Goal: Obtain resource: Download file/media

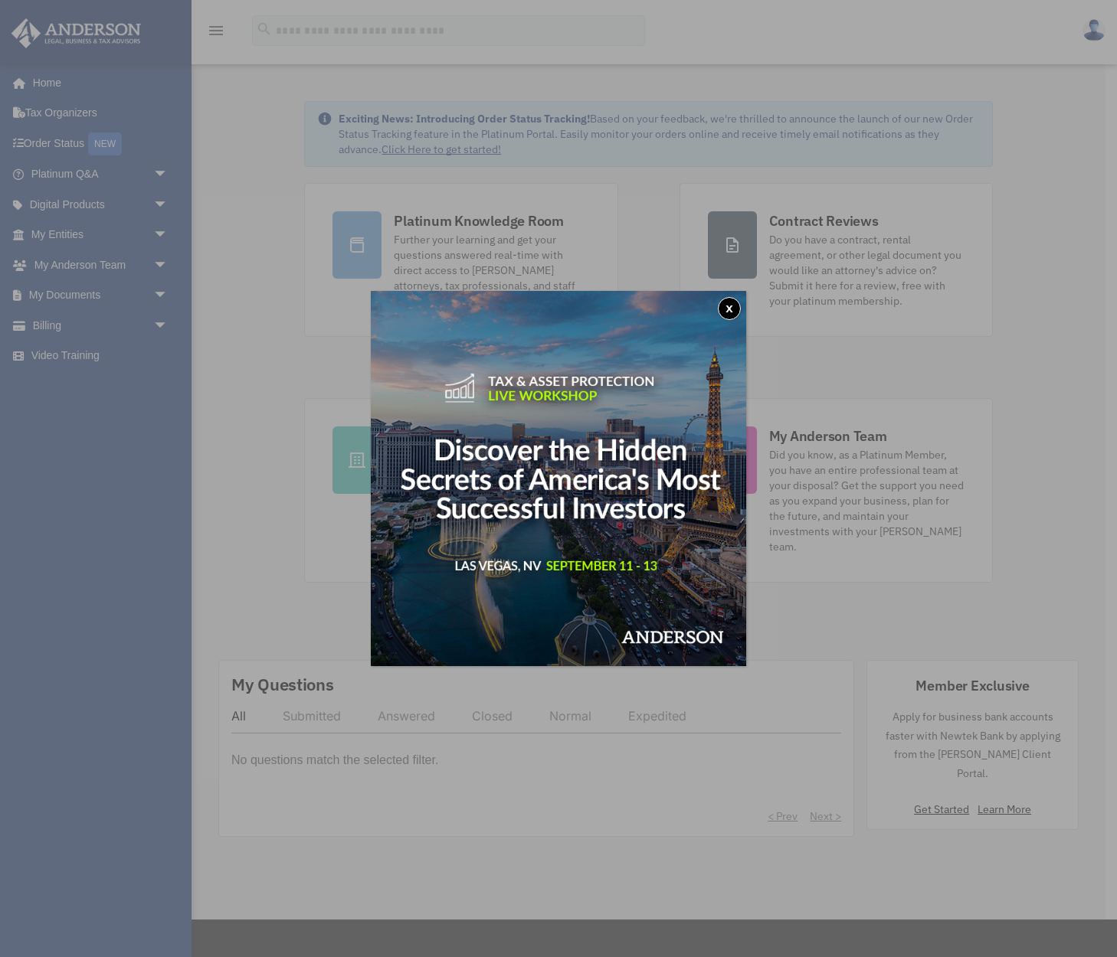
click at [727, 306] on button "x" at bounding box center [729, 308] width 23 height 23
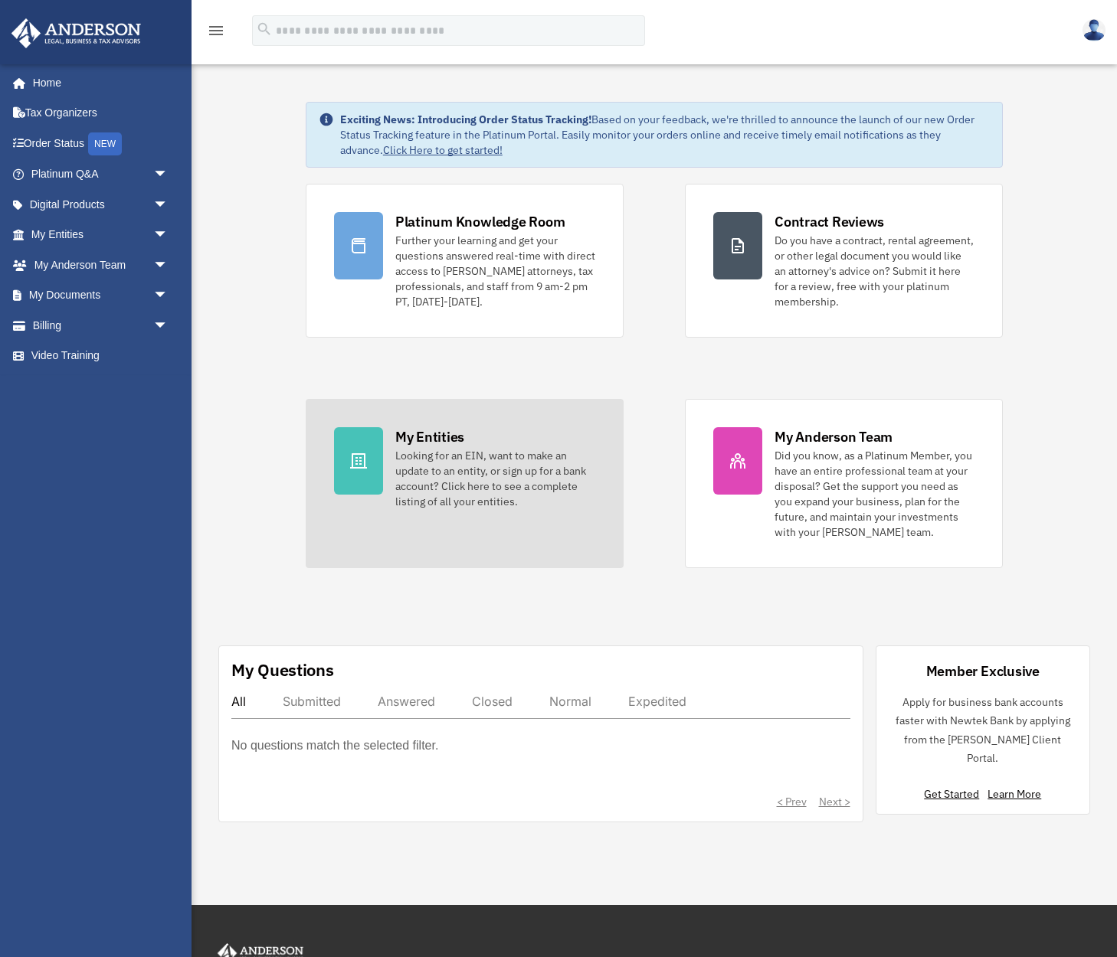
click at [453, 426] on link "My Entities Looking for an EIN, want to make an update to an entity, or sign up…" at bounding box center [465, 483] width 318 height 169
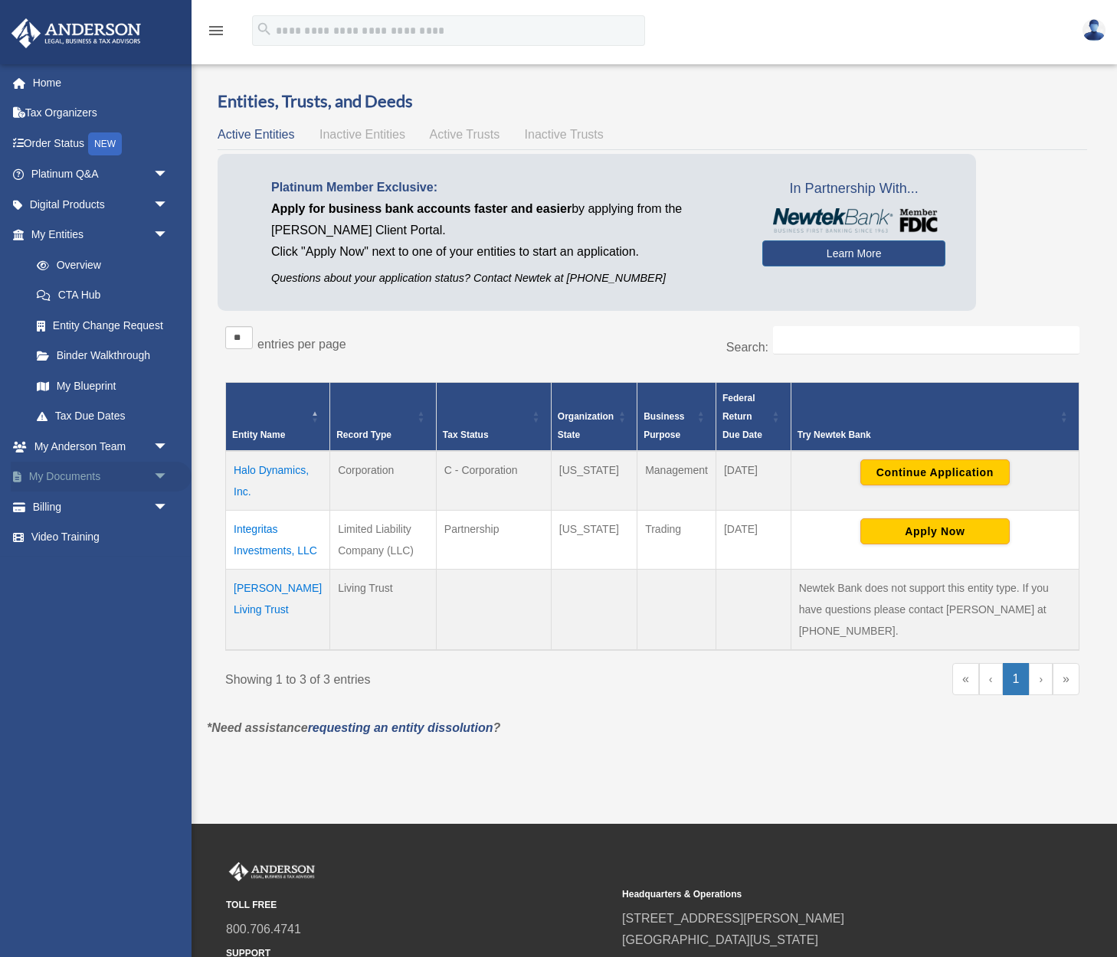
click at [80, 473] on link "My Documents arrow_drop_down" at bounding box center [101, 477] width 181 height 31
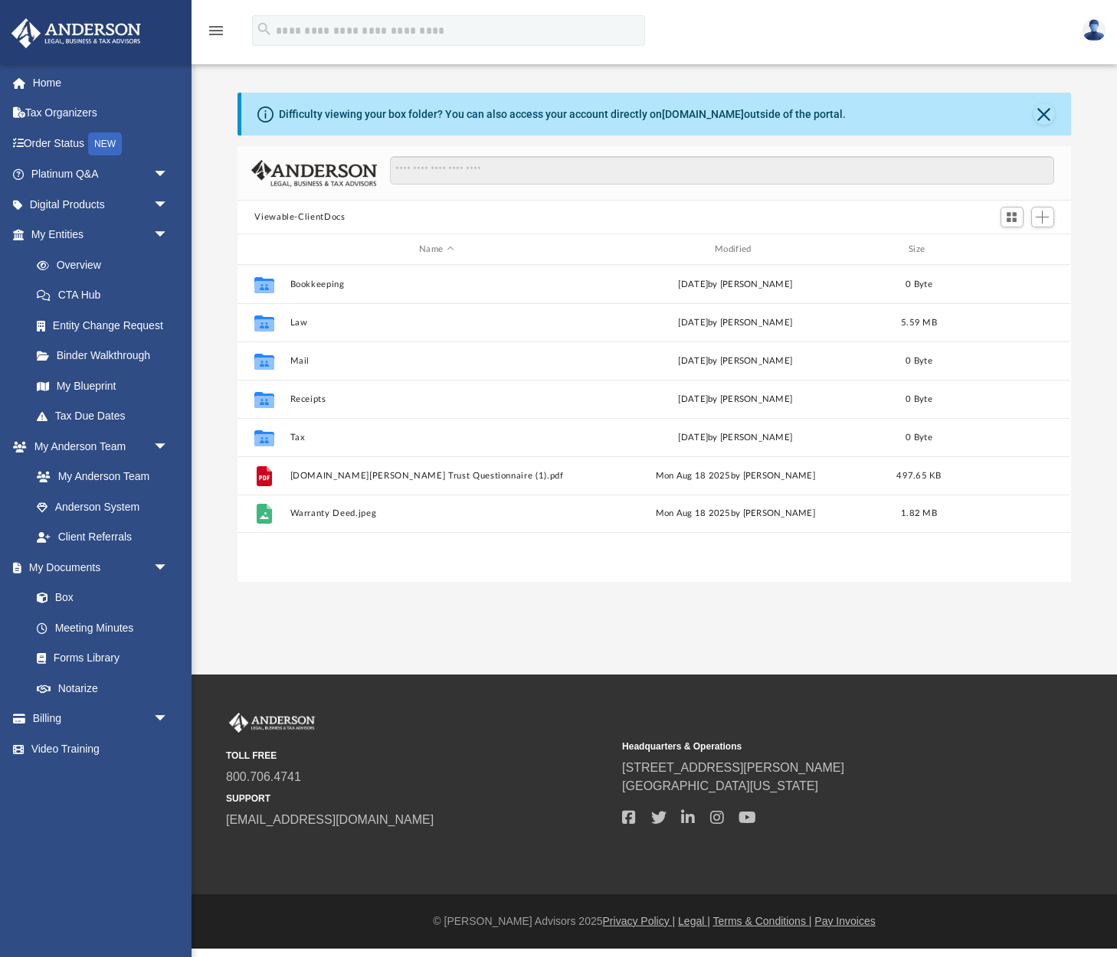
scroll to position [349, 833]
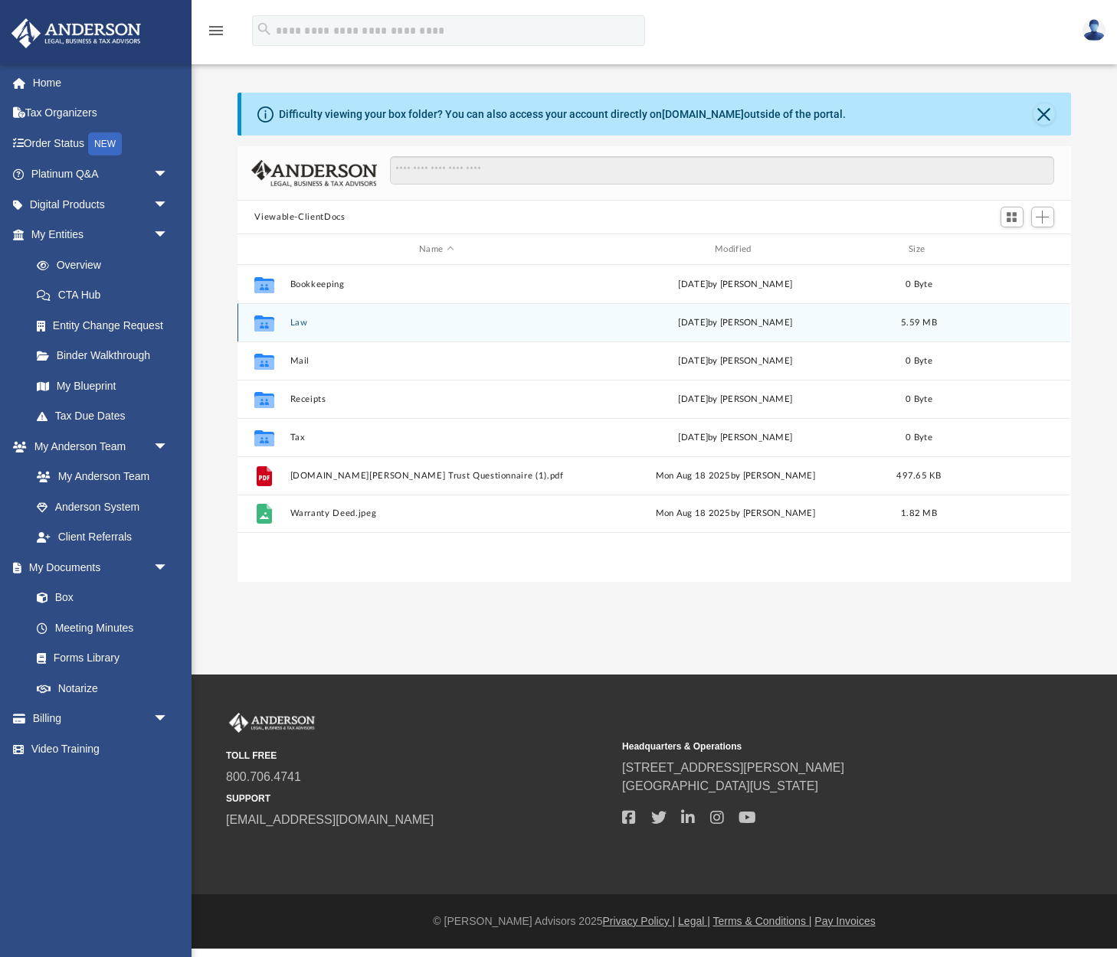
click at [262, 322] on icon "grid" at bounding box center [264, 323] width 20 height 16
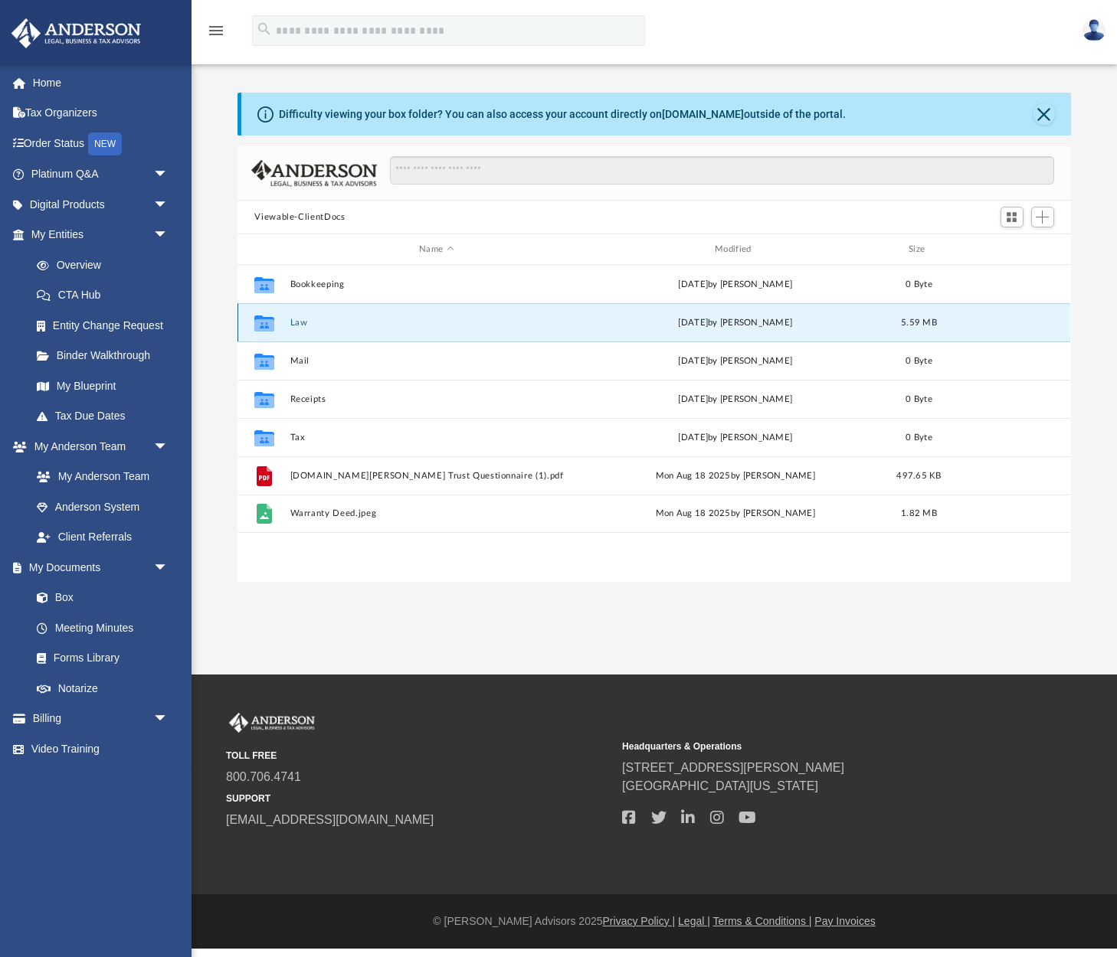
click at [262, 322] on icon "grid" at bounding box center [264, 323] width 20 height 16
click at [298, 321] on button "Law" at bounding box center [436, 323] width 293 height 10
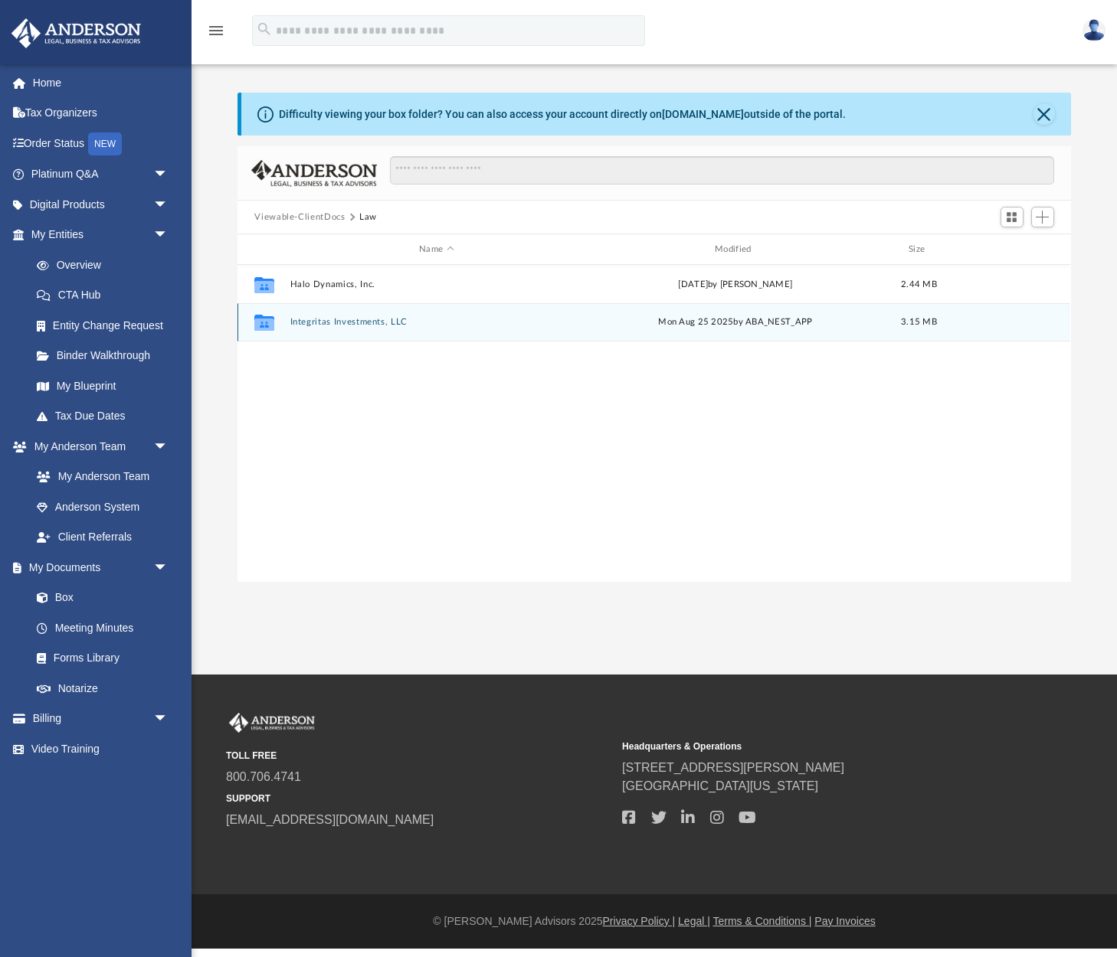
click at [316, 323] on button "Integritas Investments, LLC" at bounding box center [436, 322] width 293 height 10
click at [316, 323] on button "2025.08.25 (08:04:22) - Integritas Investments, LLC - EIN Letter from IRS.pdf" at bounding box center [436, 322] width 293 height 10
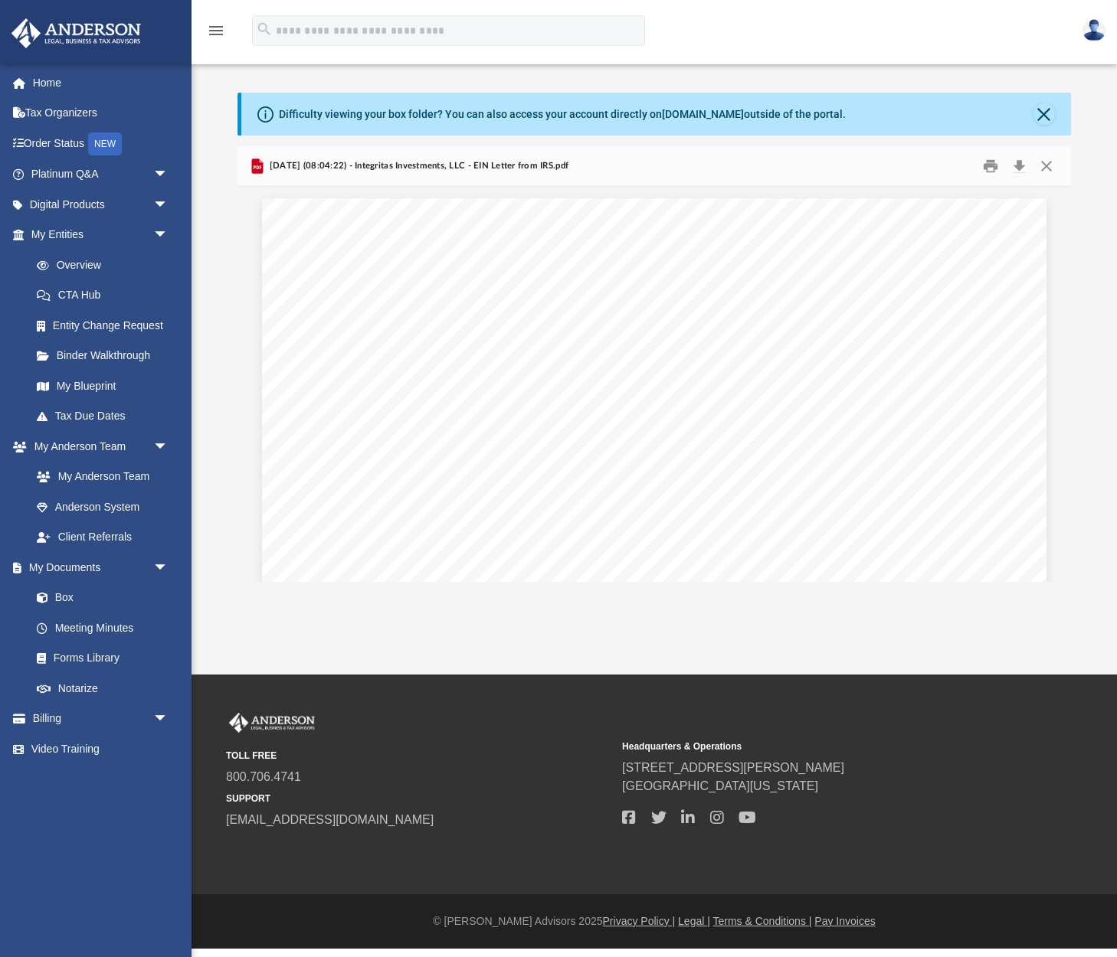
scroll to position [0, 0]
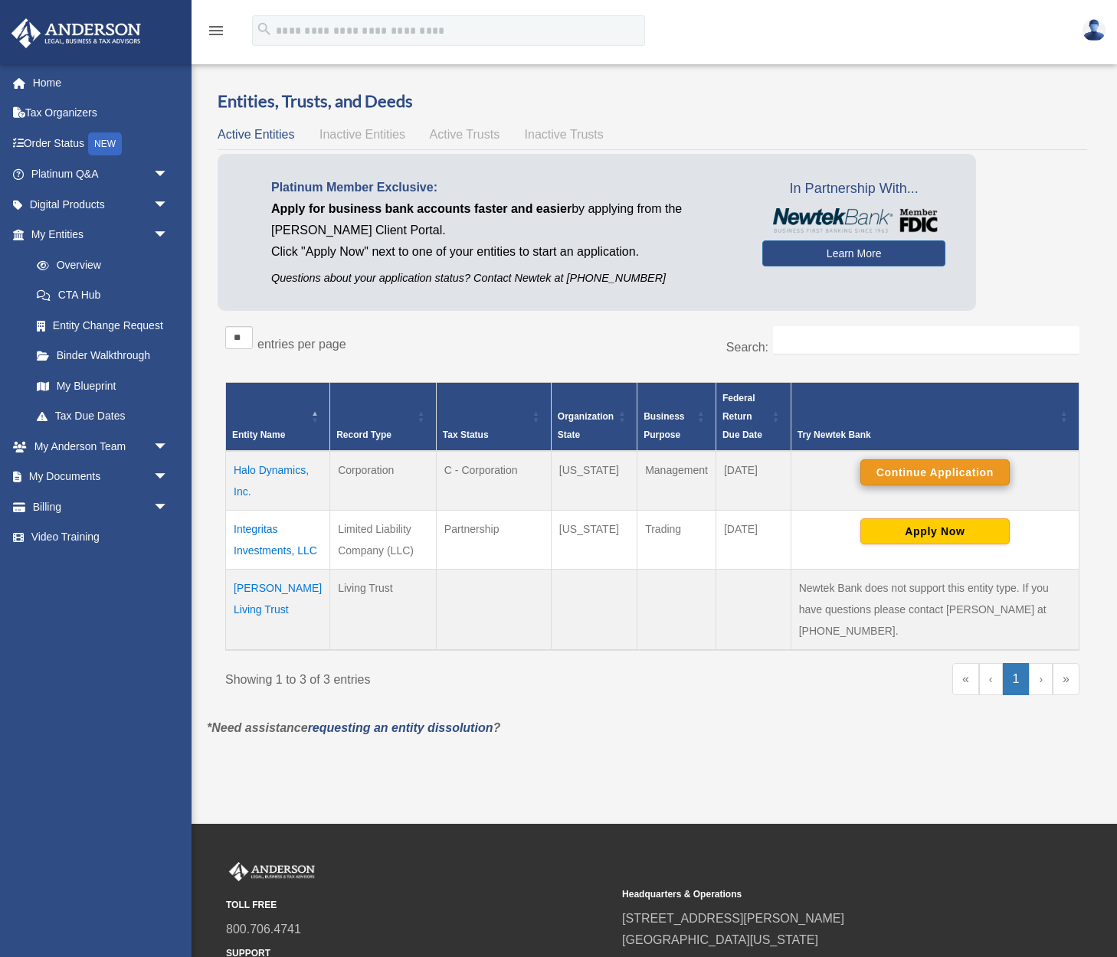
click at [924, 474] on button "Continue Application" at bounding box center [934, 473] width 149 height 26
click at [277, 470] on td "Halo Dynamics, Inc." at bounding box center [278, 481] width 104 height 60
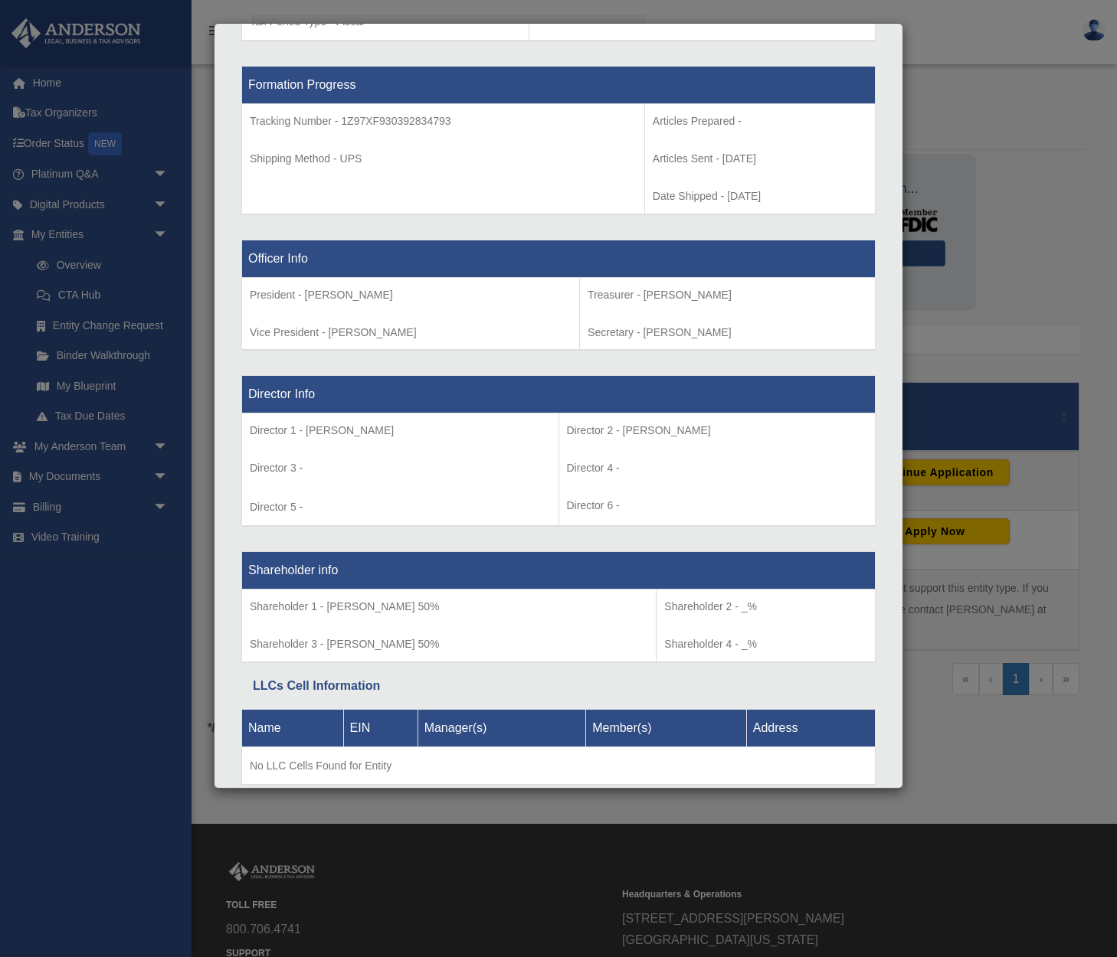
scroll to position [777, 0]
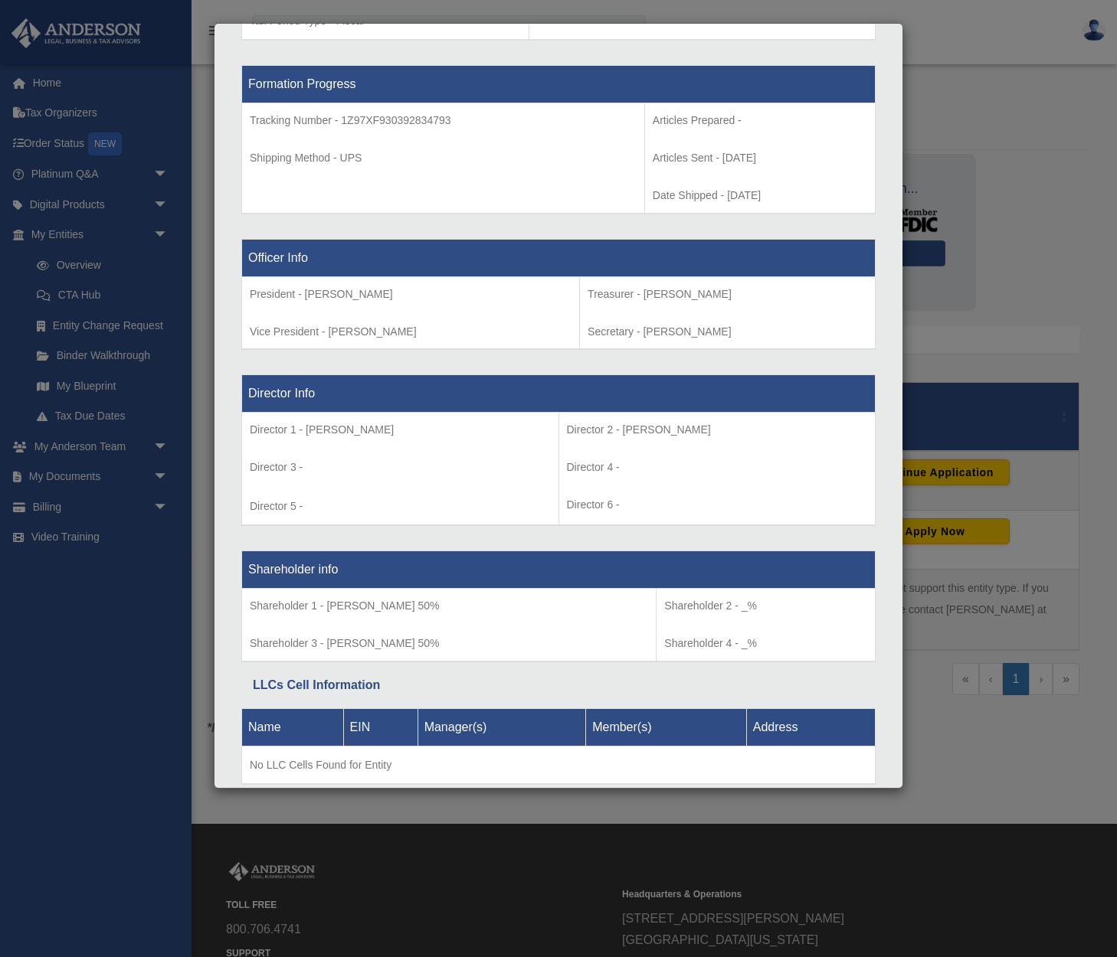
click at [1049, 301] on div "Details × Articles Sent Organizational Date" at bounding box center [558, 478] width 1117 height 957
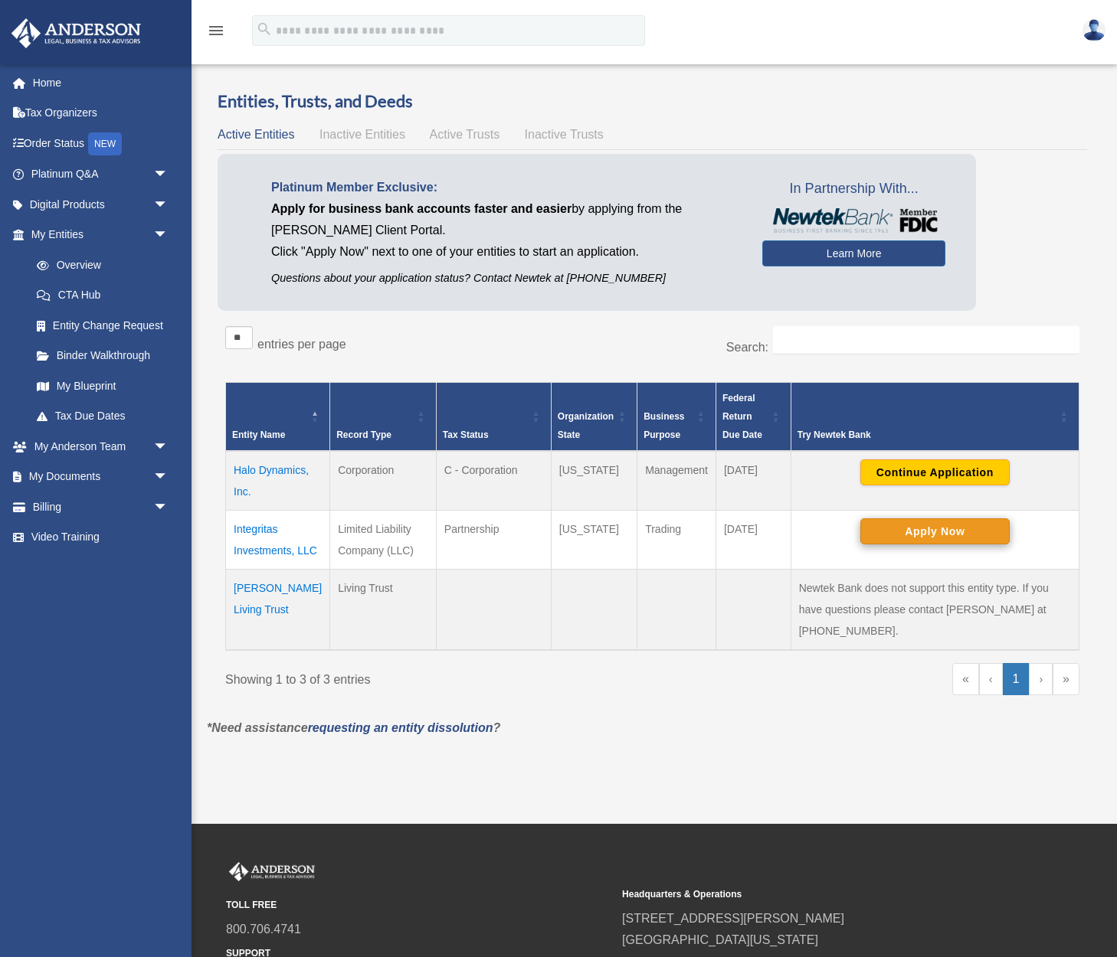
click at [938, 528] on button "Apply Now" at bounding box center [934, 532] width 149 height 26
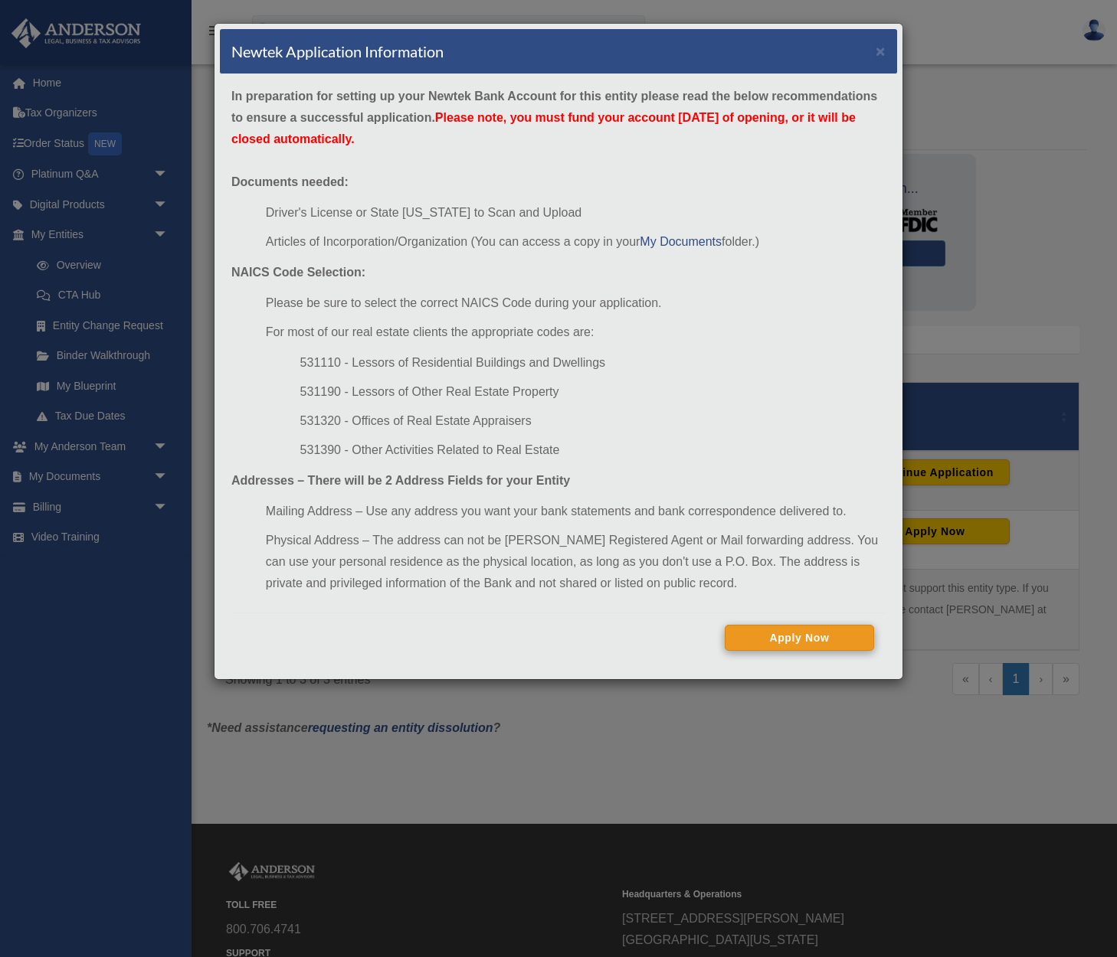
click at [798, 639] on button "Apply Now" at bounding box center [799, 638] width 149 height 26
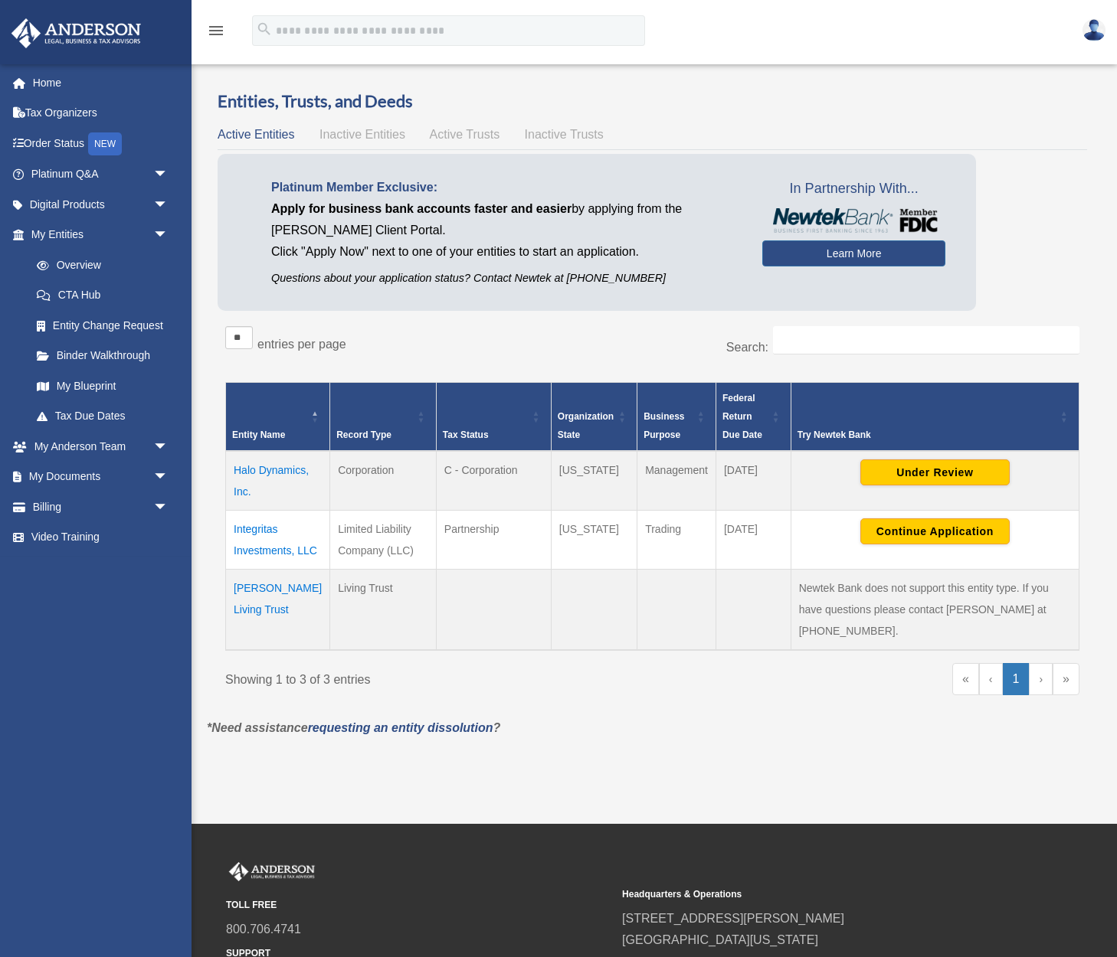
click at [258, 529] on td "Integritas Investments, LLC" at bounding box center [278, 540] width 104 height 59
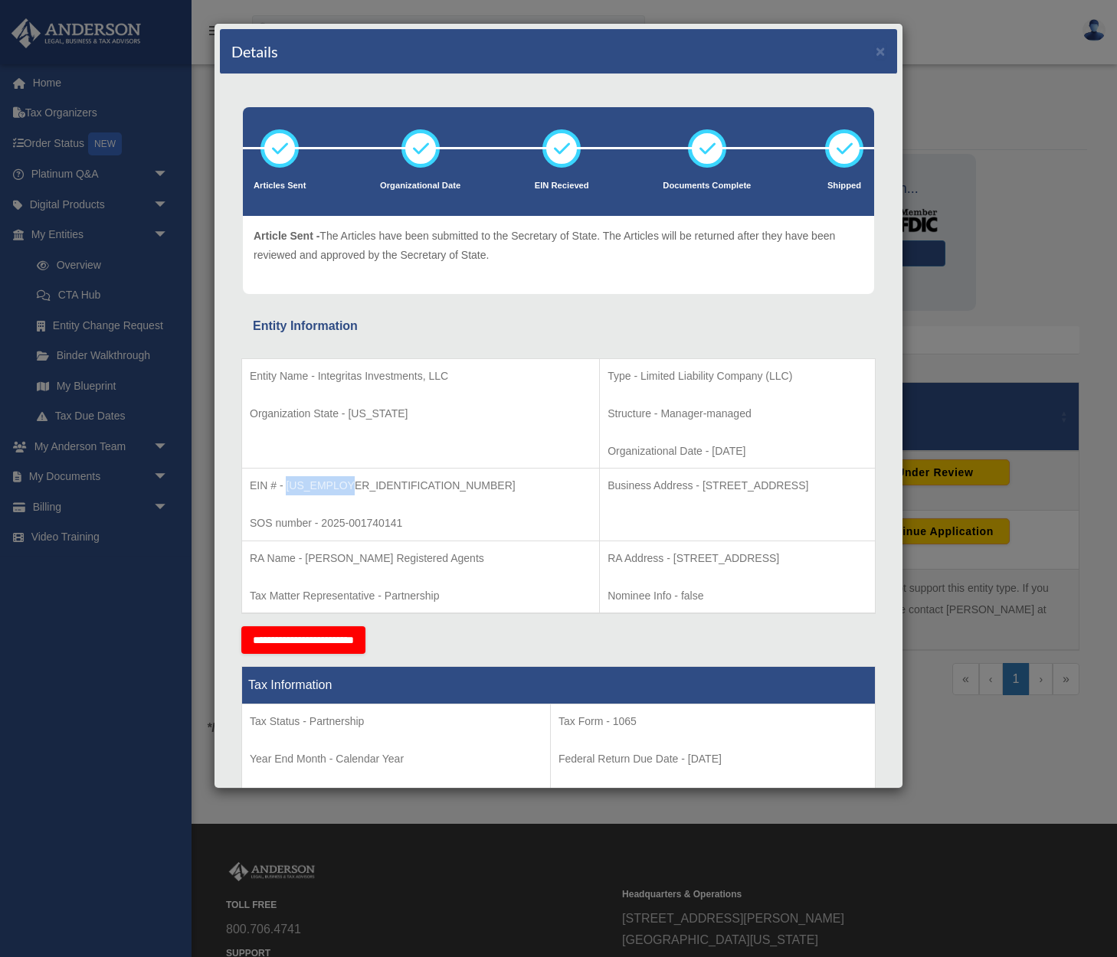
drag, startPoint x: 343, startPoint y: 481, endPoint x: 288, endPoint y: 483, distance: 55.2
click at [288, 483] on p "EIN # - 39-3692092" at bounding box center [421, 485] width 342 height 19
copy p "39-3692092"
drag, startPoint x: 530, startPoint y: 61, endPoint x: 1164, endPoint y: 273, distance: 668.8
click at [1116, 273] on html "menu search Site Menu add marlinamac76@yahoo.com Reset Password Logout Overview" at bounding box center [558, 555] width 1117 height 1111
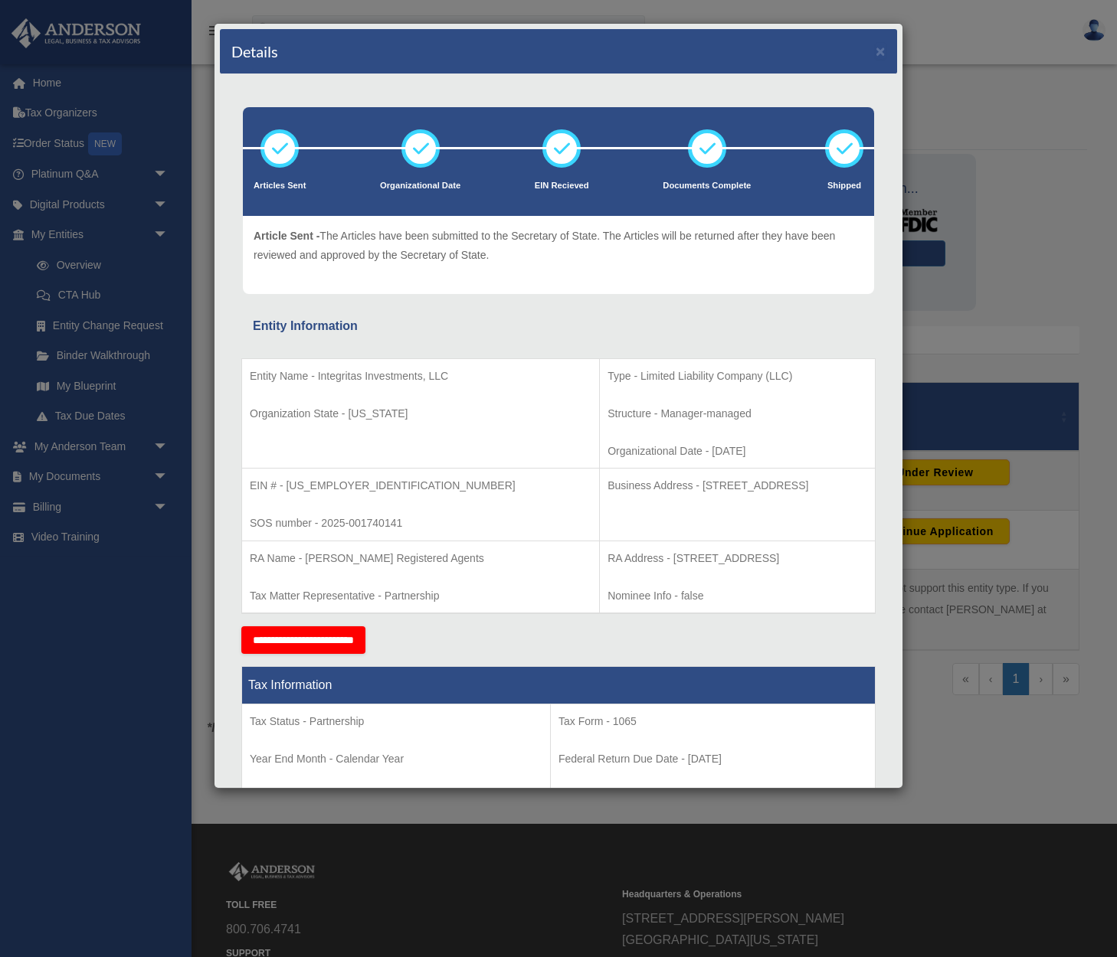
click at [1094, 208] on div "Details × Articles Sent Organizational Date" at bounding box center [558, 478] width 1117 height 957
click at [879, 51] on button "×" at bounding box center [881, 51] width 10 height 16
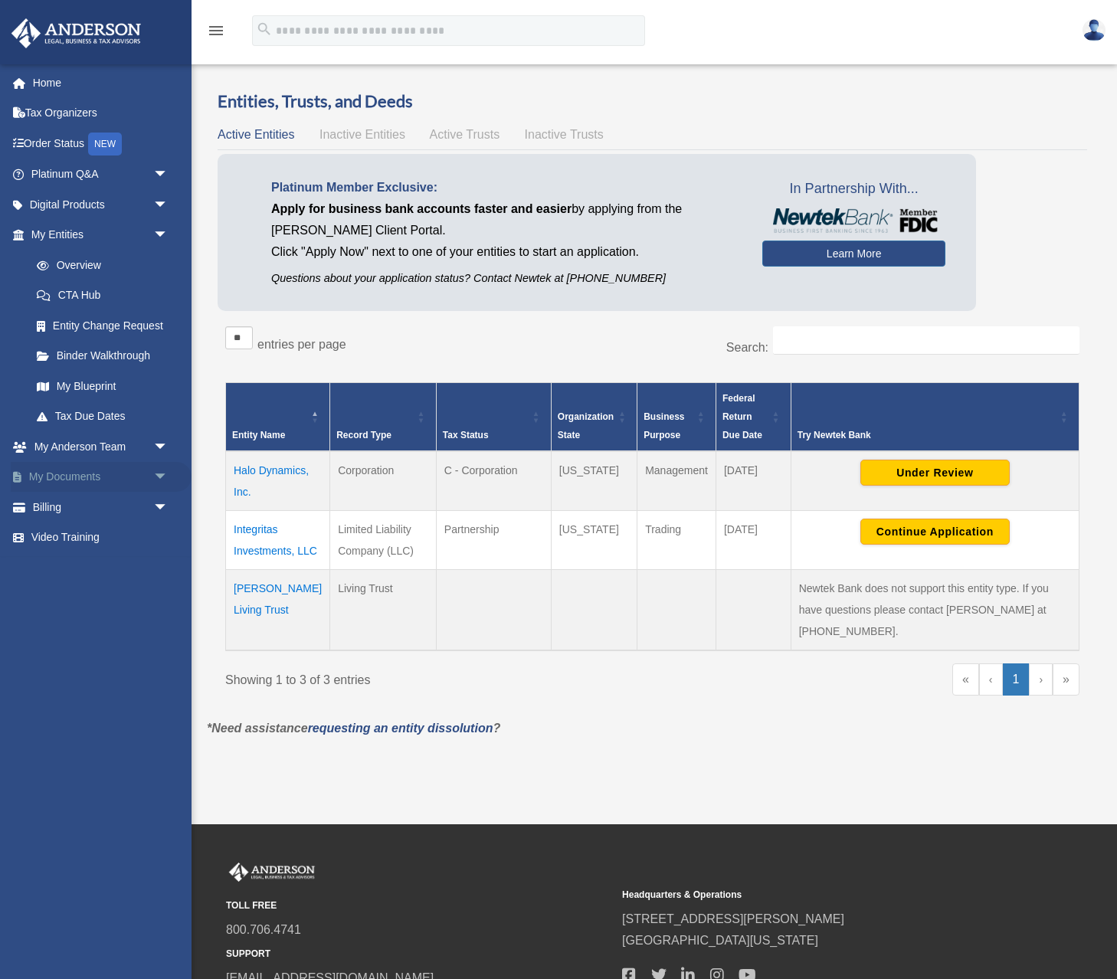
click at [158, 471] on span "arrow_drop_down" at bounding box center [168, 477] width 31 height 31
click at [100, 501] on link "Box" at bounding box center [106, 507] width 170 height 31
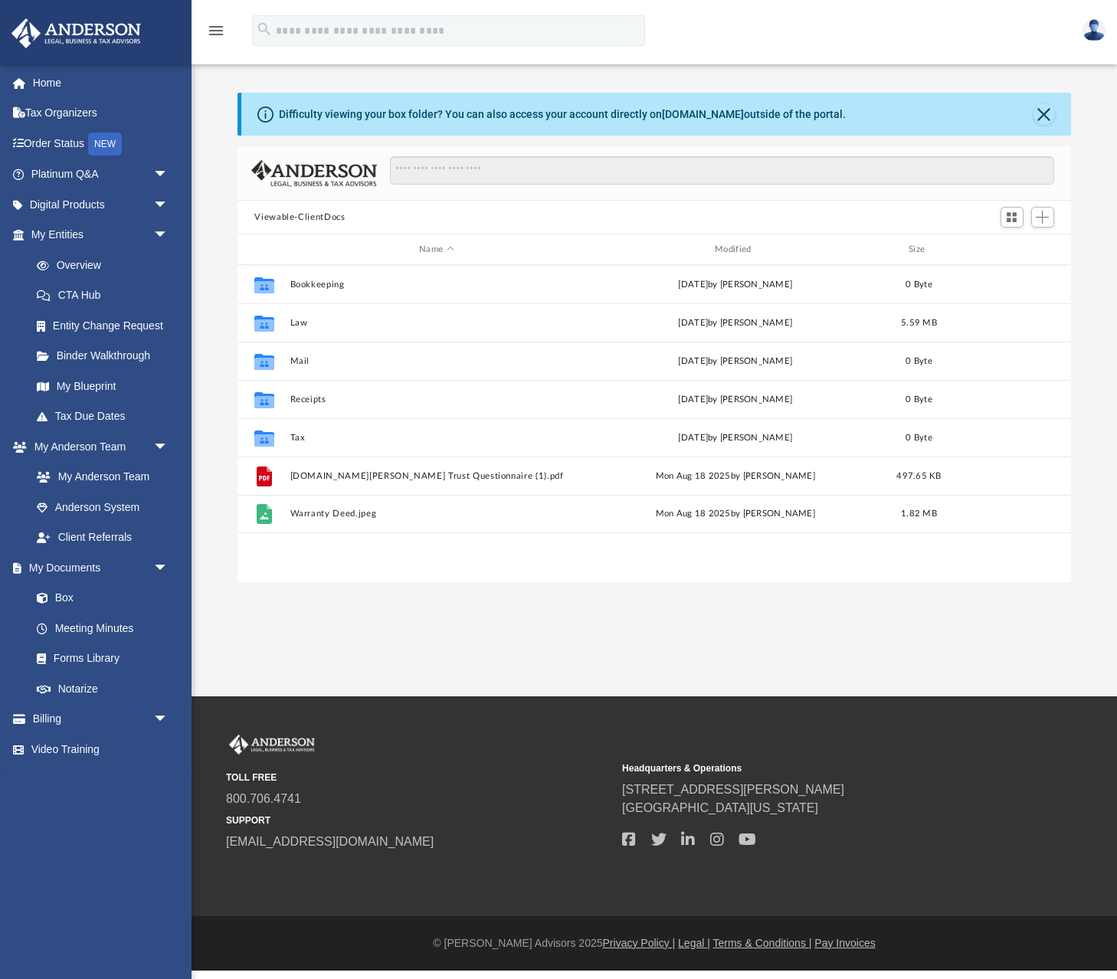
scroll to position [349, 833]
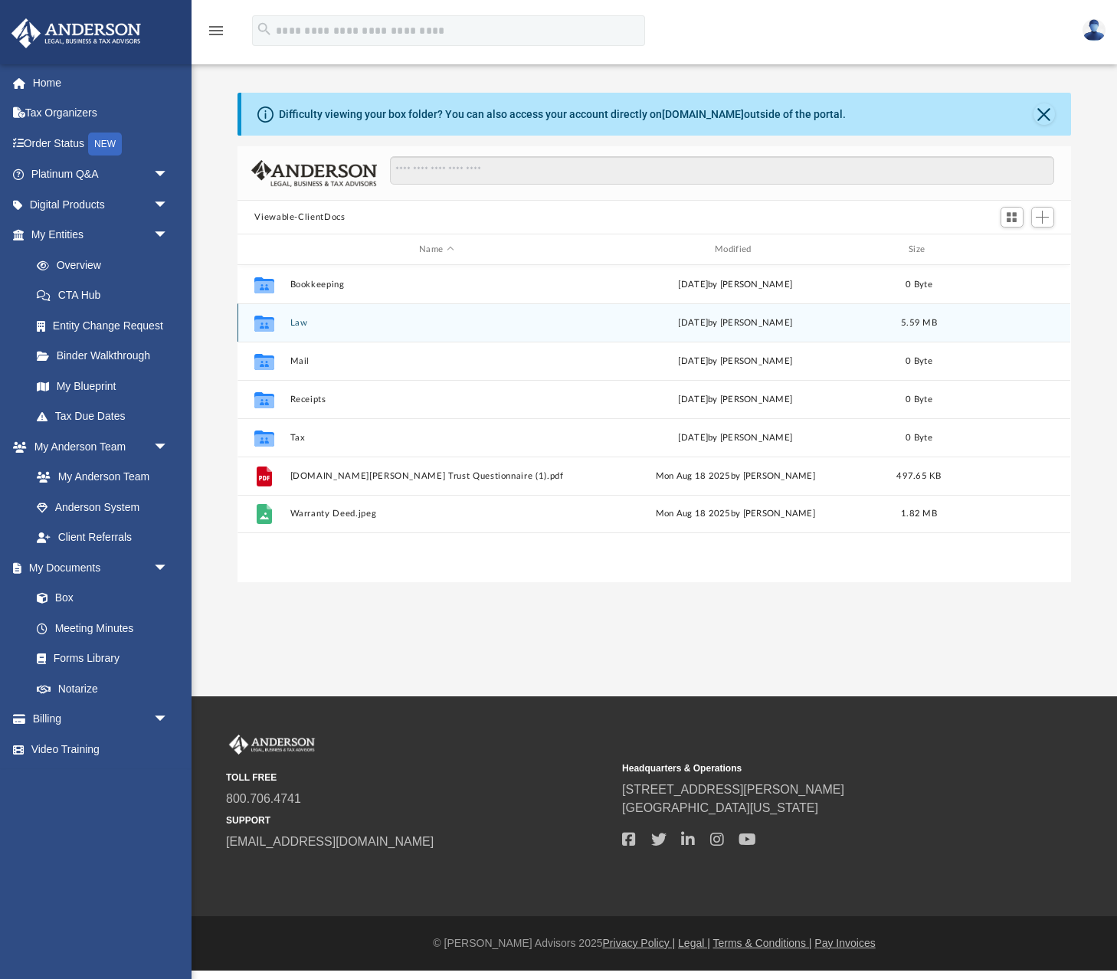
click at [260, 325] on icon "grid" at bounding box center [264, 325] width 20 height 12
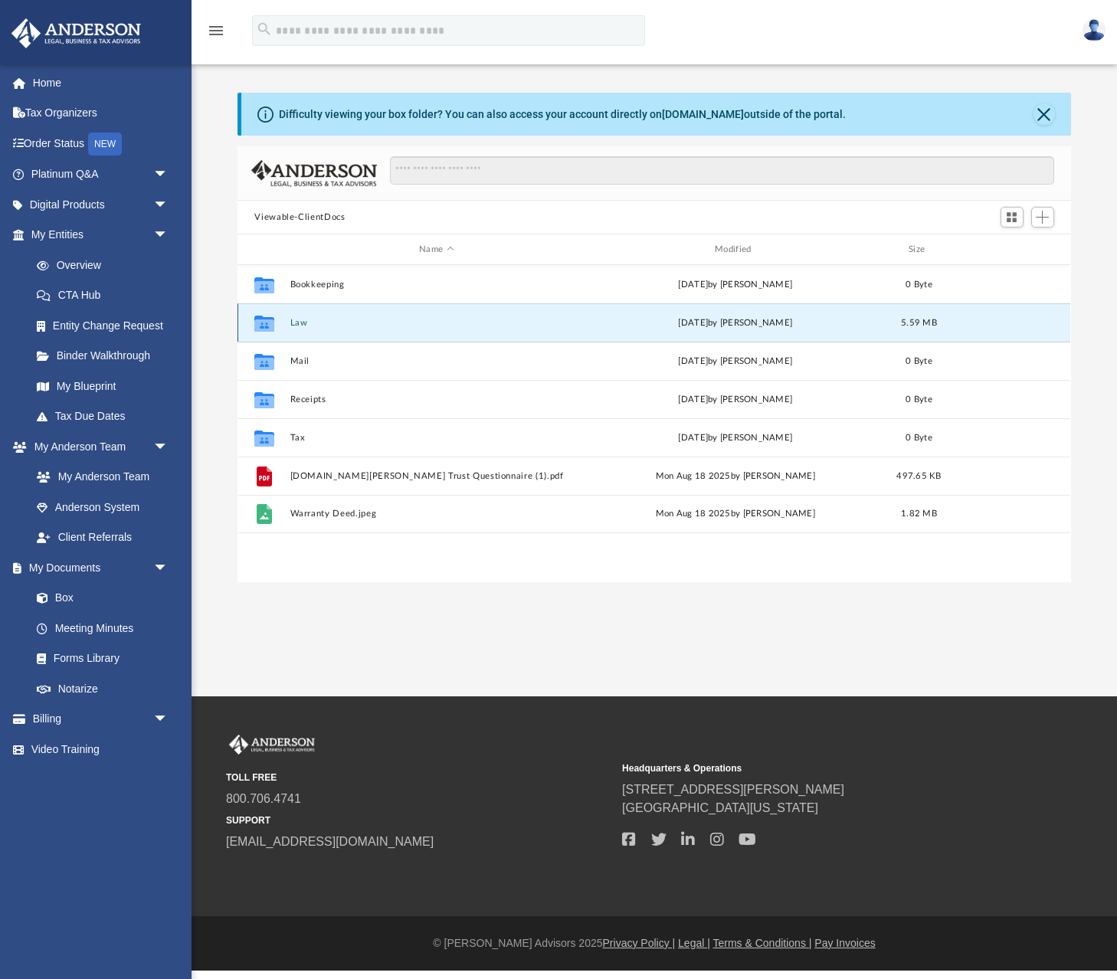
click at [260, 325] on icon "grid" at bounding box center [264, 325] width 20 height 12
click at [271, 324] on icon "grid" at bounding box center [264, 325] width 20 height 12
click at [726, 321] on div "Mon Sep 8 2025 by Nikki Llagas" at bounding box center [735, 323] width 293 height 14
click at [266, 322] on icon "grid" at bounding box center [264, 325] width 20 height 12
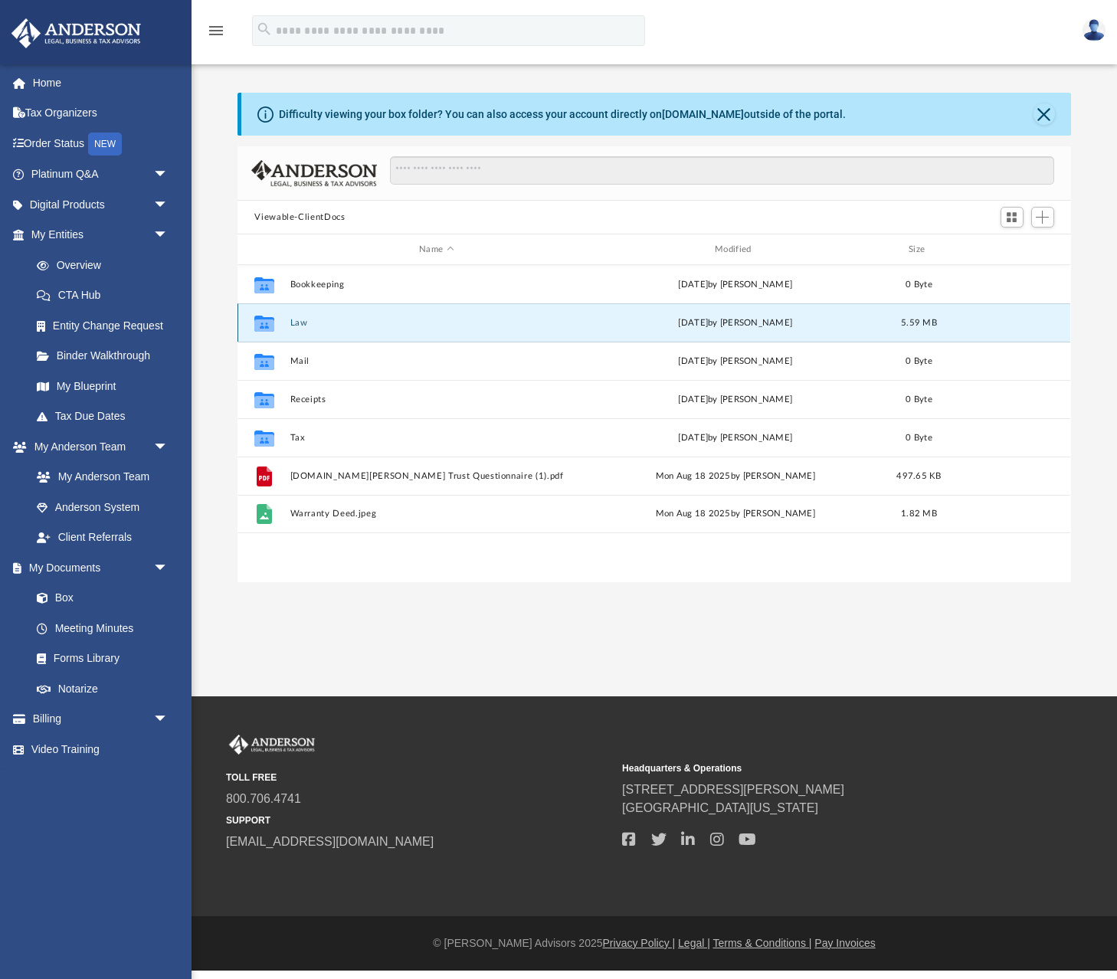
click at [266, 322] on icon "grid" at bounding box center [264, 325] width 20 height 12
click at [300, 322] on button "Law" at bounding box center [436, 323] width 293 height 10
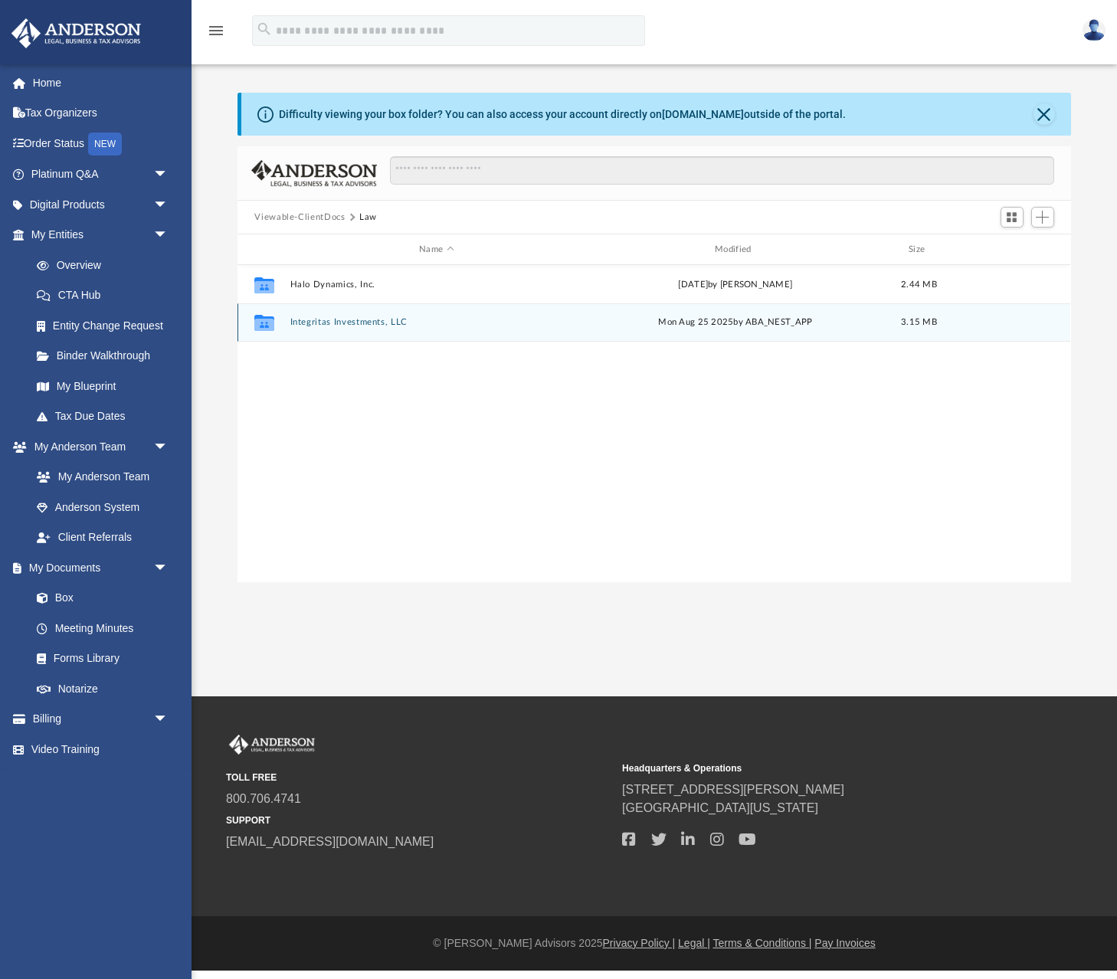
click at [331, 319] on button "Integritas Investments, LLC" at bounding box center [436, 322] width 293 height 10
click at [331, 319] on button "2025.08.25 (08:04:22) - Integritas Investments, LLC - EIN Letter from IRS.pdf" at bounding box center [436, 322] width 293 height 10
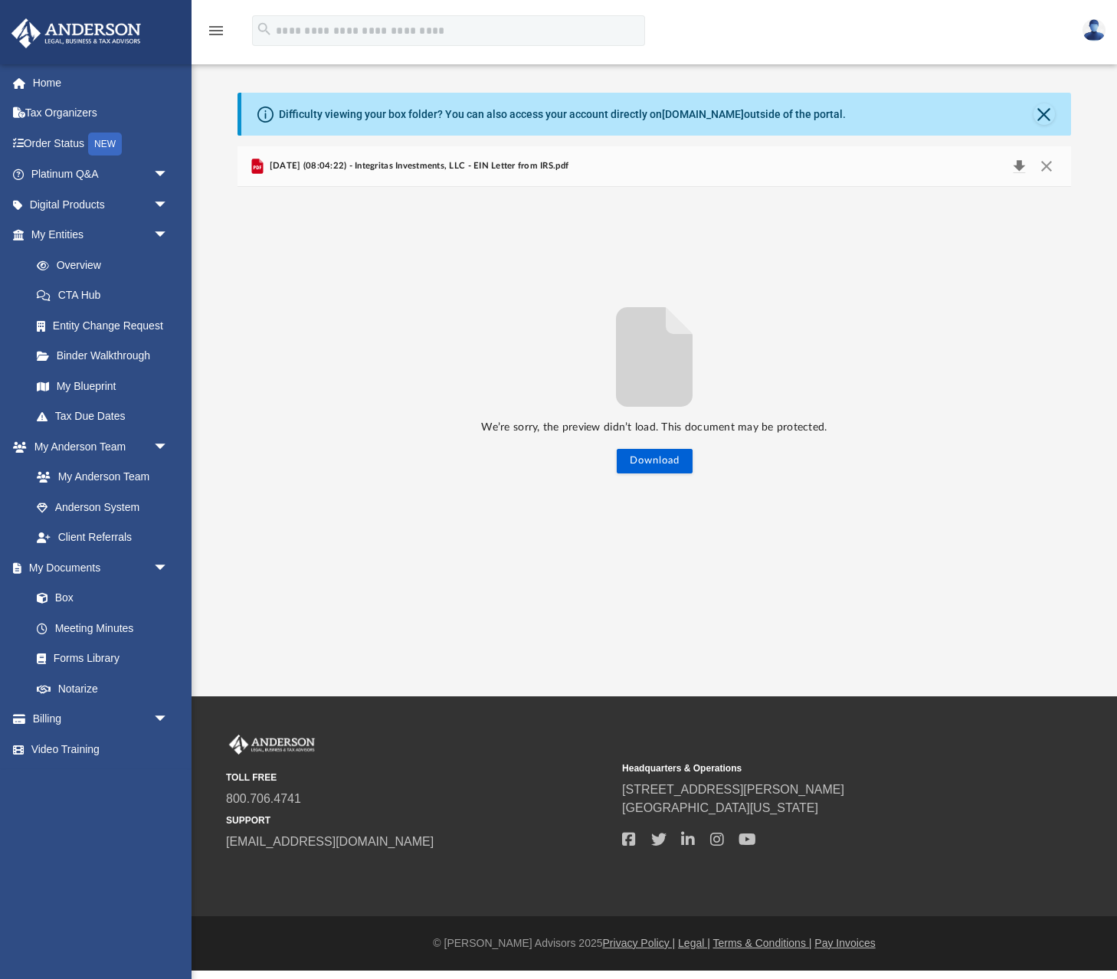
click at [1024, 165] on button "Download" at bounding box center [1020, 165] width 28 height 21
click at [1043, 111] on button "Close" at bounding box center [1043, 113] width 21 height 21
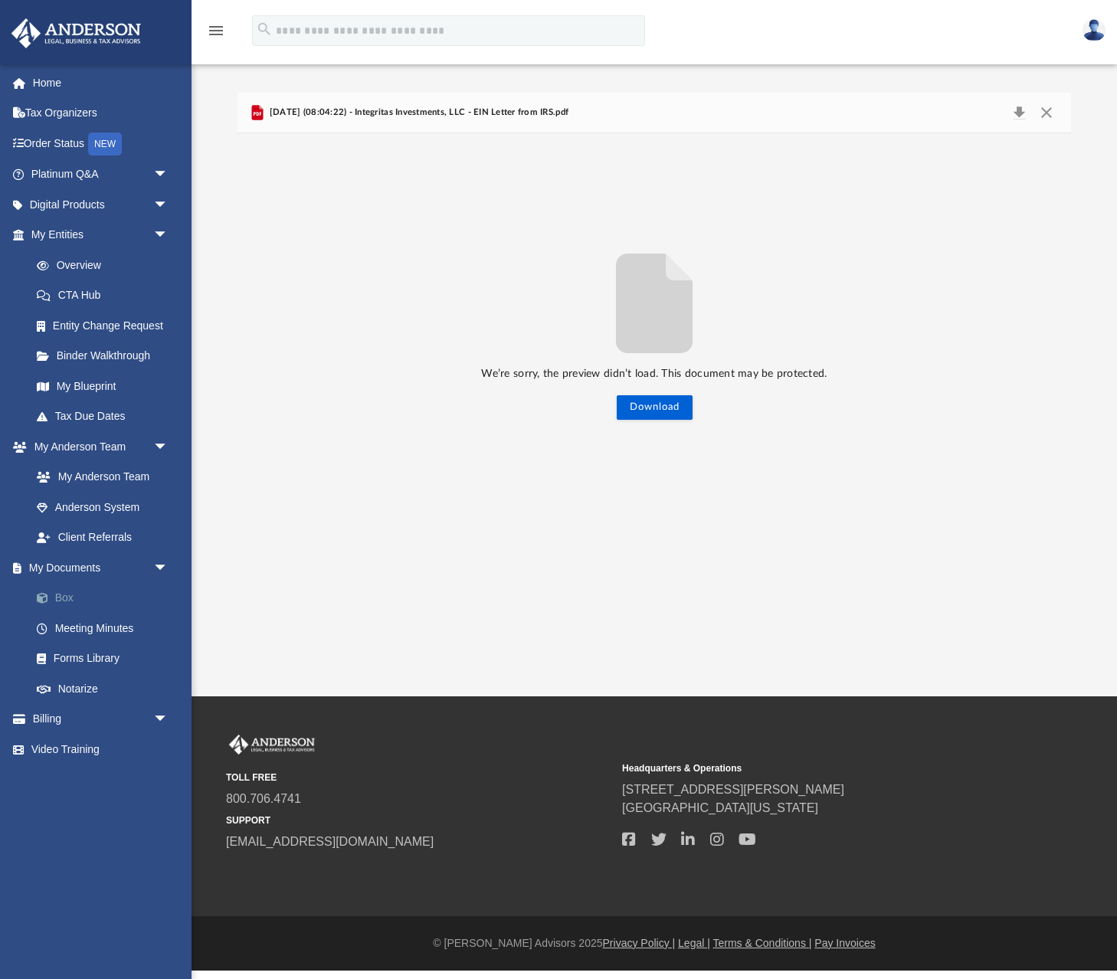
click at [78, 588] on link "Box" at bounding box center [106, 598] width 170 height 31
click at [64, 588] on link "Box" at bounding box center [106, 598] width 170 height 31
click at [64, 592] on link "Box" at bounding box center [106, 598] width 170 height 31
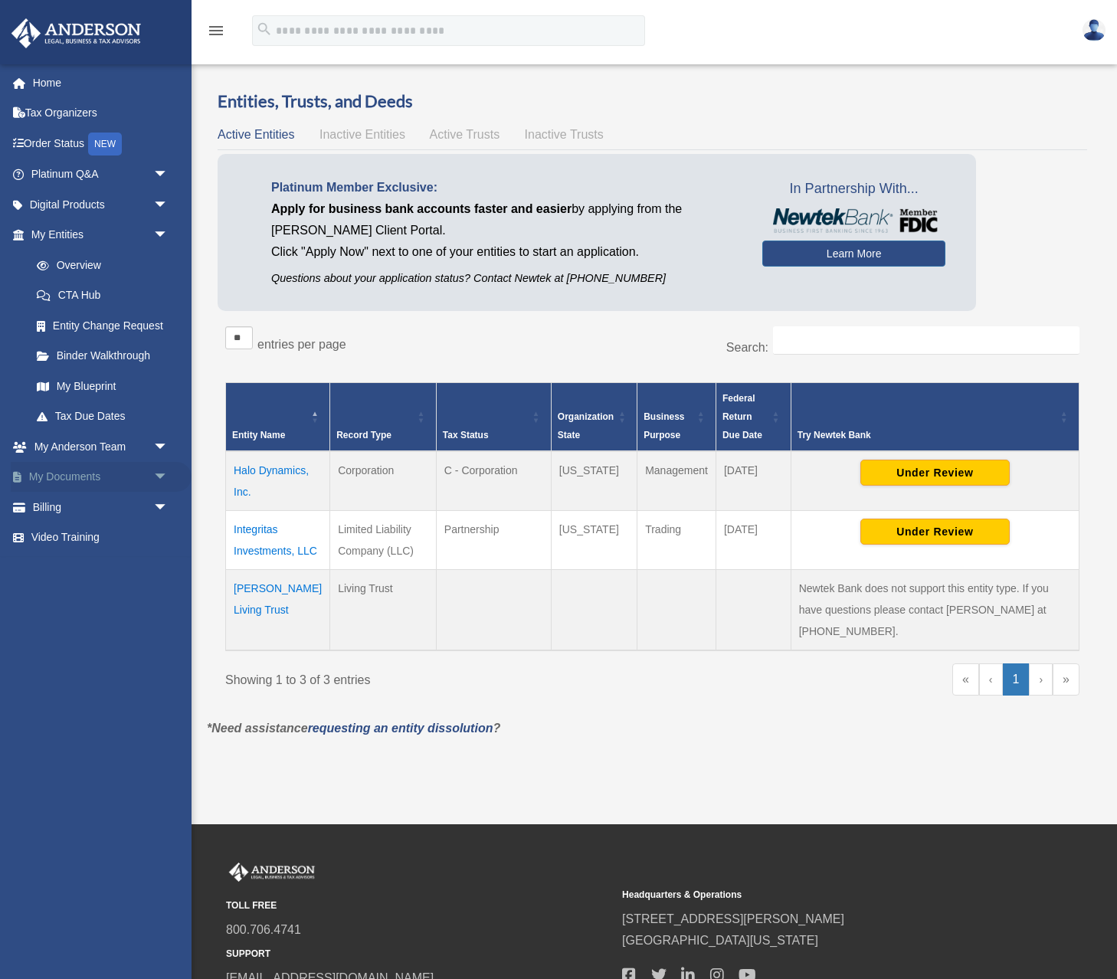
click at [158, 469] on span "arrow_drop_down" at bounding box center [168, 477] width 31 height 31
click at [70, 502] on link "Box" at bounding box center [106, 507] width 170 height 31
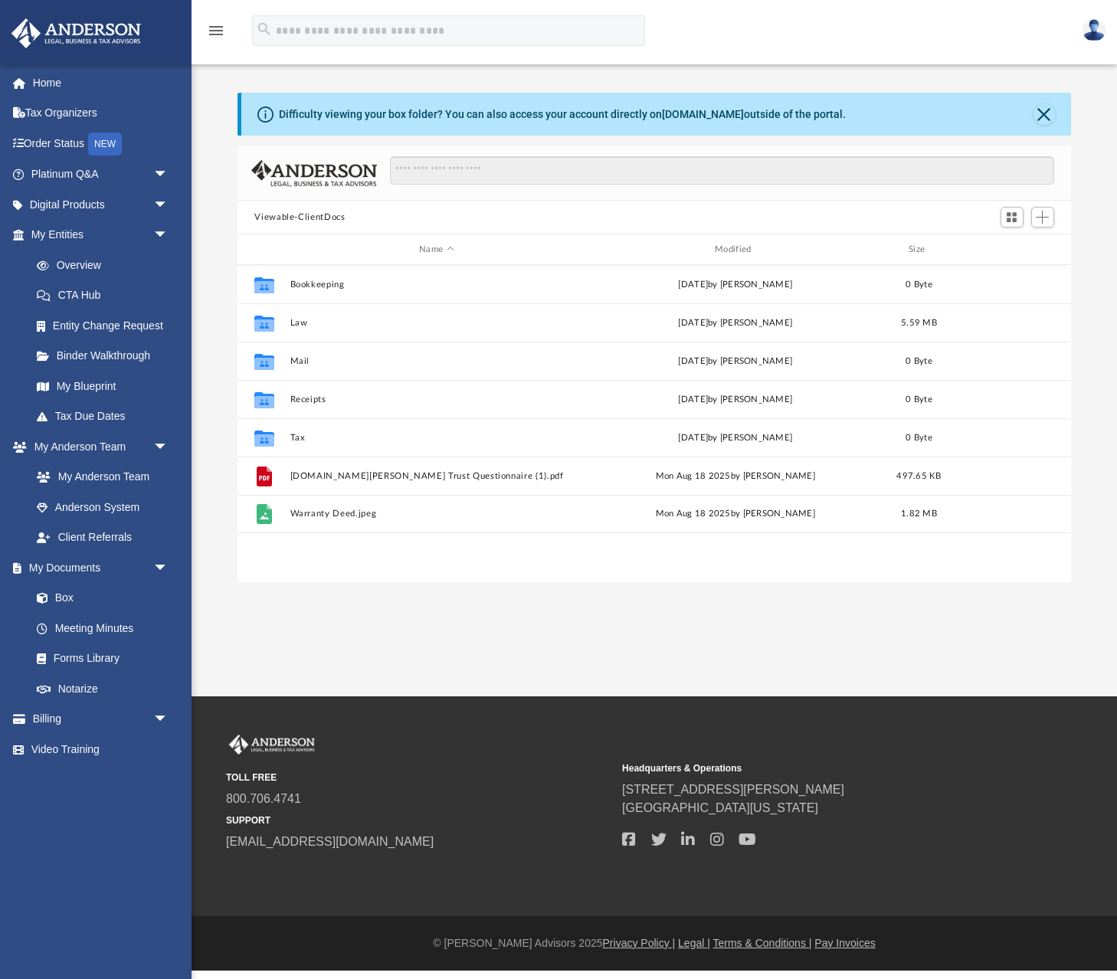
scroll to position [349, 833]
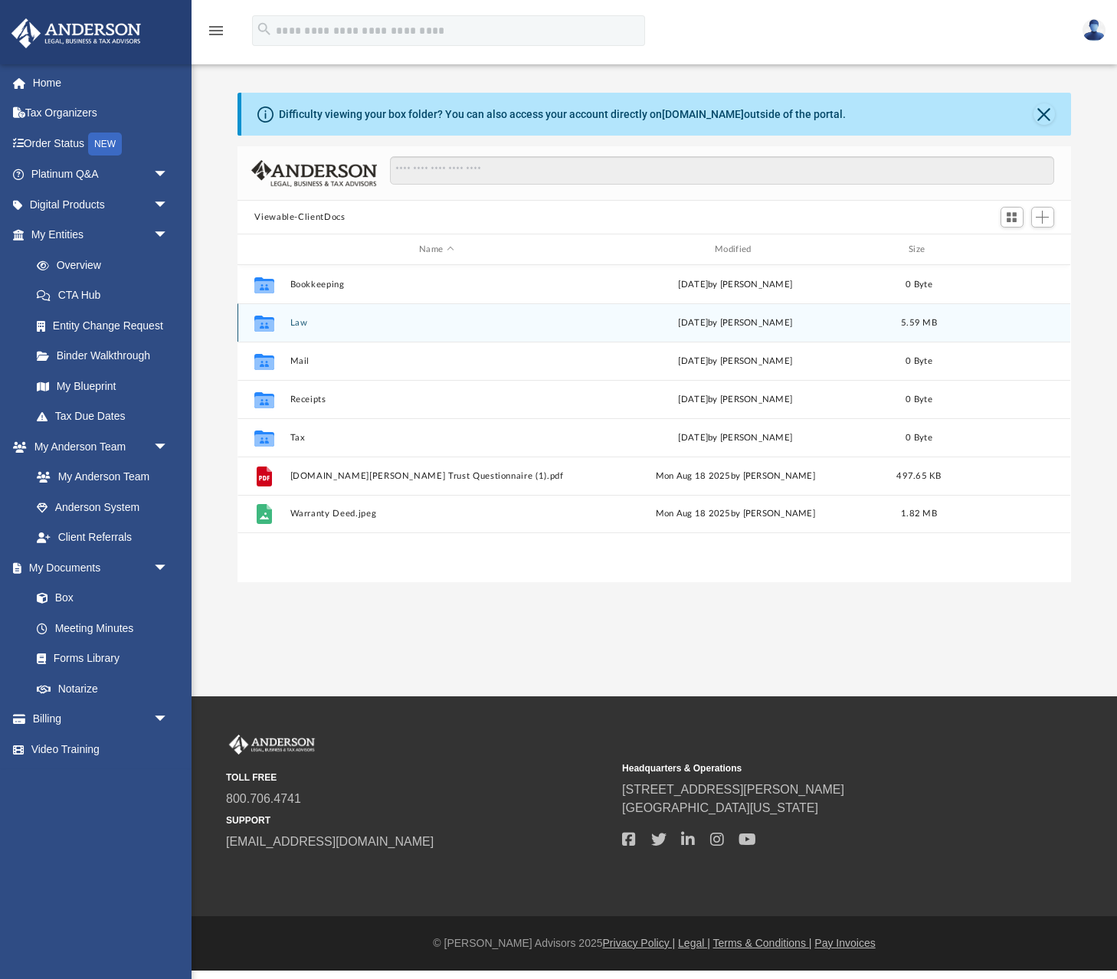
click at [268, 321] on icon "grid" at bounding box center [264, 325] width 20 height 12
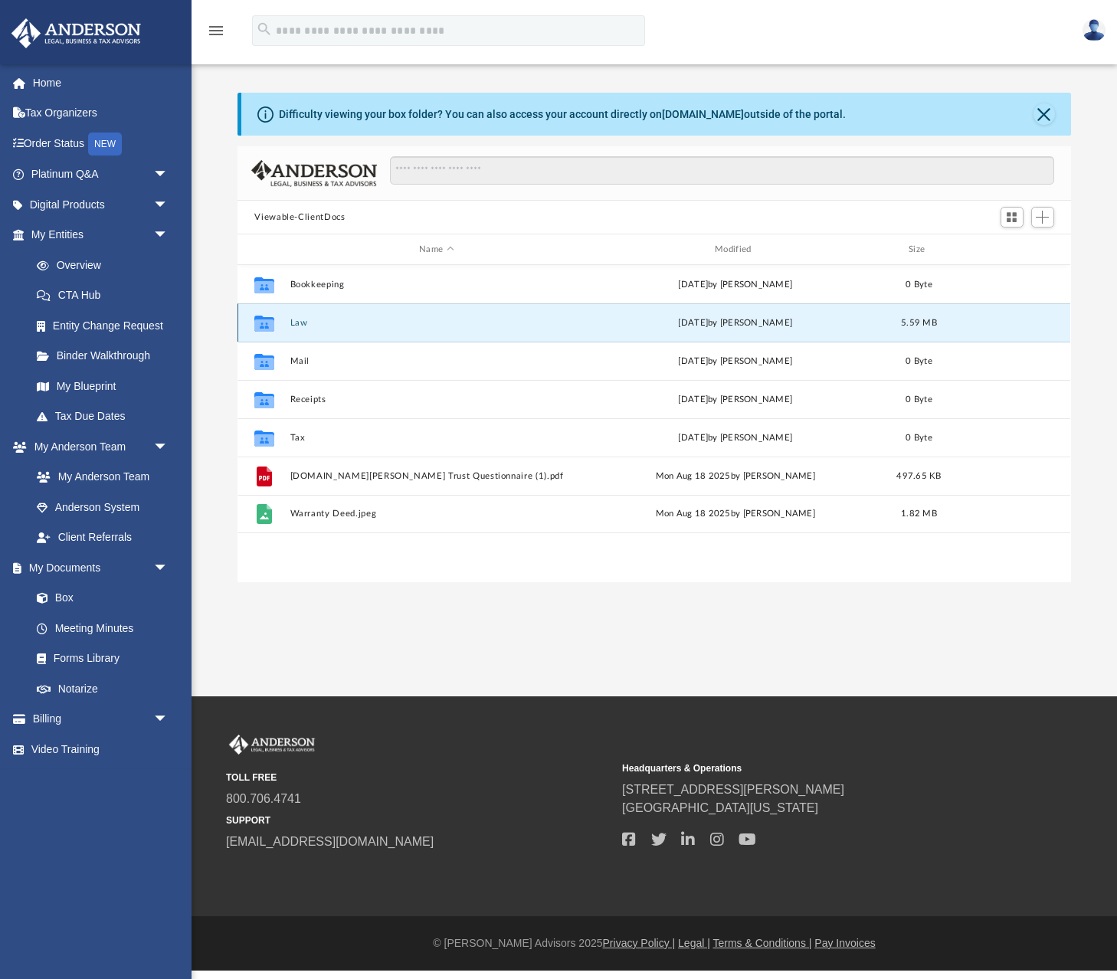
click at [300, 319] on button "Law" at bounding box center [436, 323] width 293 height 10
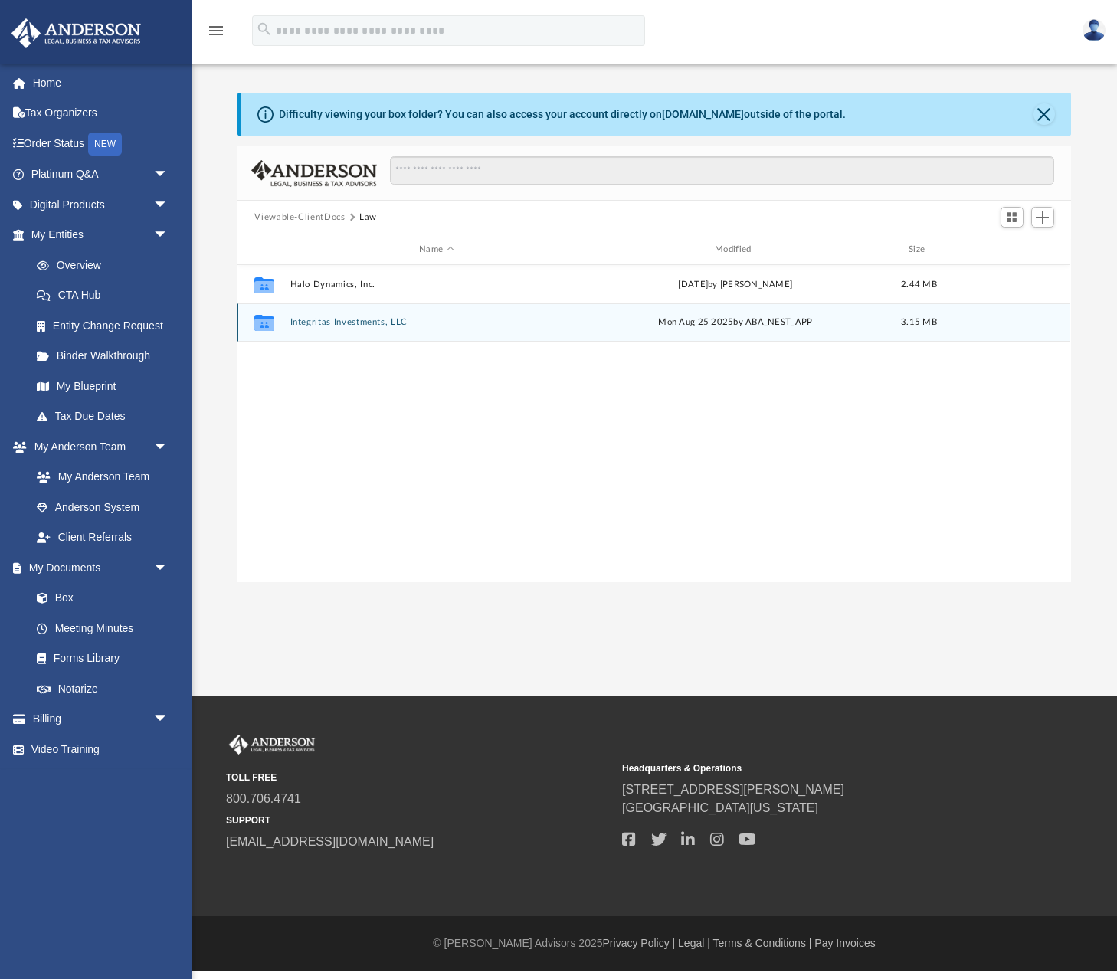
click at [329, 322] on button "Integritas Investments, LLC" at bounding box center [436, 322] width 293 height 10
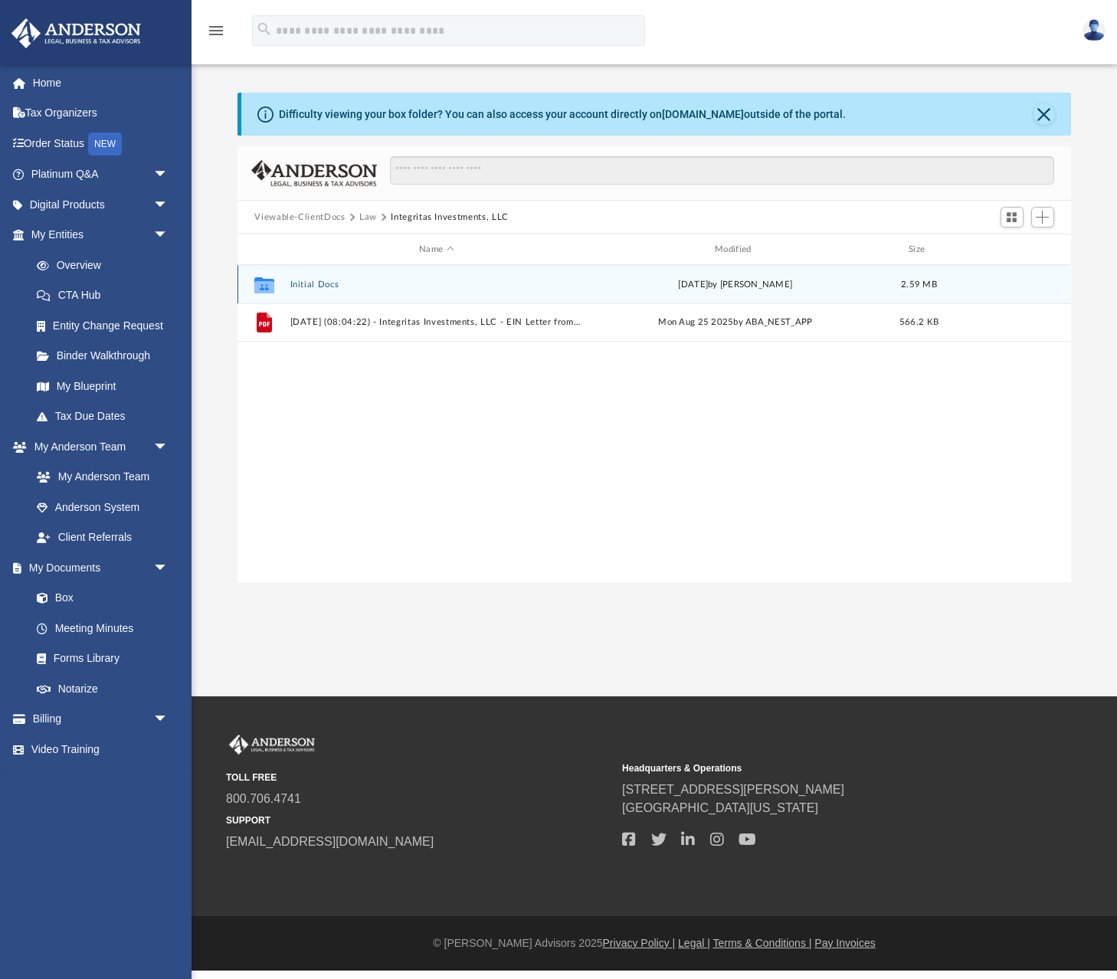
click at [326, 280] on button "Initial Docs" at bounding box center [436, 285] width 293 height 10
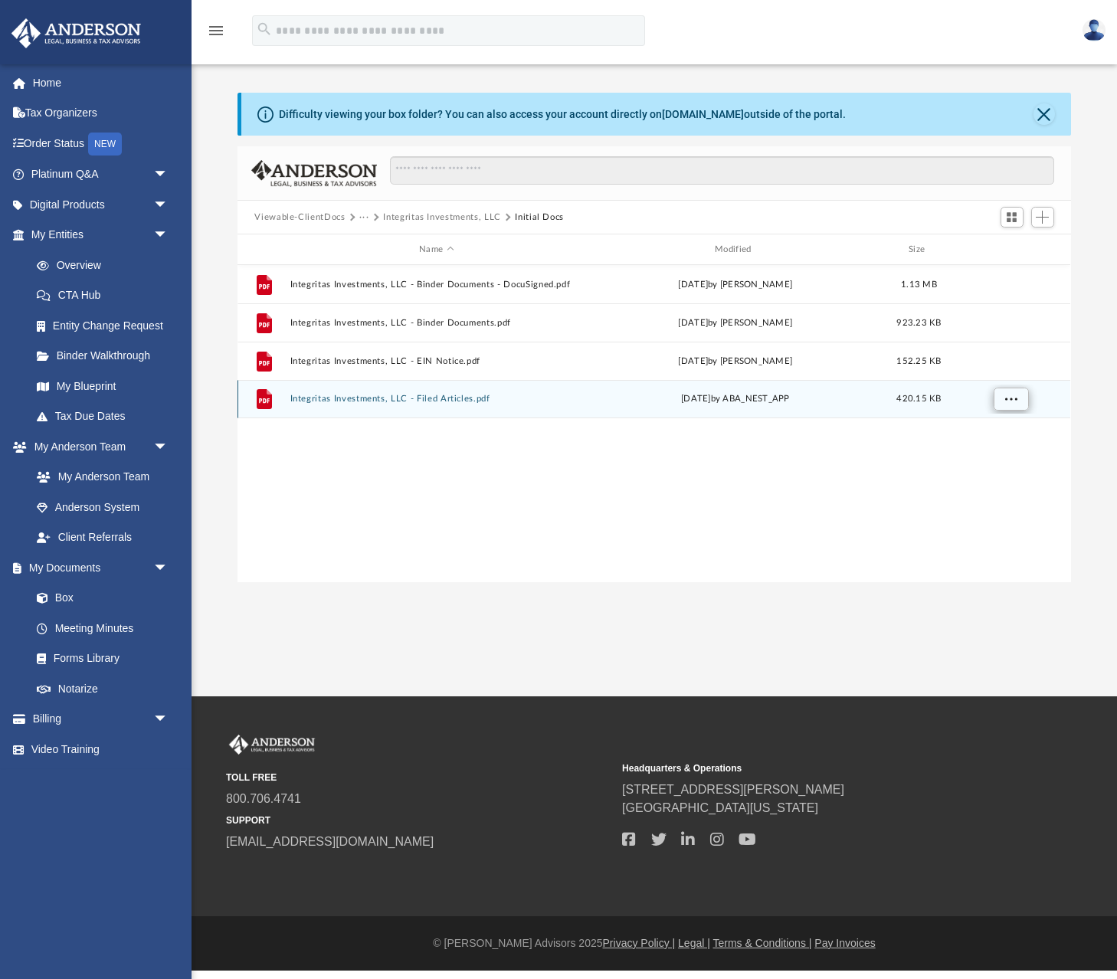
click at [1014, 398] on span "More options" at bounding box center [1011, 398] width 12 height 8
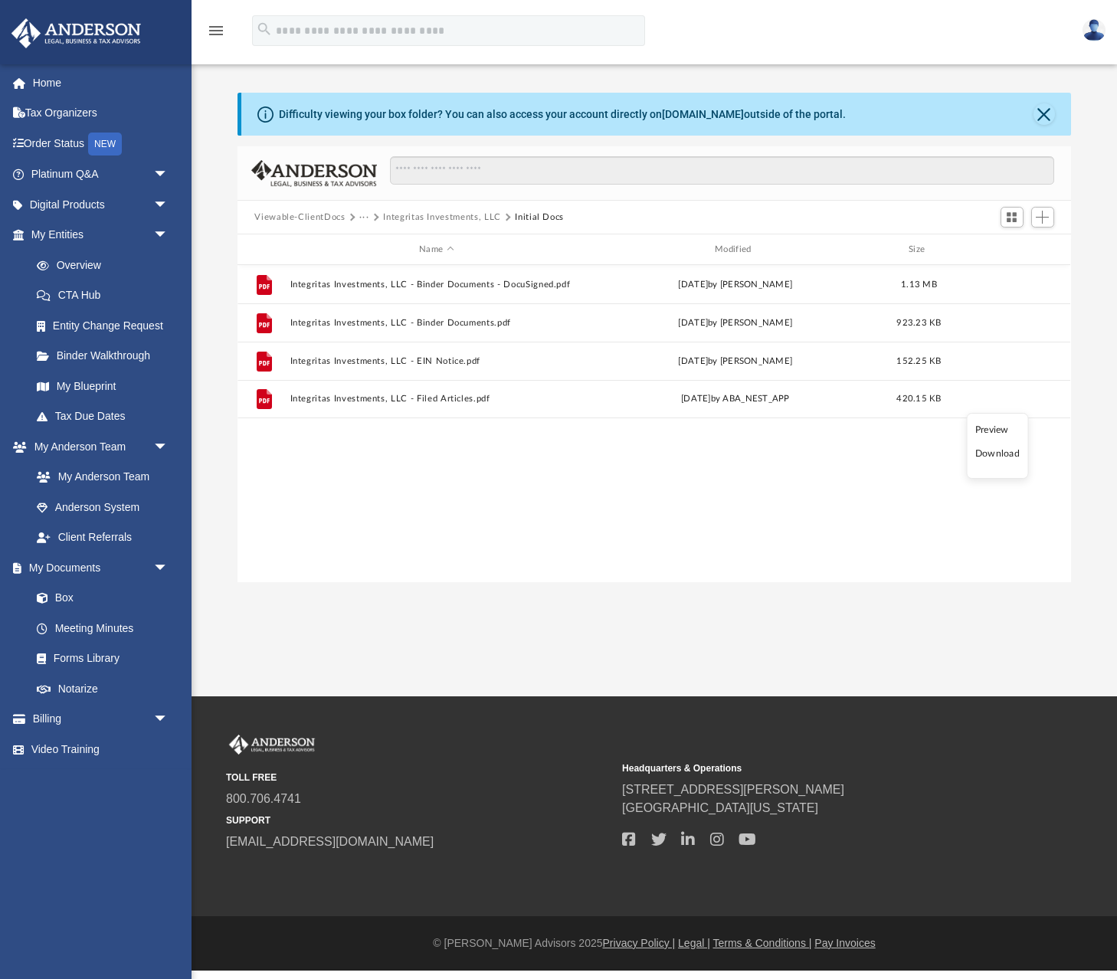
click at [1000, 457] on li "Download" at bounding box center [997, 454] width 44 height 16
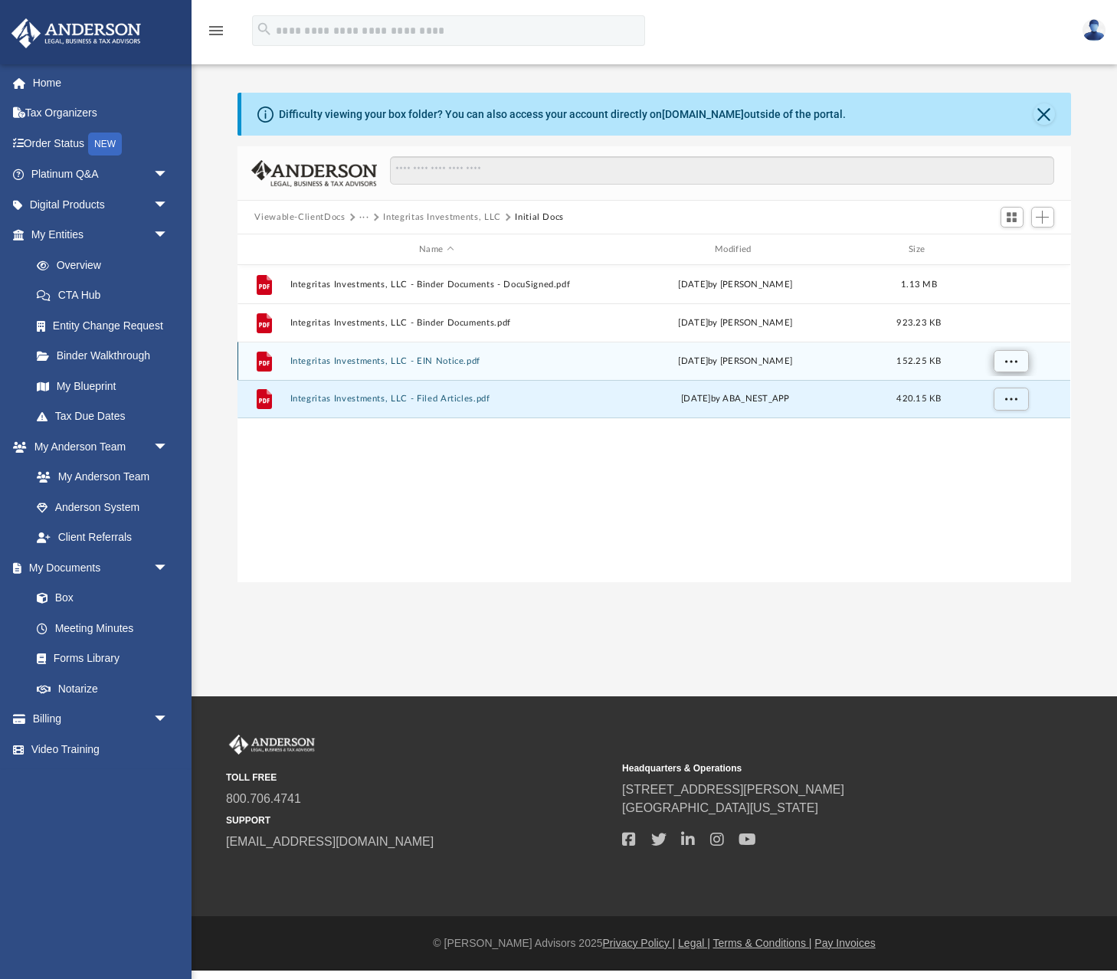
click at [1010, 361] on span "More options" at bounding box center [1011, 360] width 12 height 8
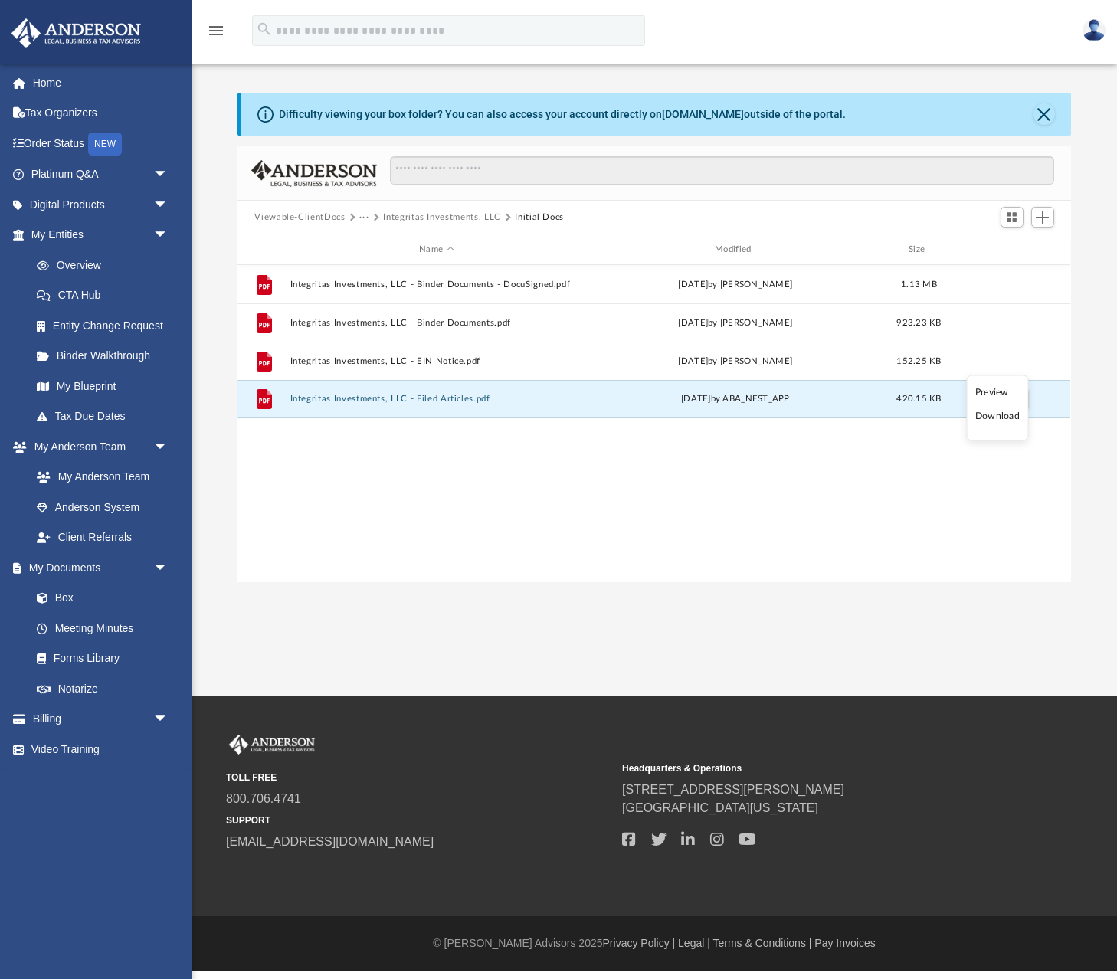
click at [997, 417] on li "Download" at bounding box center [997, 416] width 44 height 16
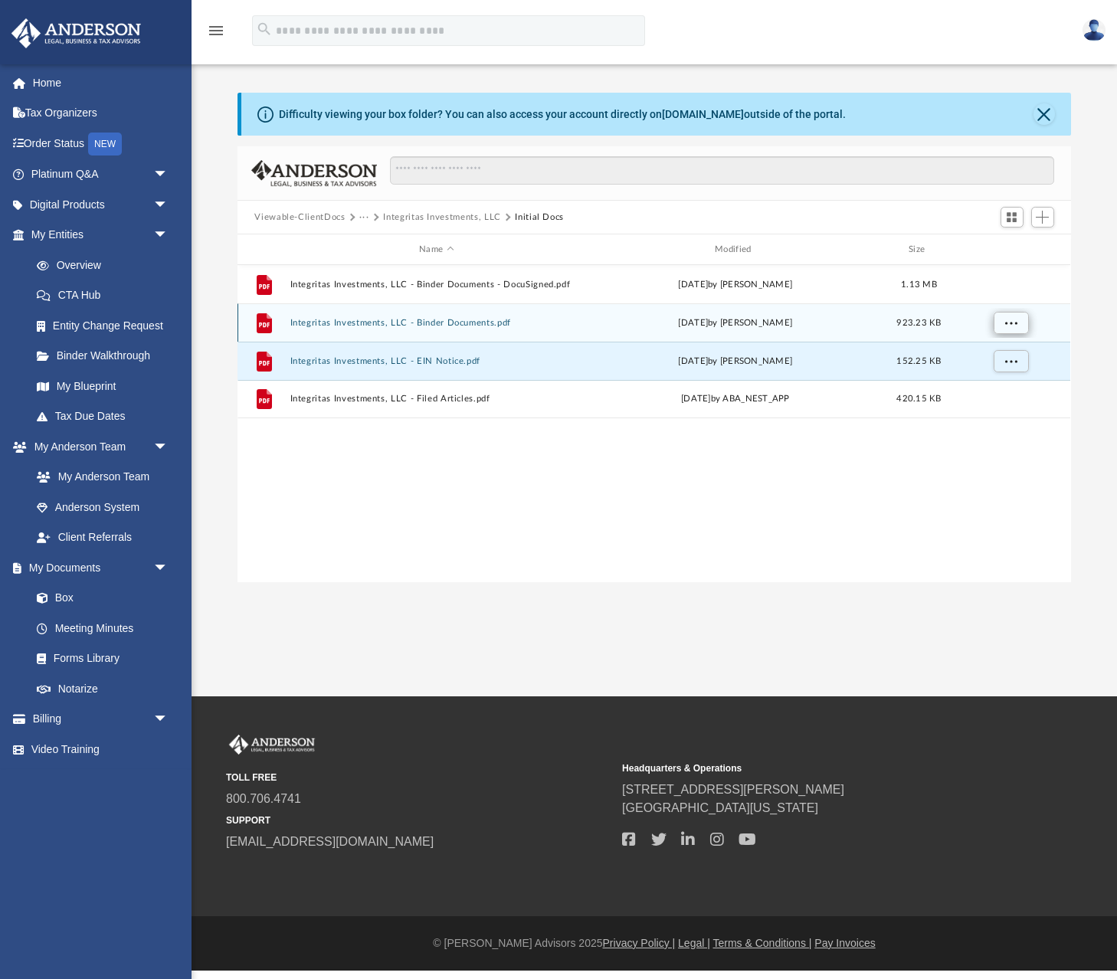
click at [1013, 319] on span "More options" at bounding box center [1011, 322] width 12 height 8
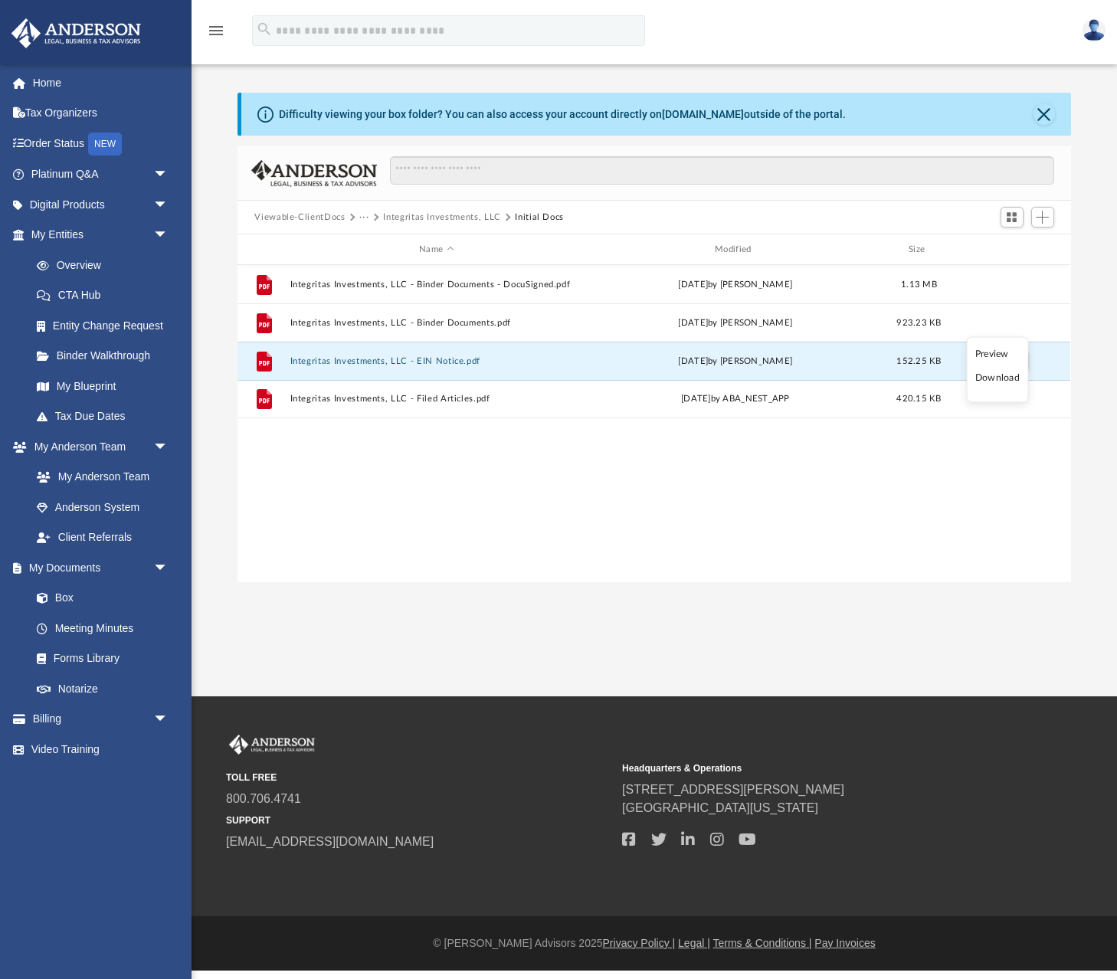
click at [1002, 378] on li "Download" at bounding box center [997, 378] width 44 height 16
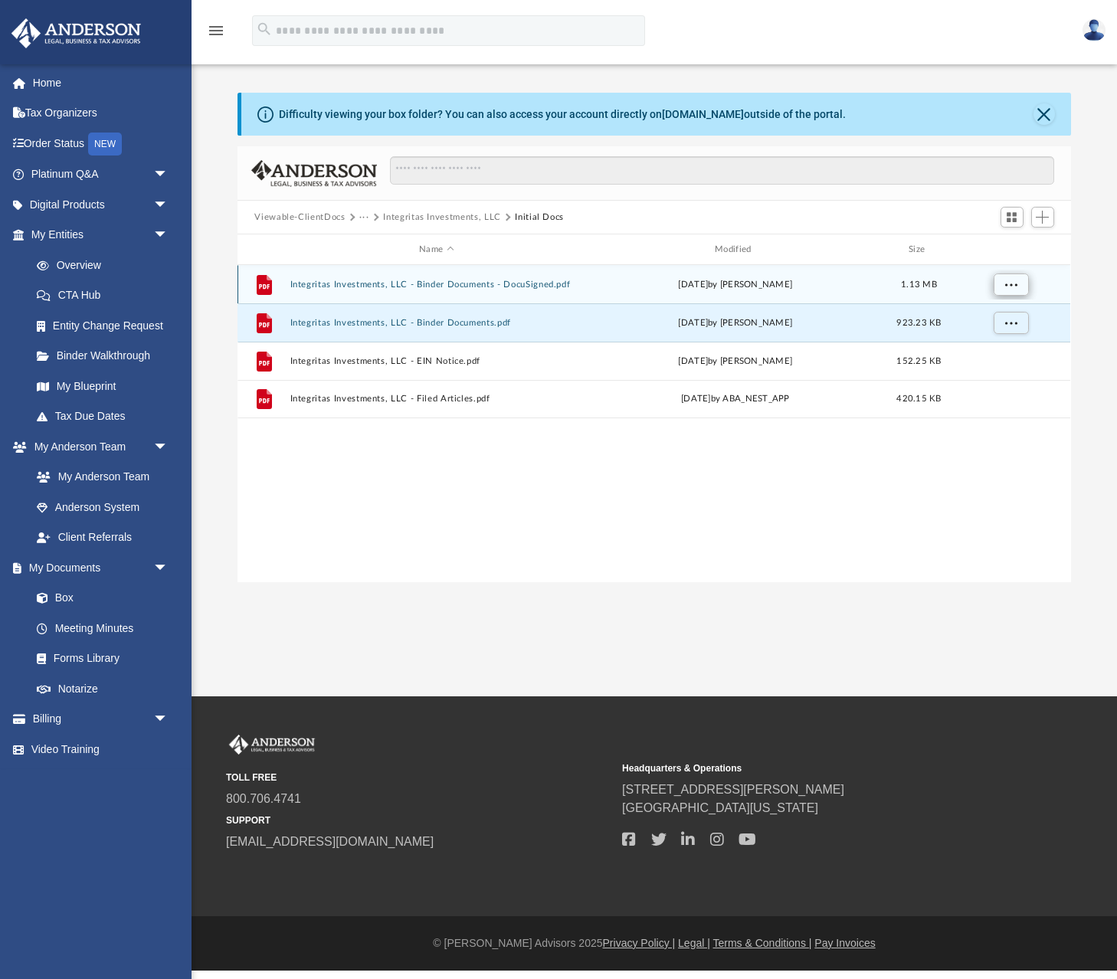
click at [1009, 281] on span "More options" at bounding box center [1011, 284] width 12 height 8
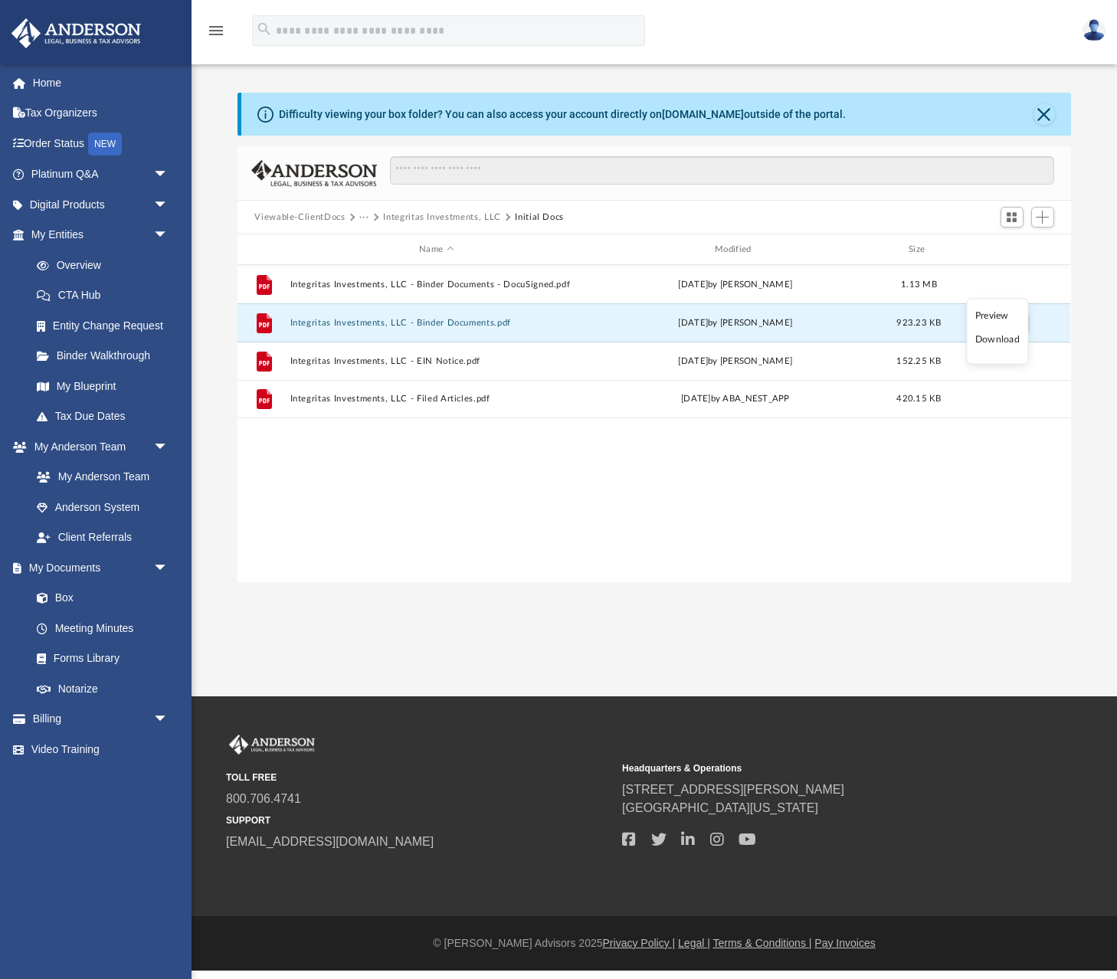
click at [1000, 340] on li "Download" at bounding box center [997, 340] width 44 height 16
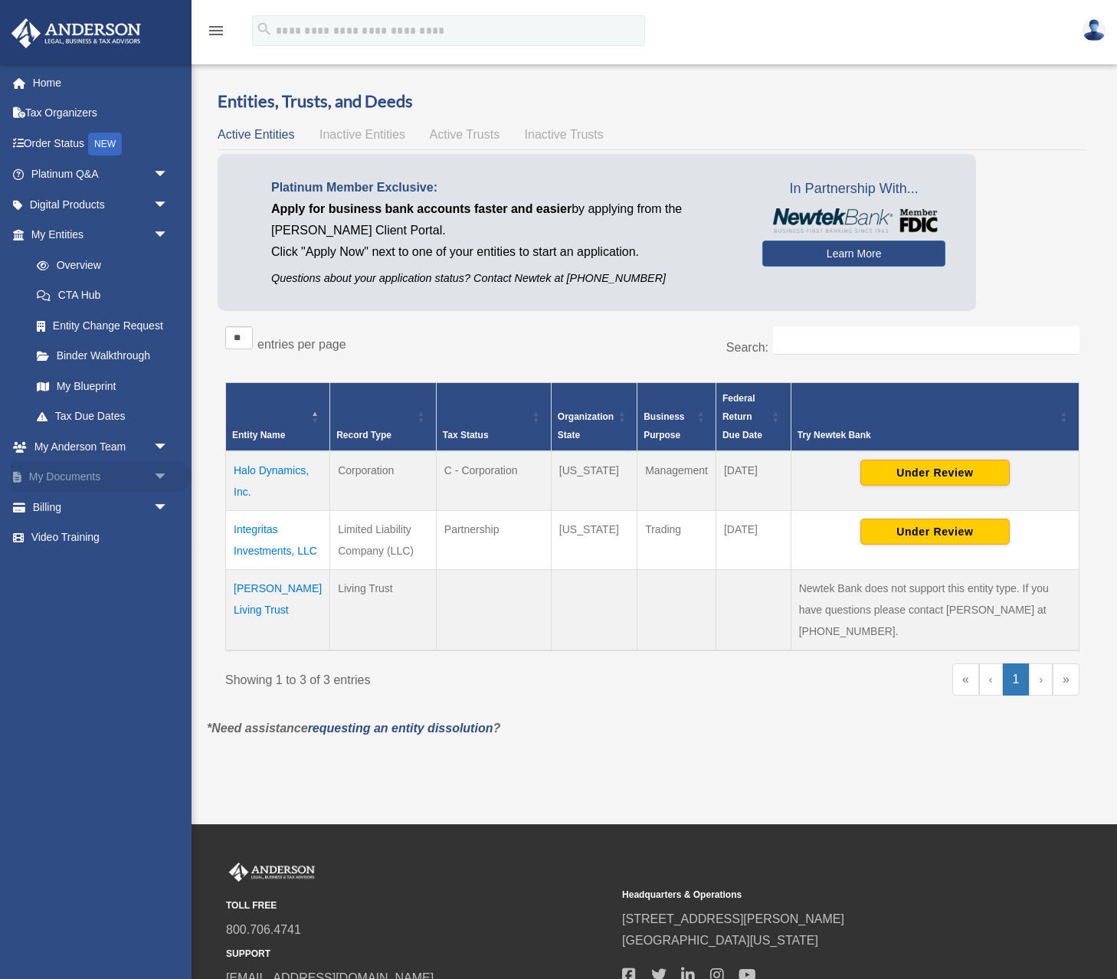
click at [159, 469] on span "arrow_drop_down" at bounding box center [168, 477] width 31 height 31
click at [143, 499] on link "Box" at bounding box center [106, 507] width 170 height 31
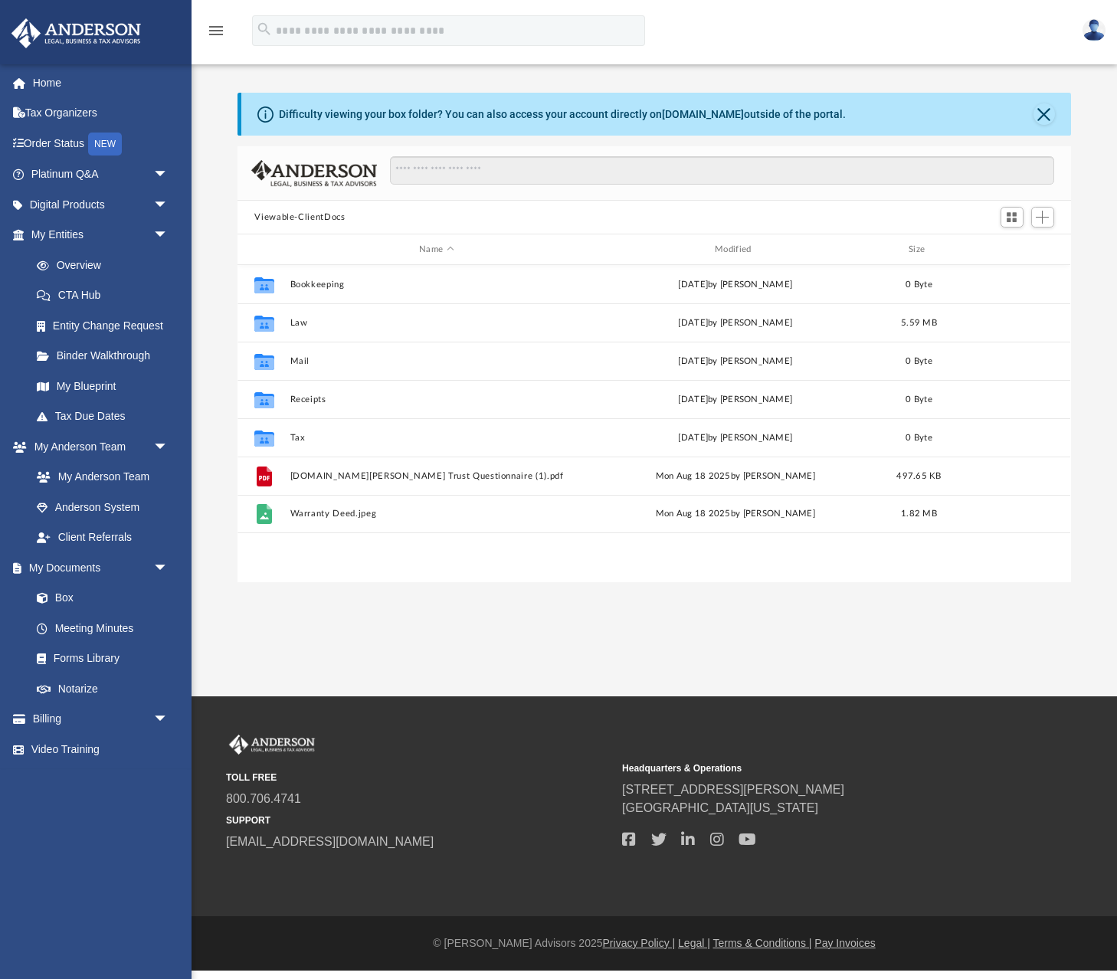
scroll to position [1, 1]
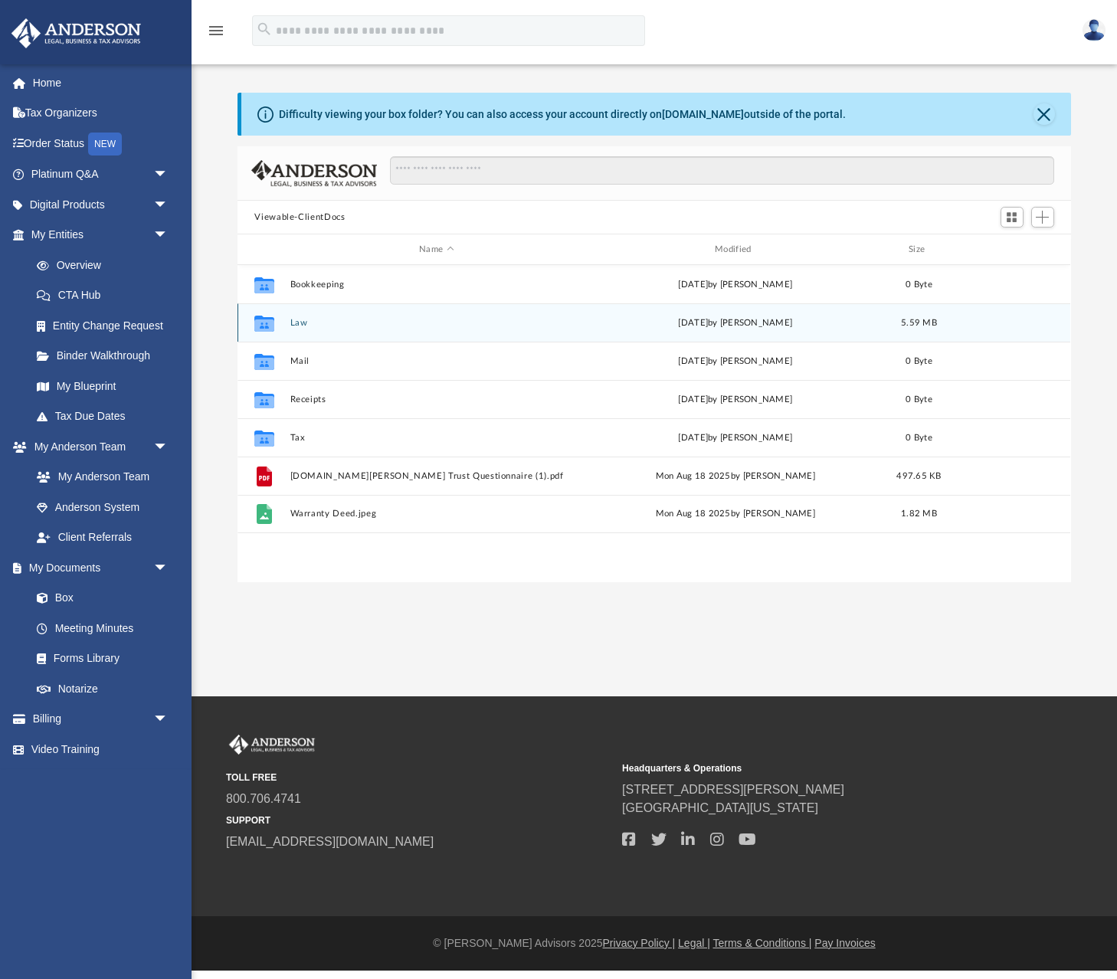
click at [299, 324] on button "Law" at bounding box center [436, 323] width 293 height 10
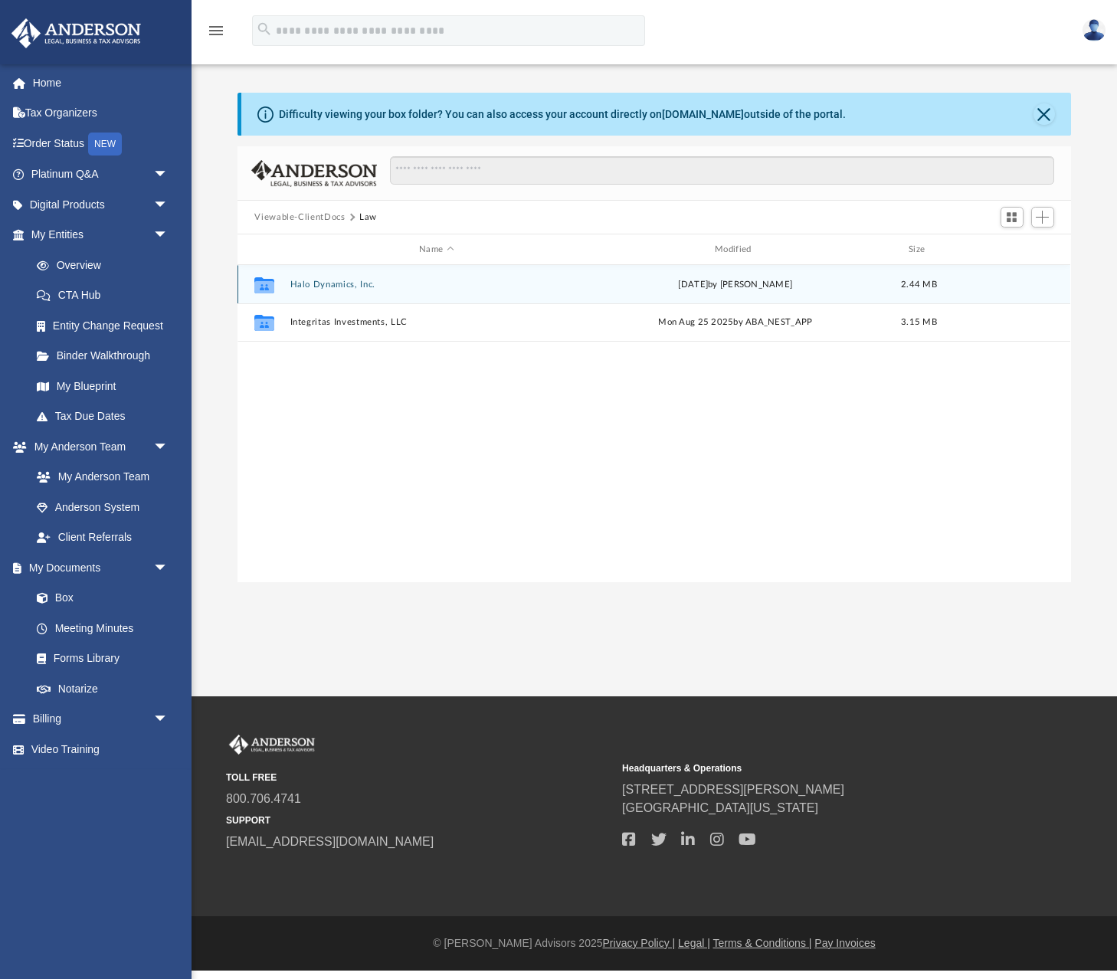
click at [330, 281] on button "Halo Dynamics, Inc." at bounding box center [436, 285] width 293 height 10
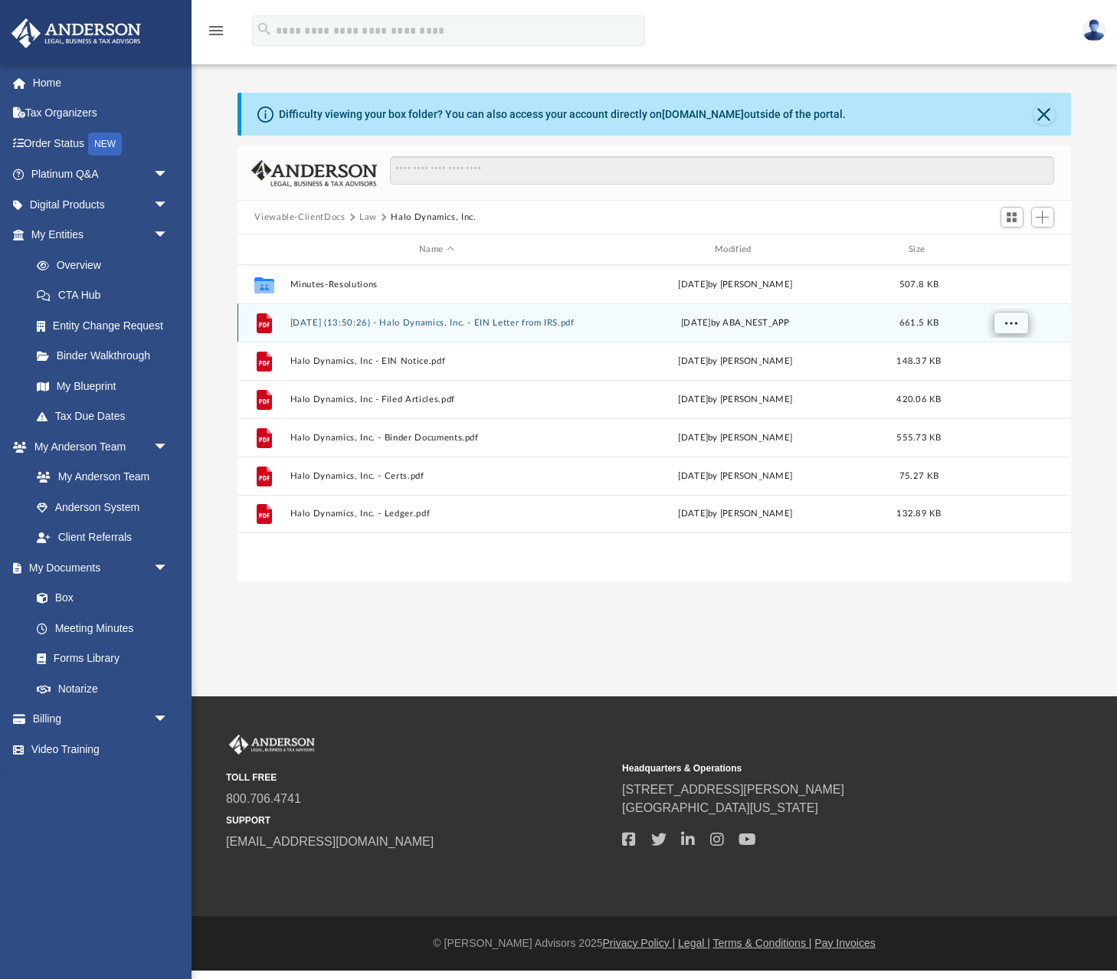
click at [1007, 322] on span "More options" at bounding box center [1011, 322] width 12 height 8
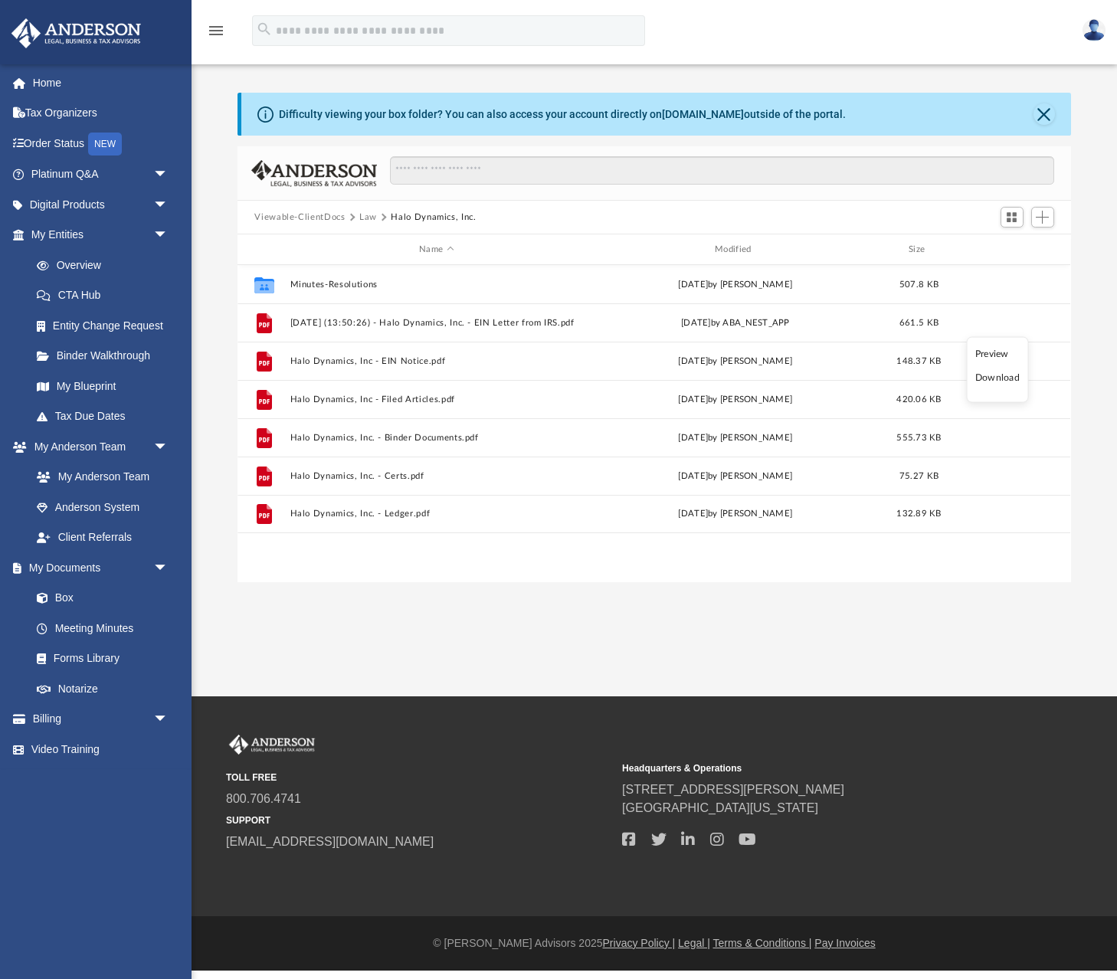
click at [993, 379] on li "Download" at bounding box center [997, 378] width 44 height 16
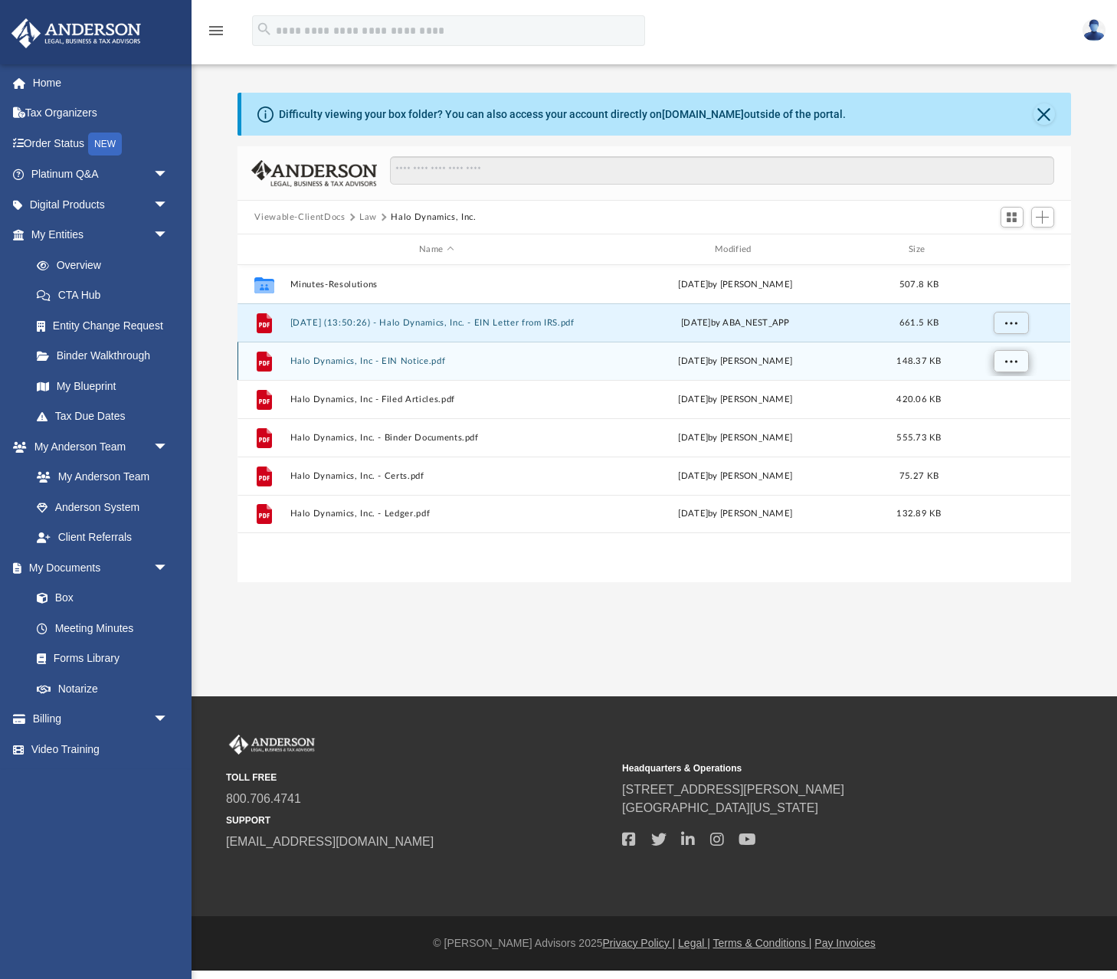
click at [1010, 358] on span "More options" at bounding box center [1011, 360] width 12 height 8
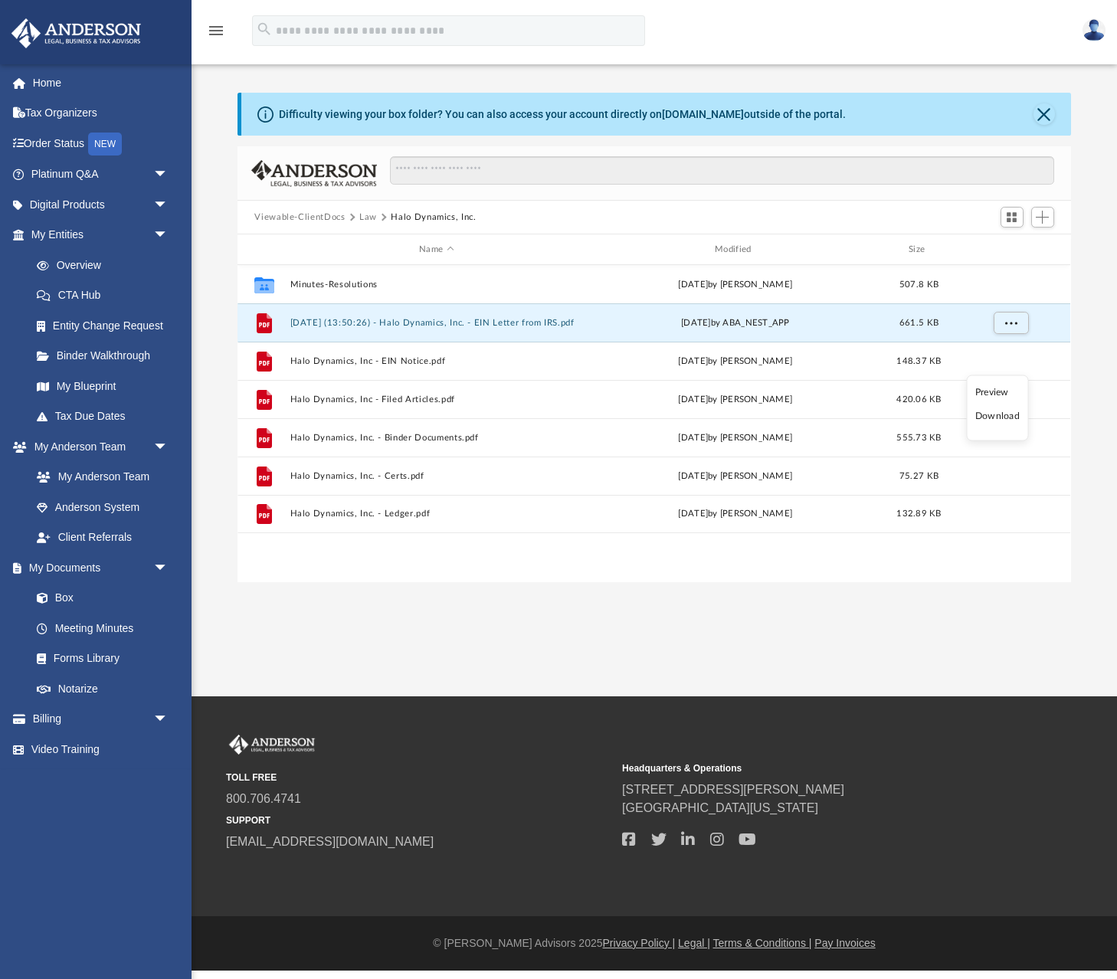
click at [997, 418] on li "Download" at bounding box center [997, 416] width 44 height 16
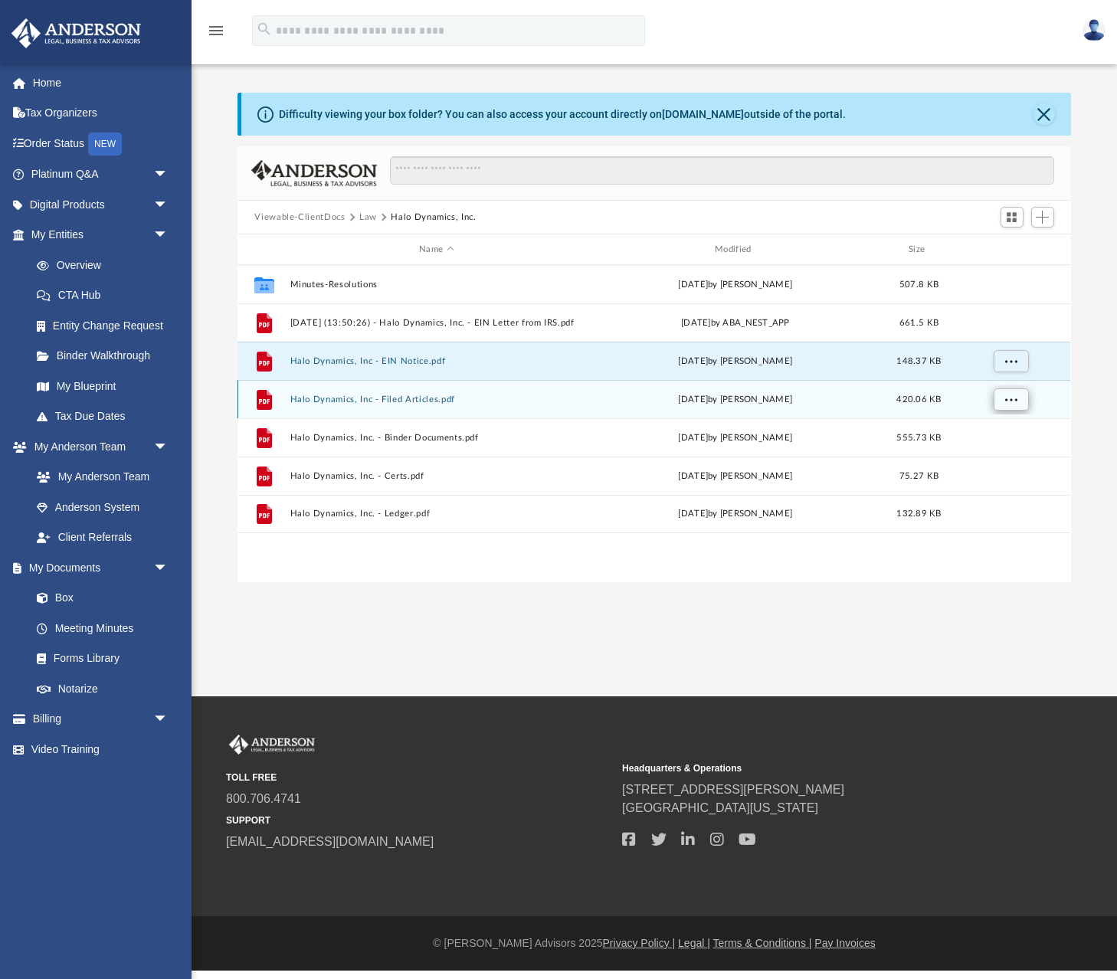
click at [1012, 398] on span "More options" at bounding box center [1011, 398] width 12 height 8
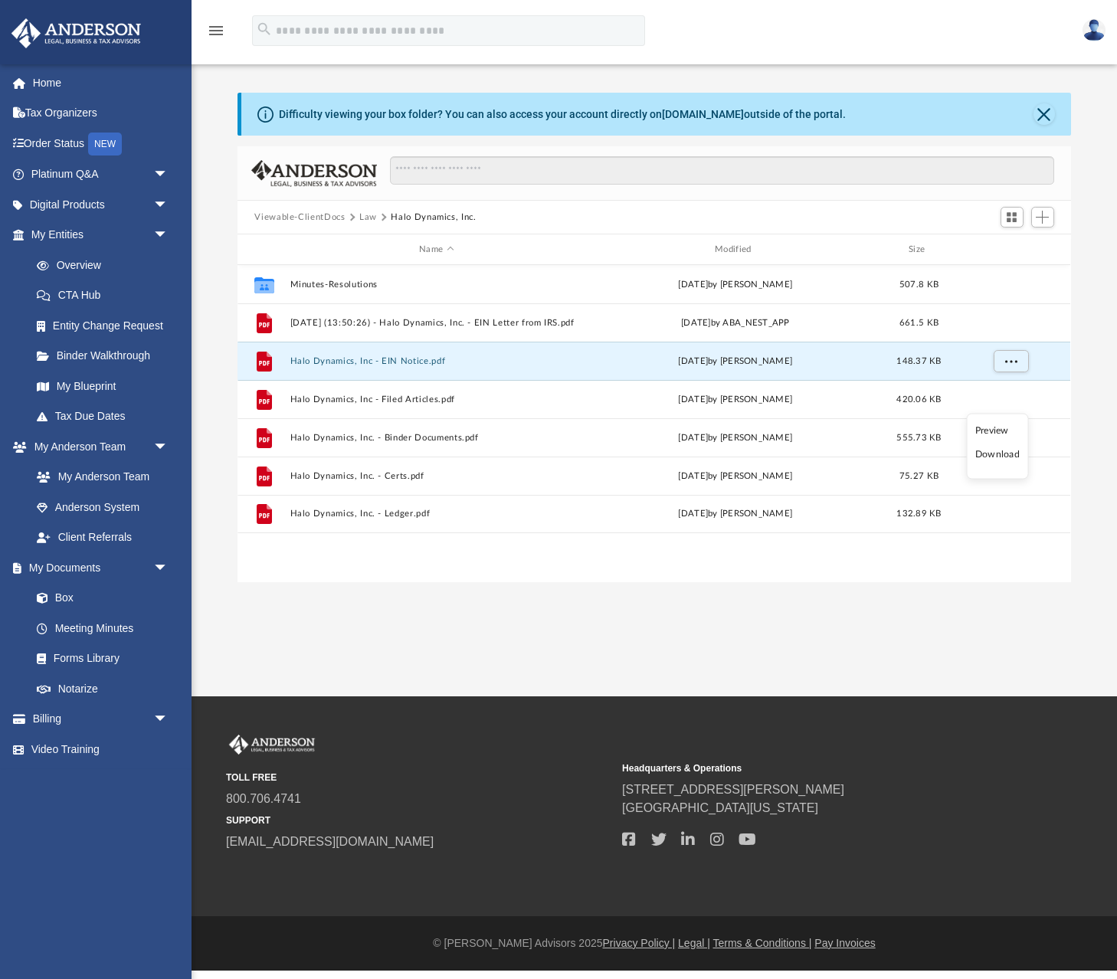
click at [999, 456] on li "Download" at bounding box center [997, 455] width 44 height 16
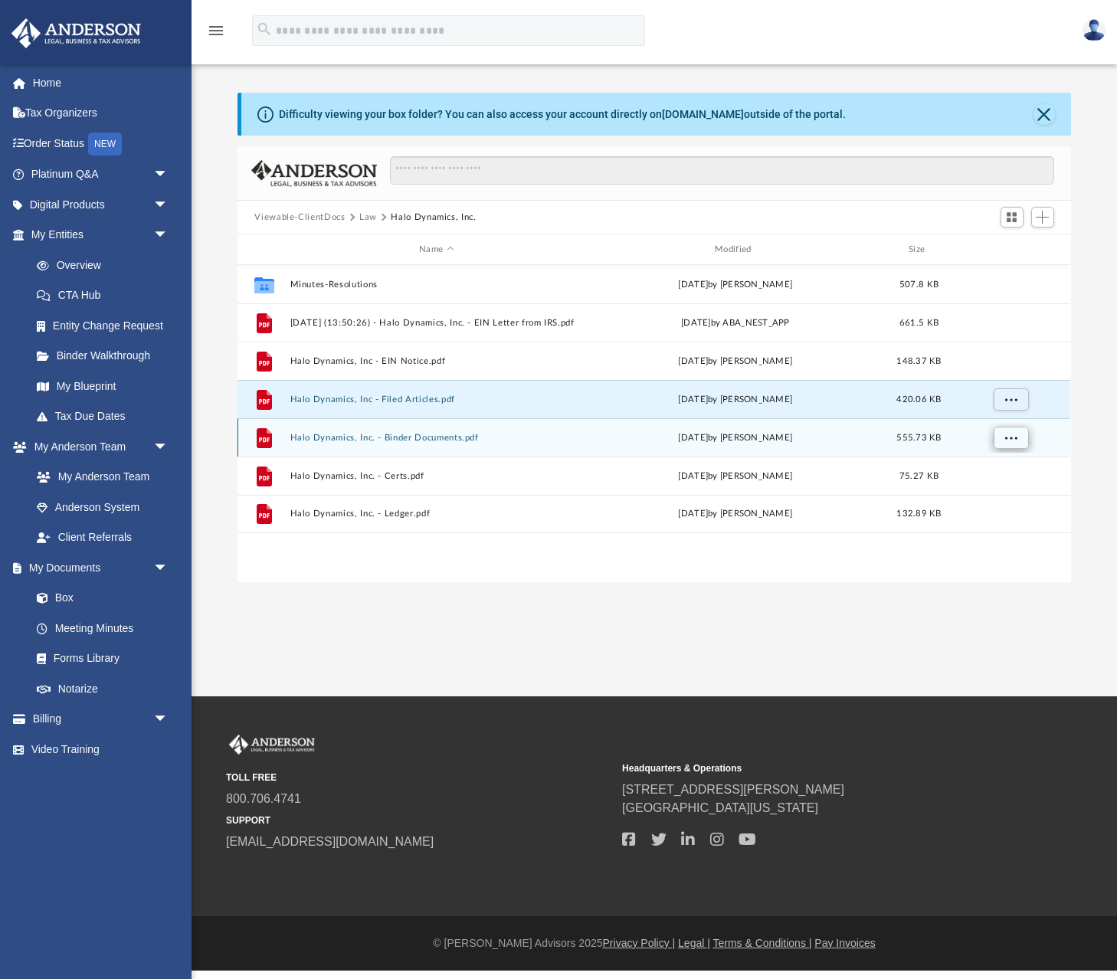
click at [1009, 439] on span "More options" at bounding box center [1011, 437] width 12 height 8
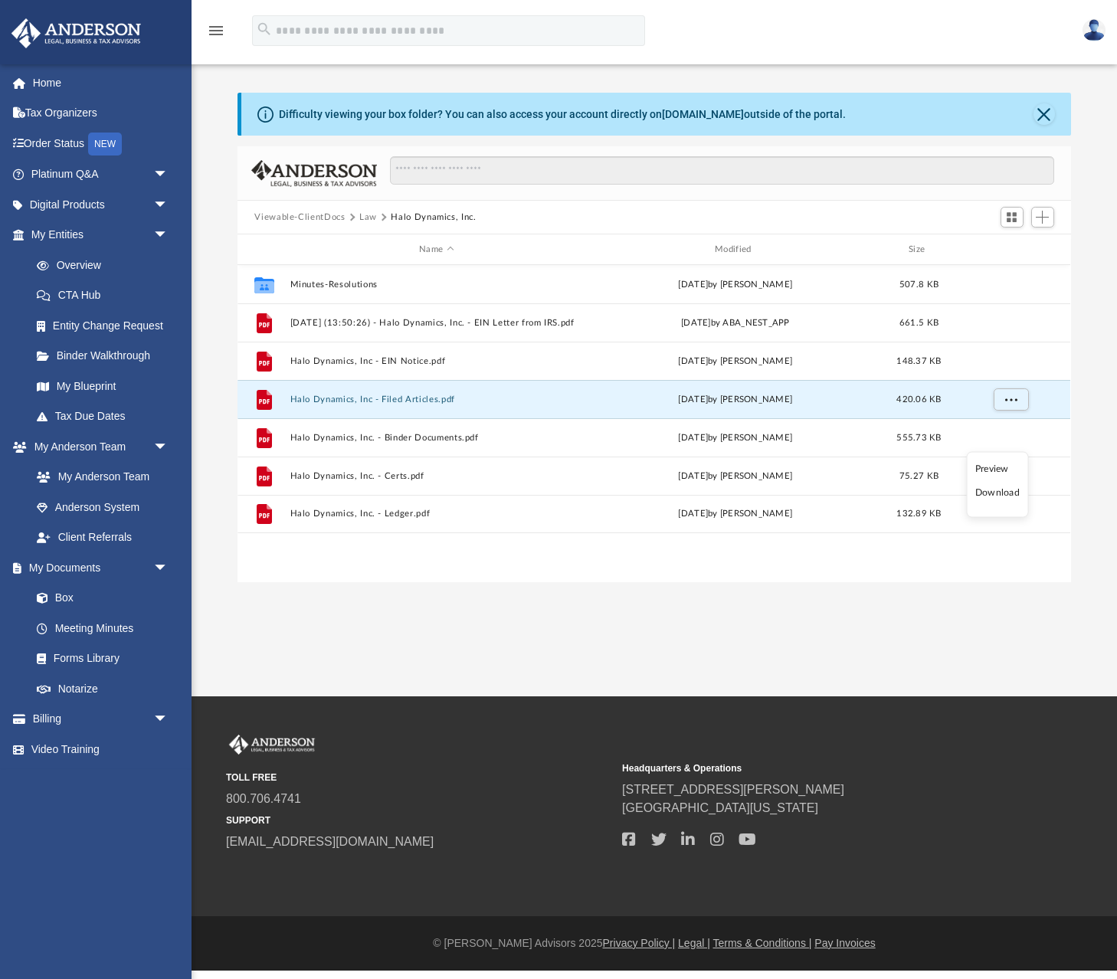
click at [999, 497] on li "Download" at bounding box center [997, 493] width 44 height 16
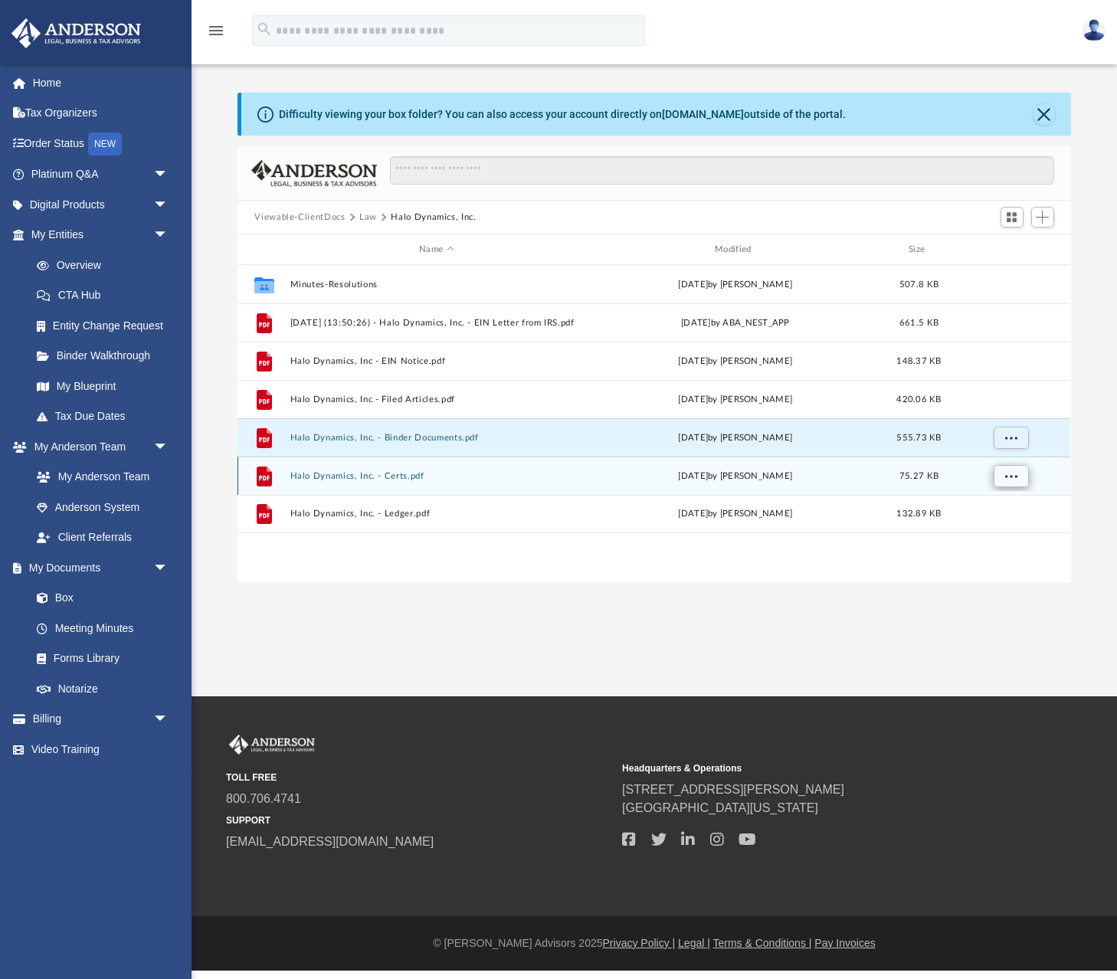
click at [1014, 476] on span "More options" at bounding box center [1011, 475] width 12 height 8
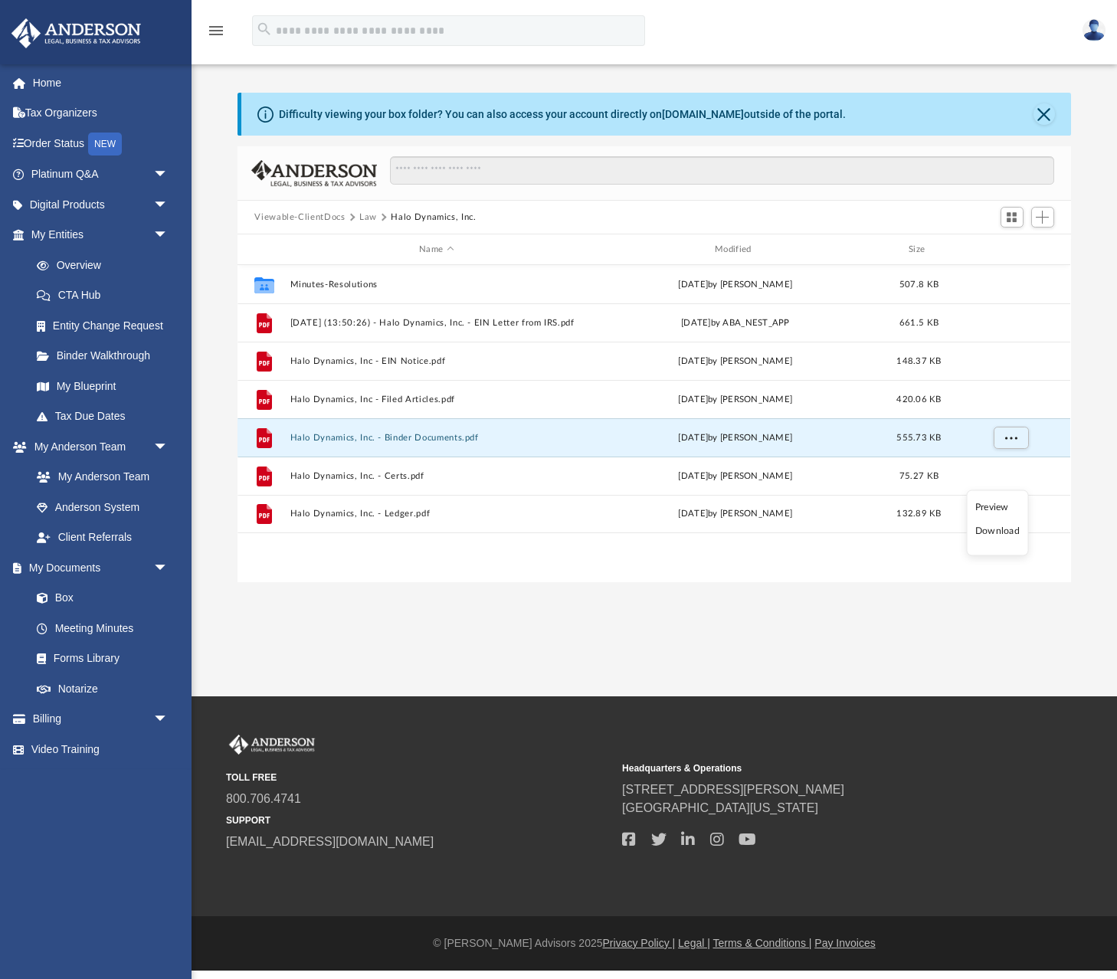
click at [999, 529] on li "Download" at bounding box center [997, 531] width 44 height 16
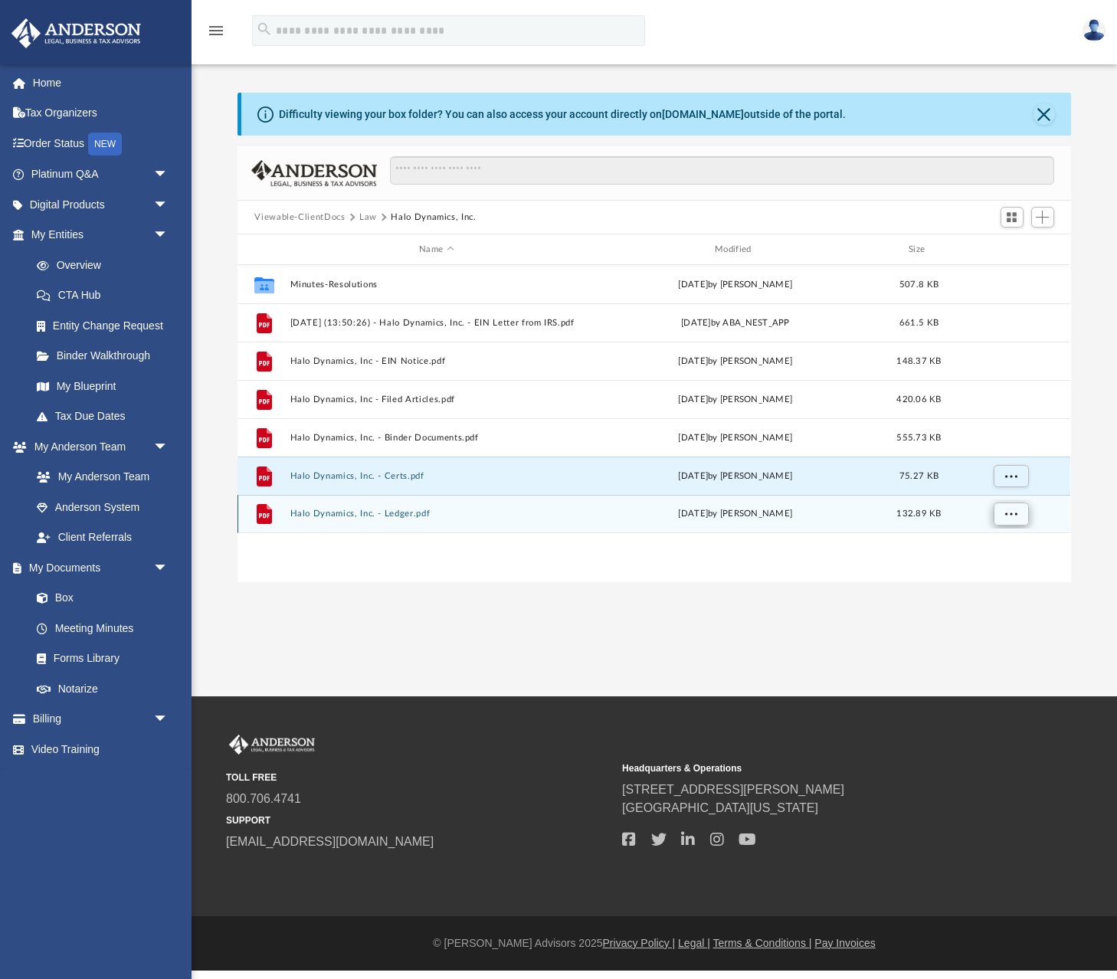
click at [1010, 515] on span "More options" at bounding box center [1011, 513] width 12 height 8
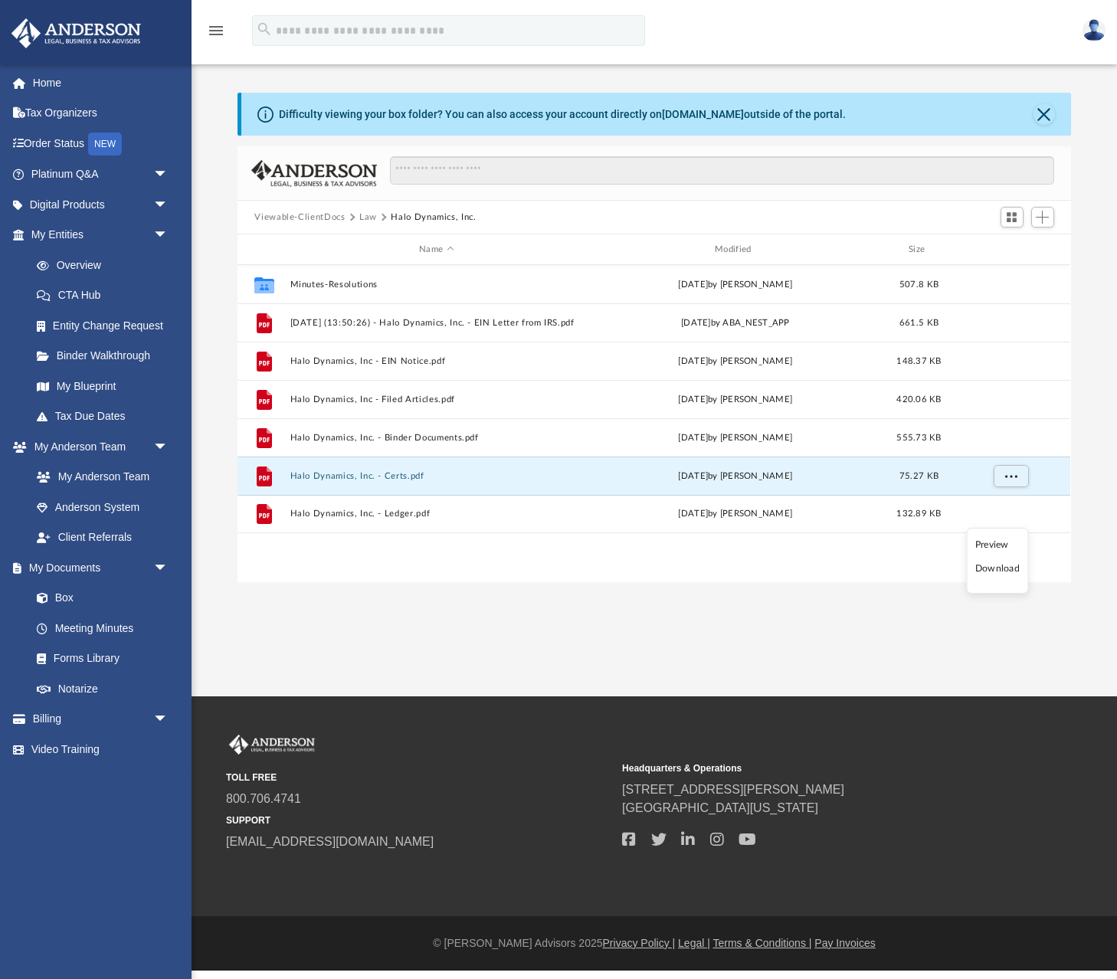
click at [996, 571] on li "Download" at bounding box center [997, 569] width 44 height 16
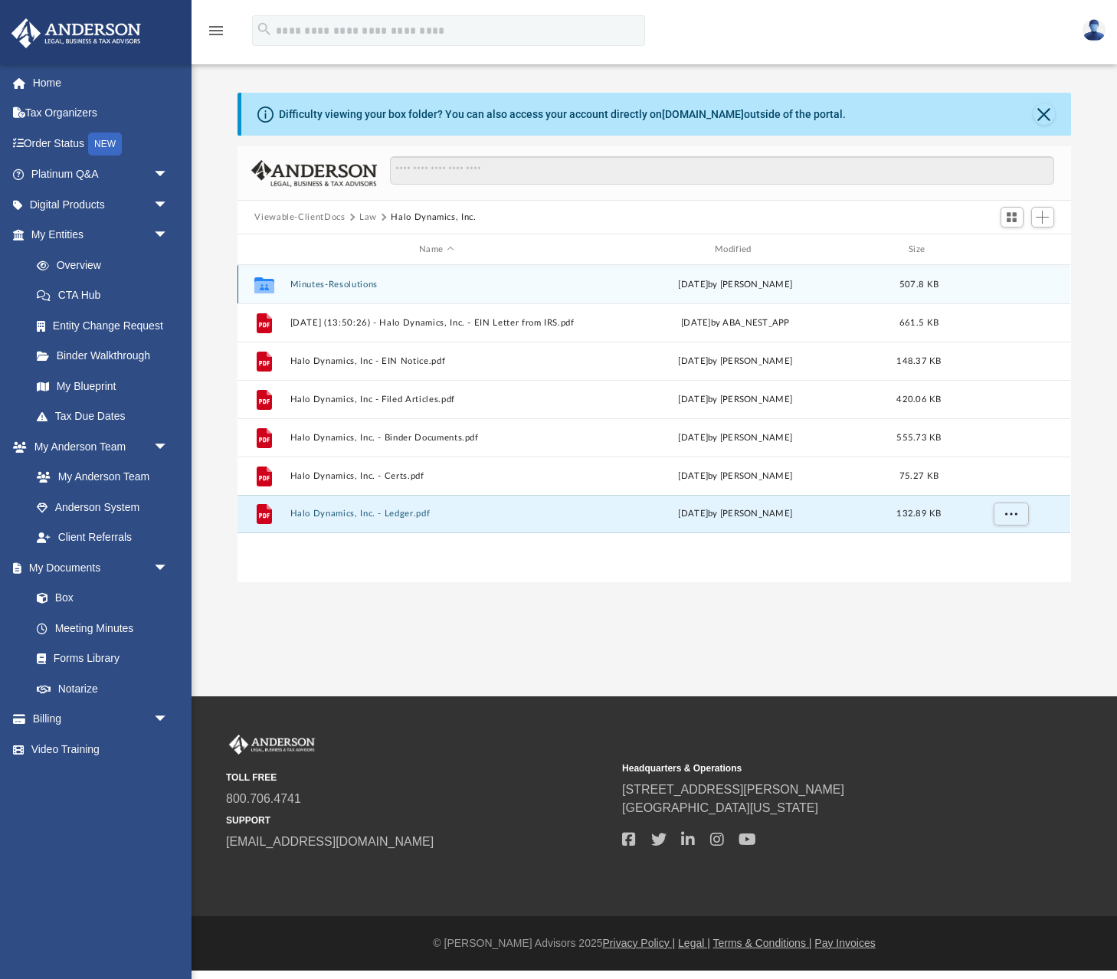
click at [352, 281] on button "Minutes-Resolutions" at bounding box center [436, 285] width 293 height 10
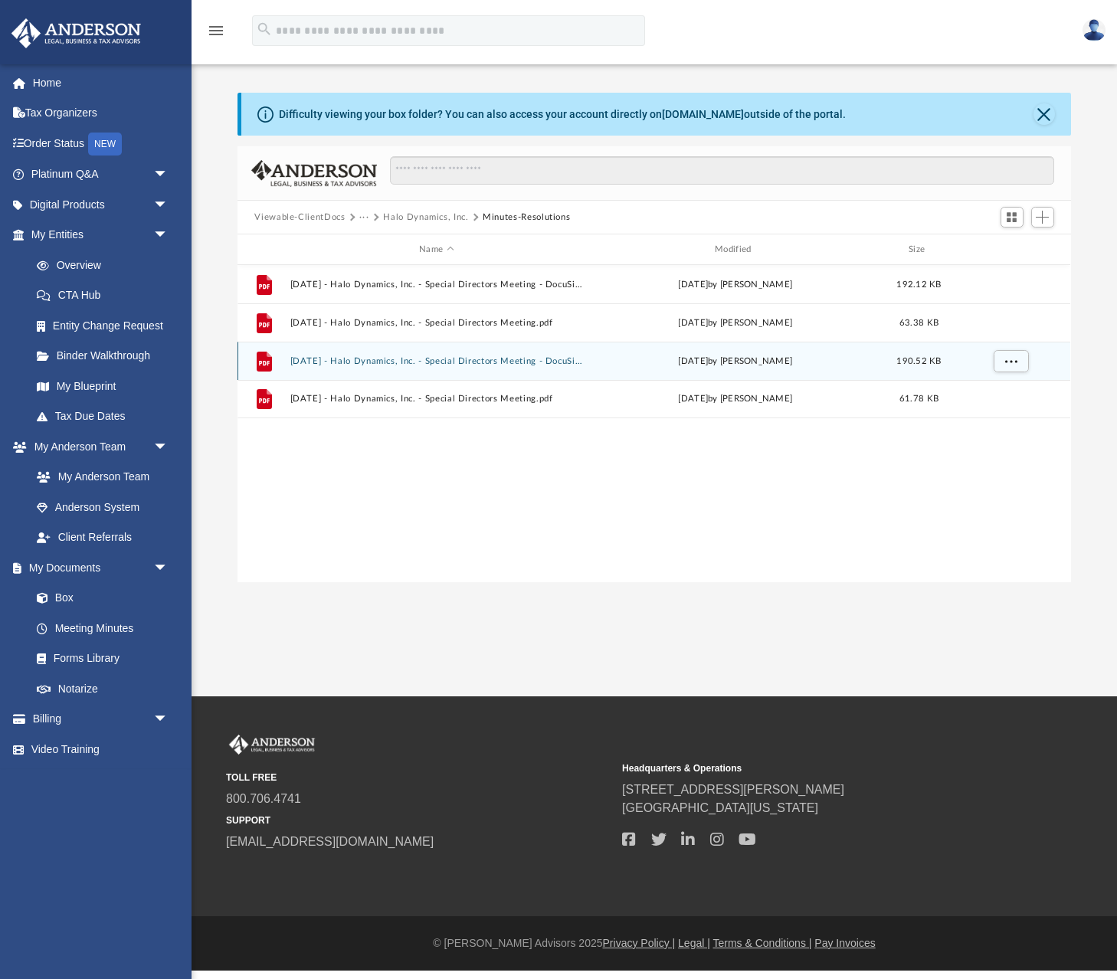
click at [388, 362] on button "[DATE] - Halo Dynamics, Inc. - Special Directors Meeting - DocuSigned.pdf" at bounding box center [436, 361] width 293 height 10
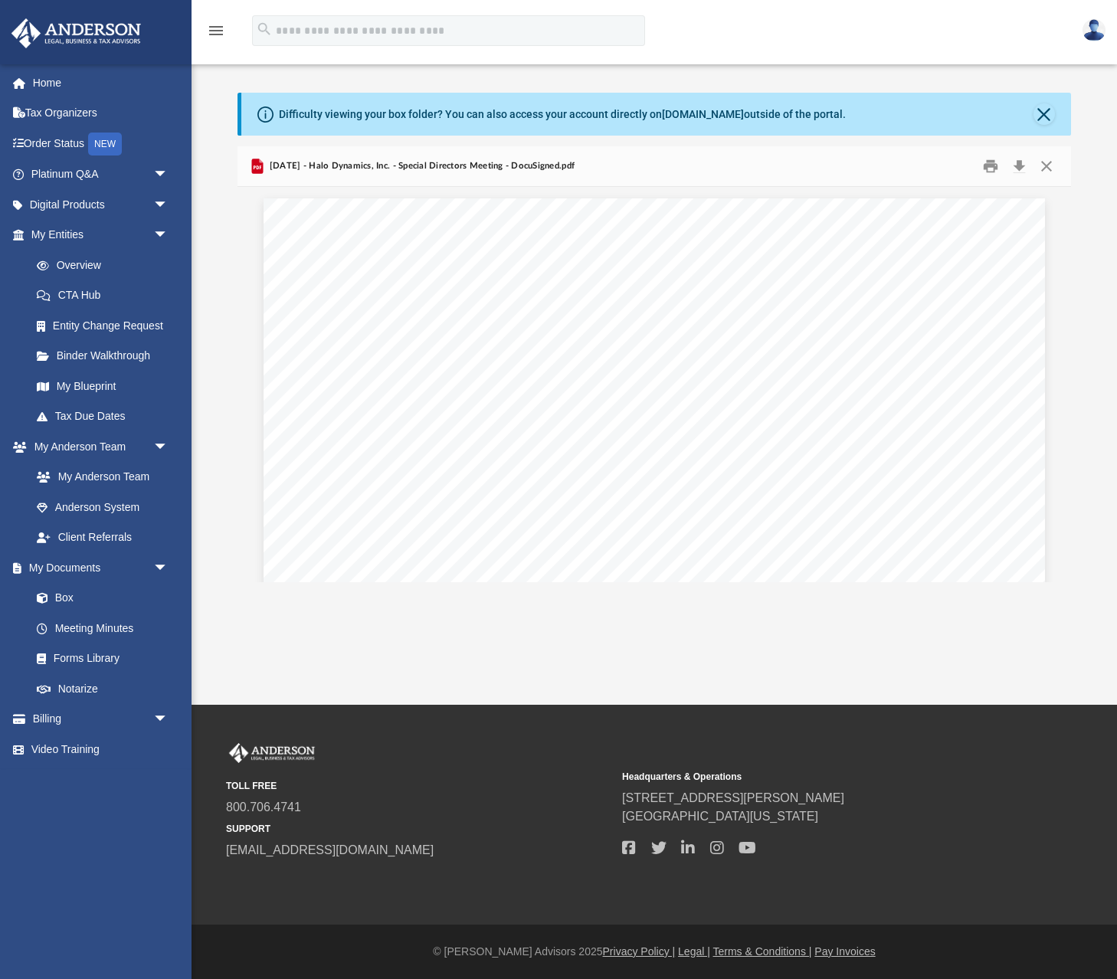
scroll to position [0, 0]
click at [1046, 162] on button "Close" at bounding box center [1047, 167] width 28 height 24
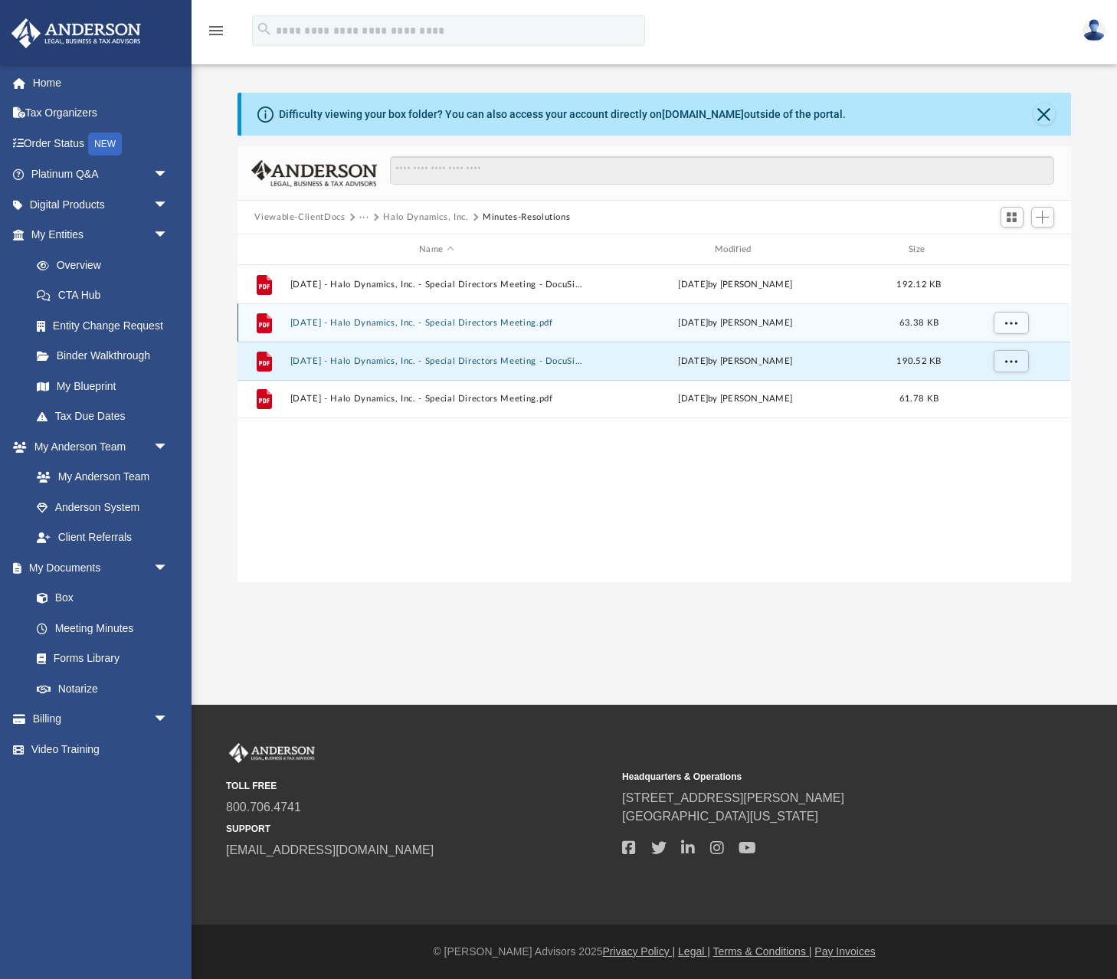
click at [440, 318] on button "[DATE] - Halo Dynamics, Inc. - Special Directors Meeting.pdf" at bounding box center [436, 323] width 293 height 10
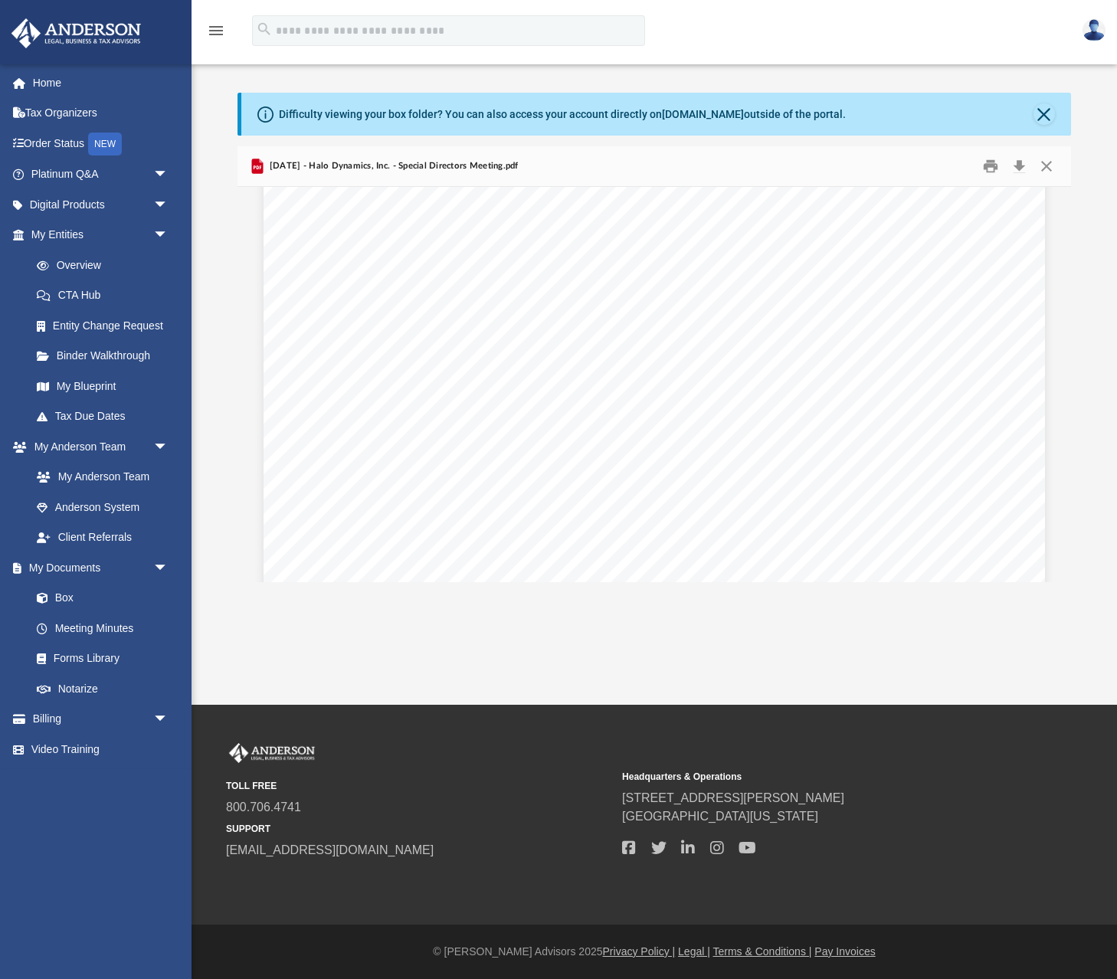
scroll to position [1257, 0]
click at [1046, 165] on button "Close" at bounding box center [1047, 167] width 28 height 24
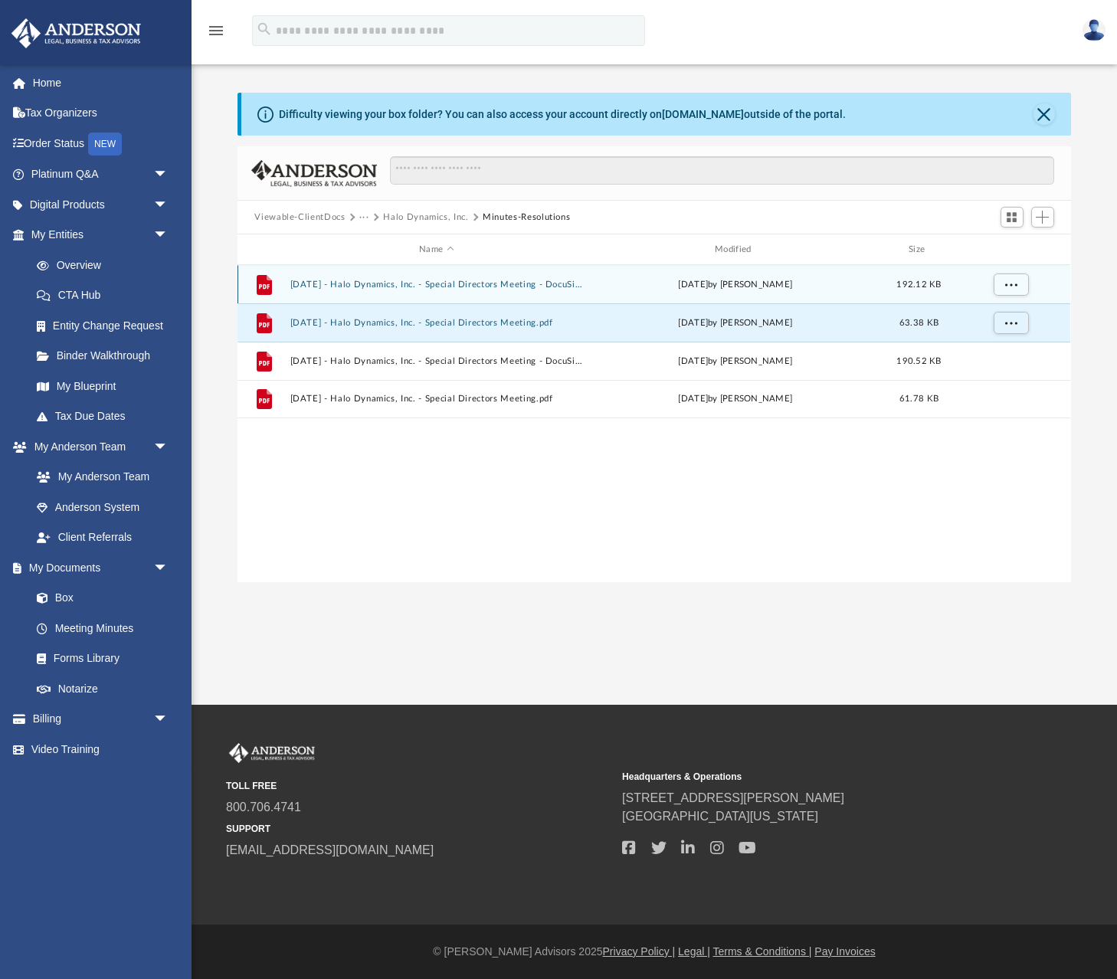
click at [491, 284] on button "[DATE] - Halo Dynamics, Inc. - Special Directors Meeting - DocuSigned.pdf" at bounding box center [436, 285] width 293 height 10
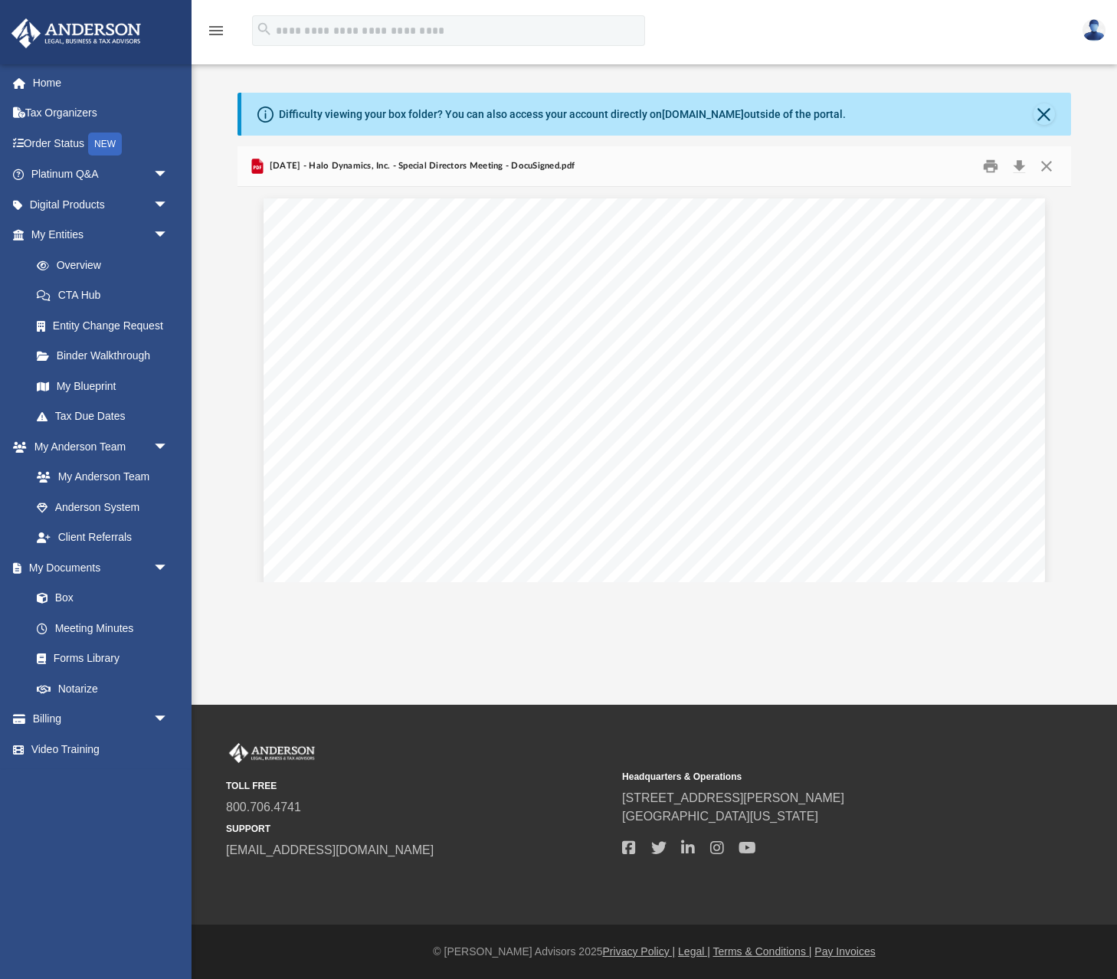
scroll to position [0, 0]
click at [1044, 163] on button "Close" at bounding box center [1047, 167] width 28 height 24
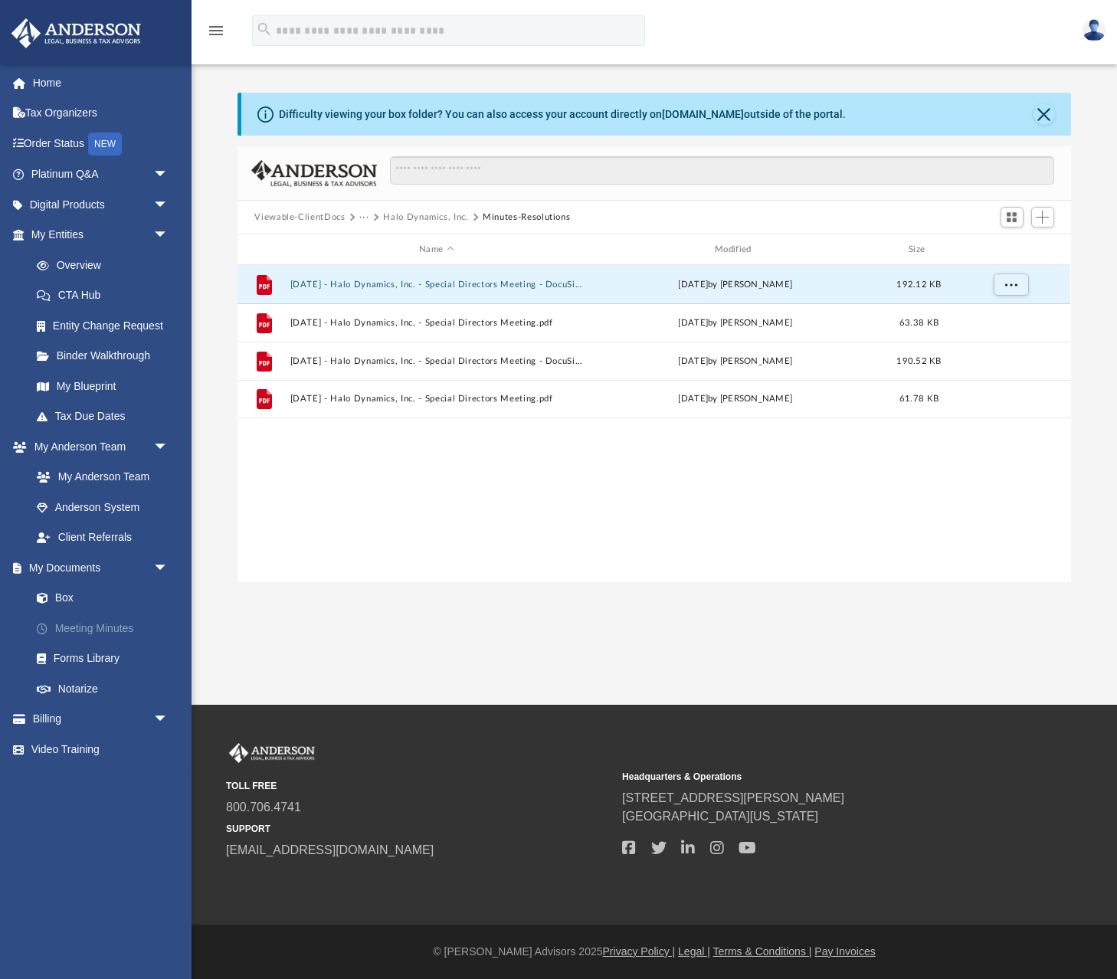
click at [107, 617] on link "Meeting Minutes" at bounding box center [106, 628] width 170 height 31
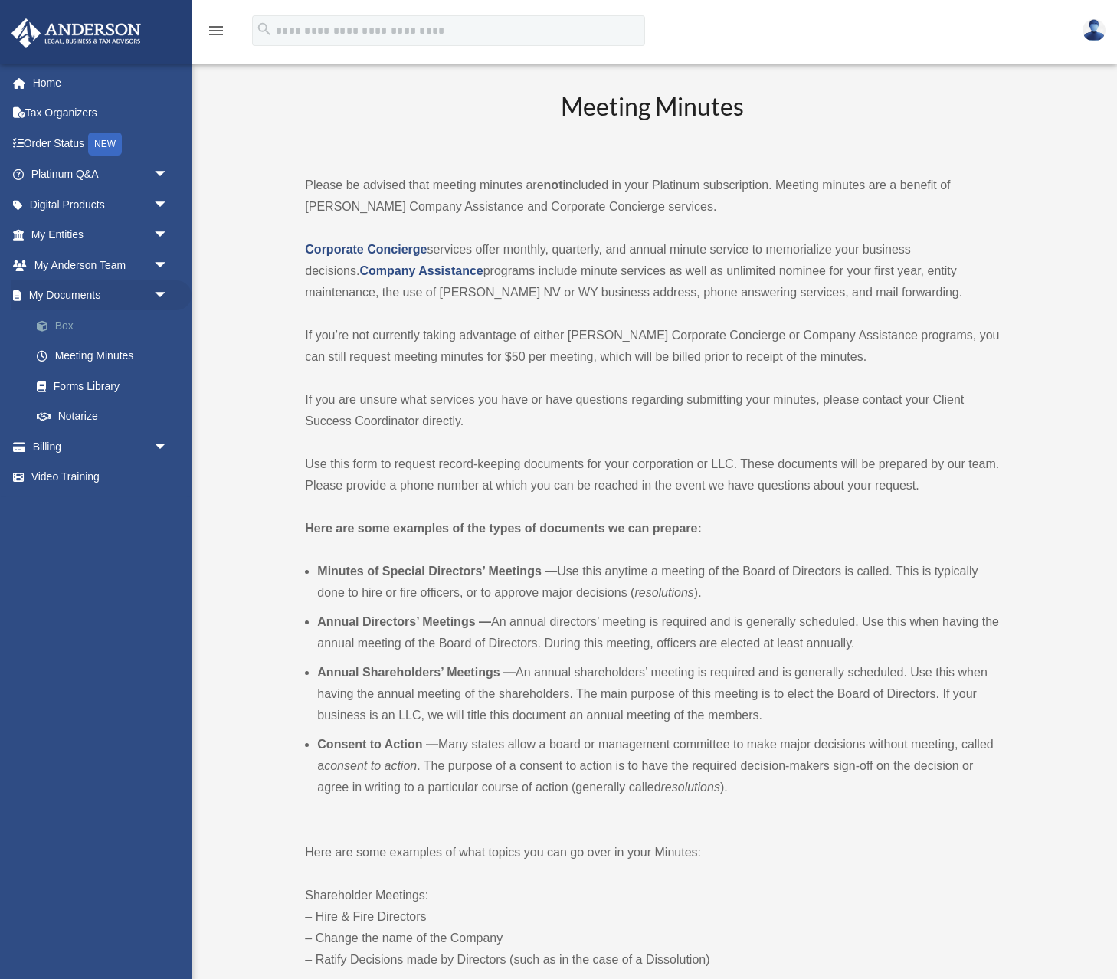
click at [63, 319] on link "Box" at bounding box center [106, 325] width 170 height 31
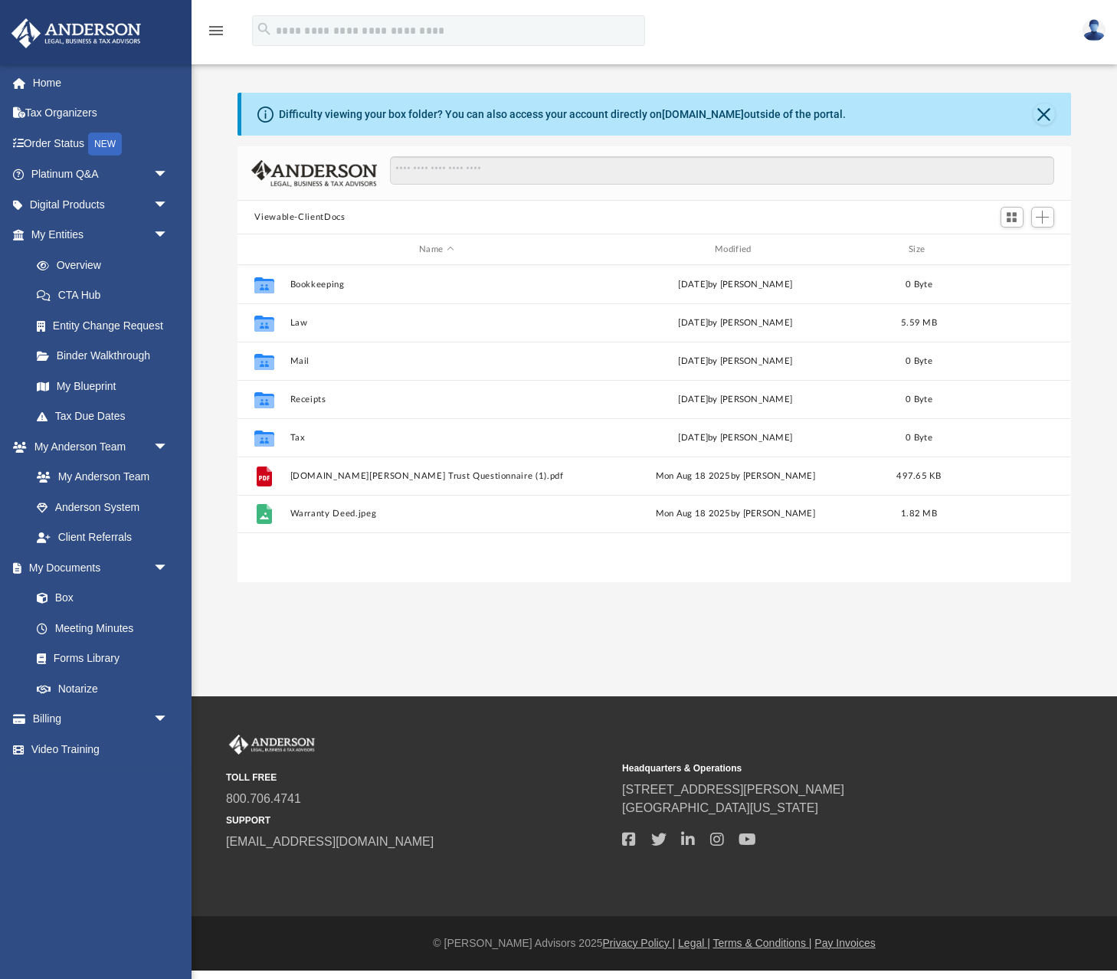
scroll to position [349, 833]
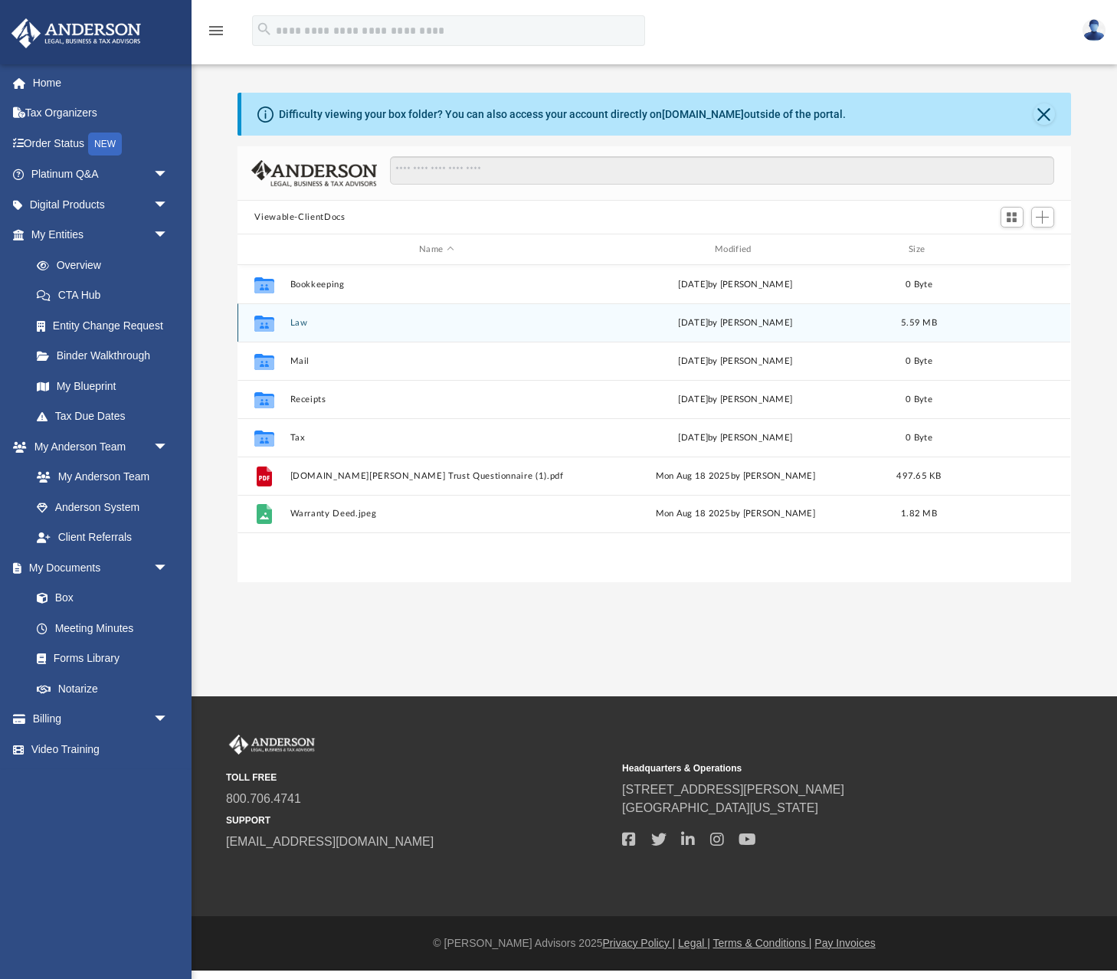
click at [298, 323] on button "Law" at bounding box center [436, 323] width 293 height 10
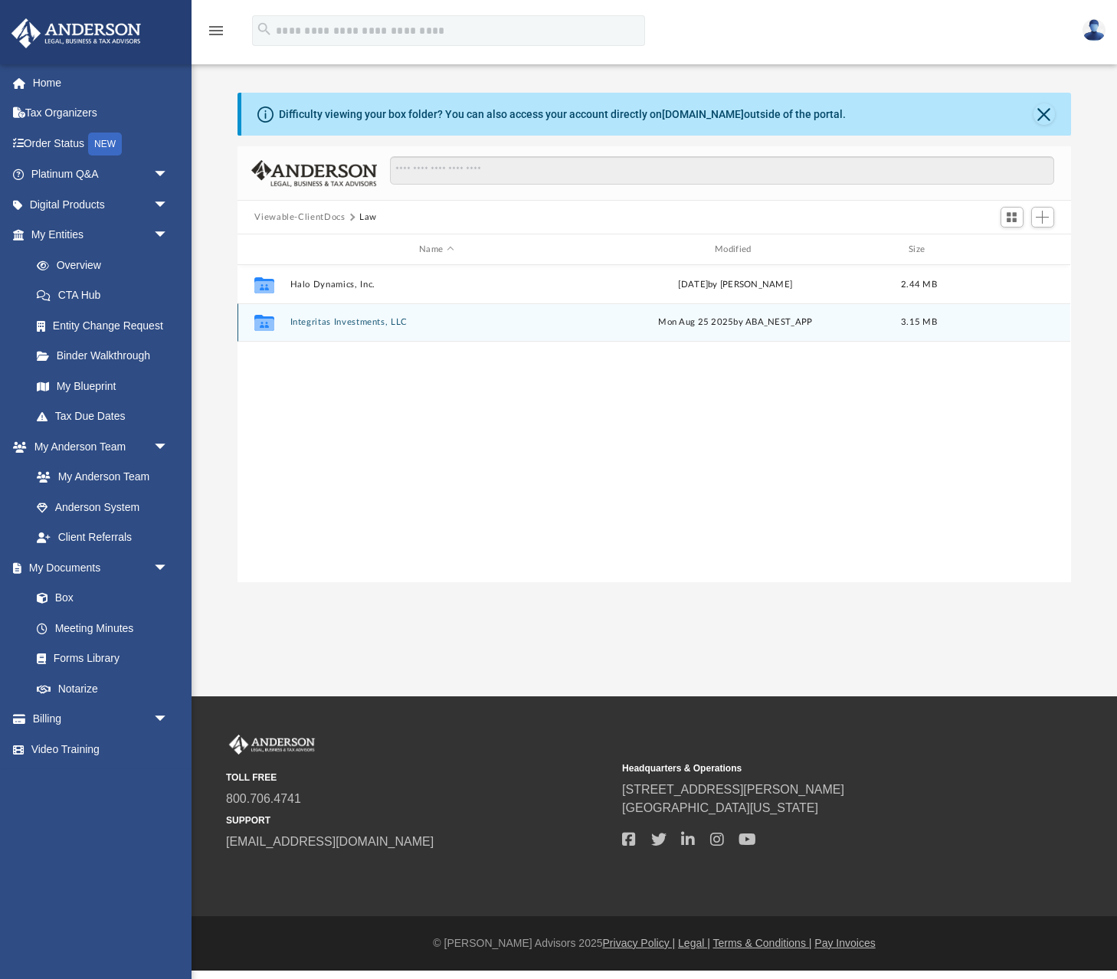
click at [336, 322] on button "Integritas Investments, LLC" at bounding box center [436, 322] width 293 height 10
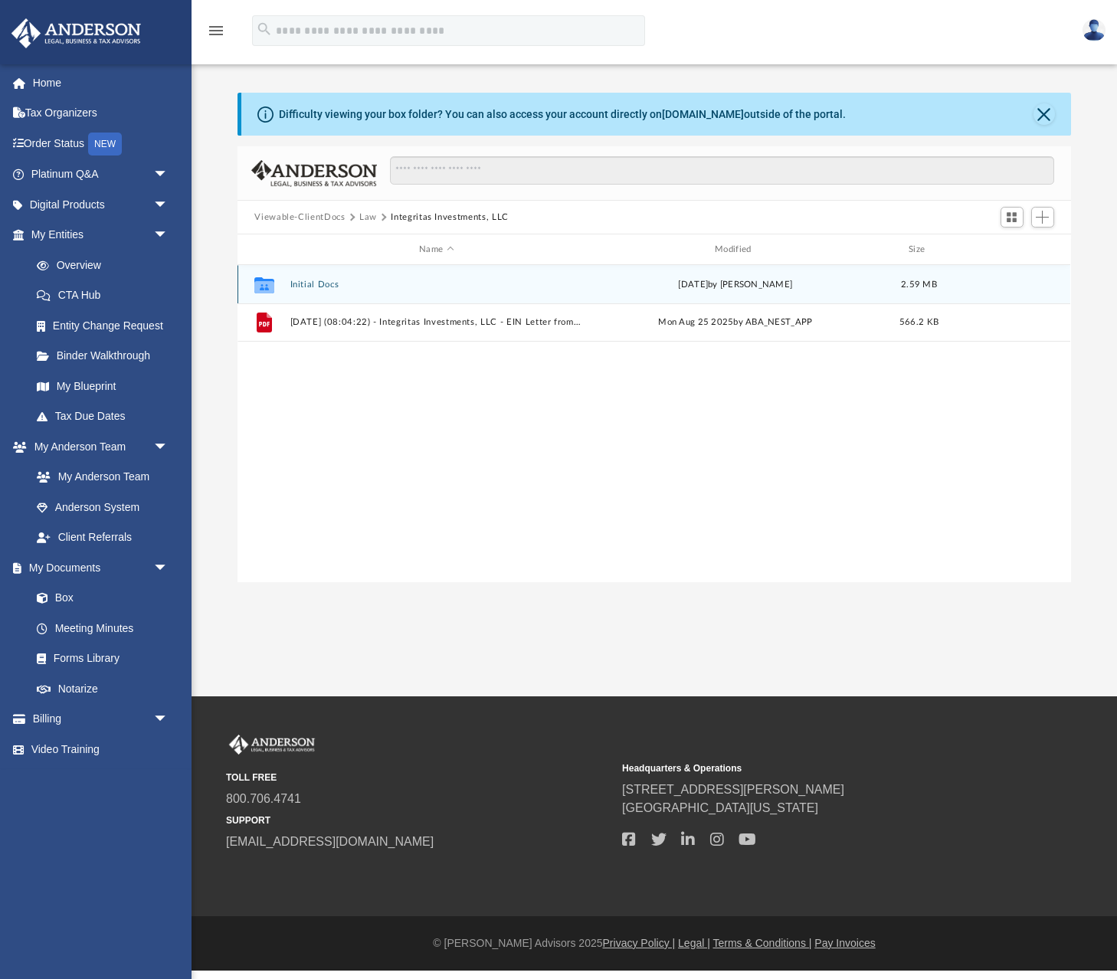
click at [321, 280] on button "Initial Docs" at bounding box center [436, 285] width 293 height 10
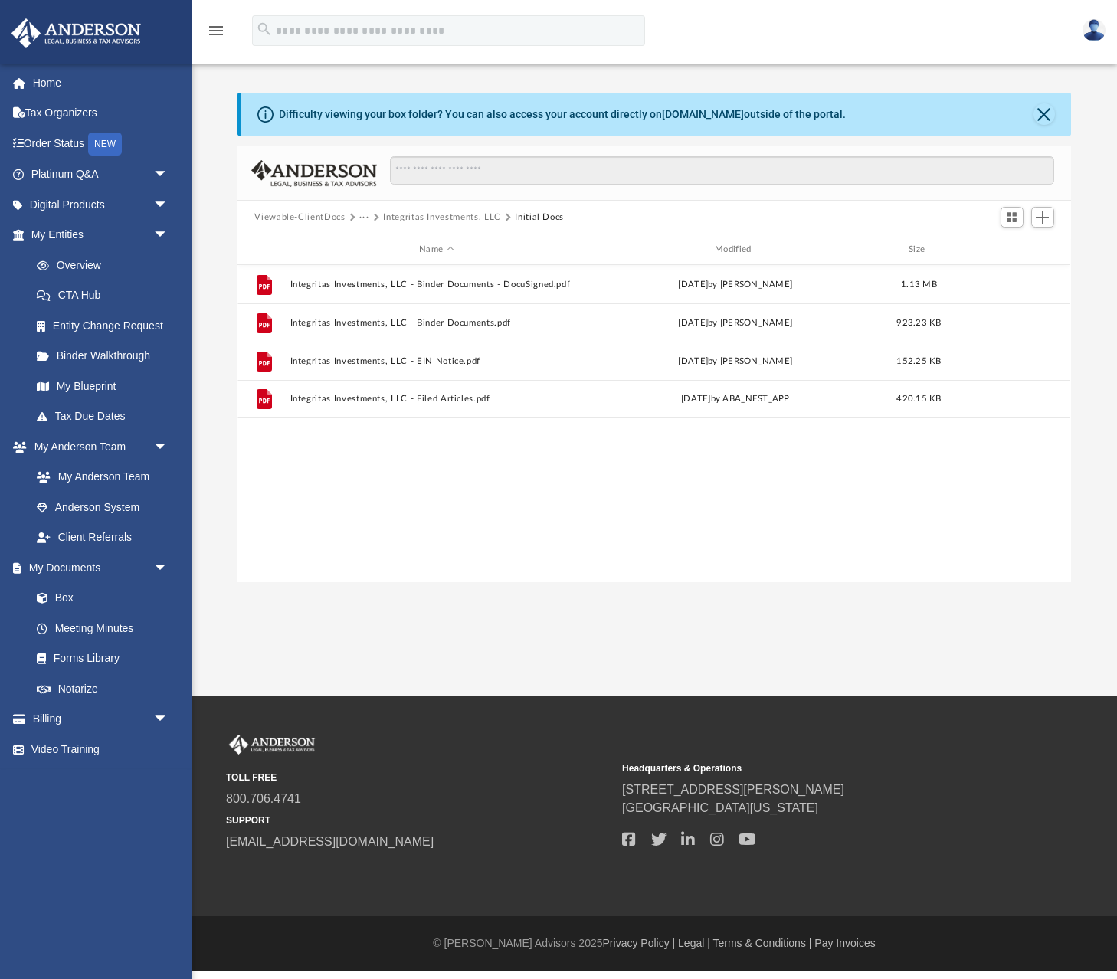
click at [321, 215] on button "Viewable-ClientDocs" at bounding box center [299, 218] width 90 height 14
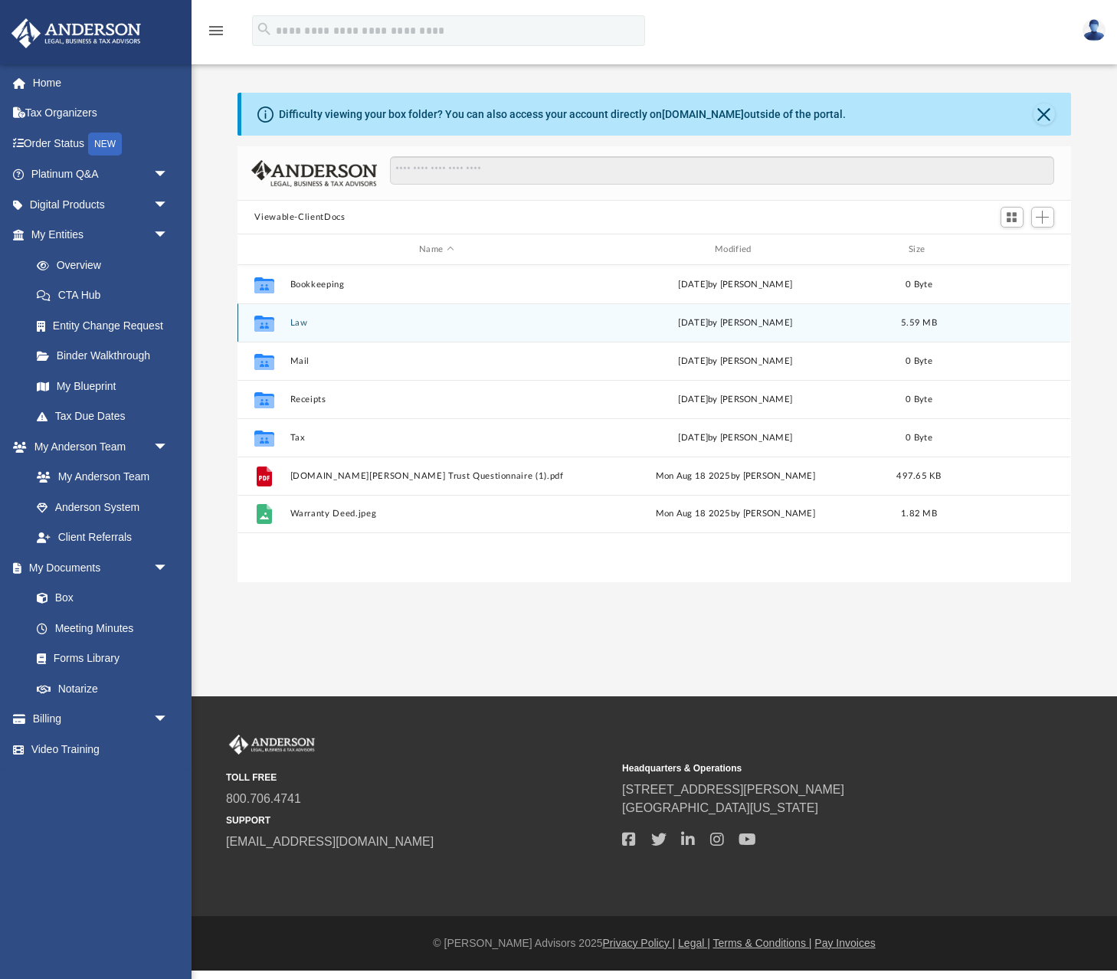
click at [300, 323] on button "Law" at bounding box center [436, 323] width 293 height 10
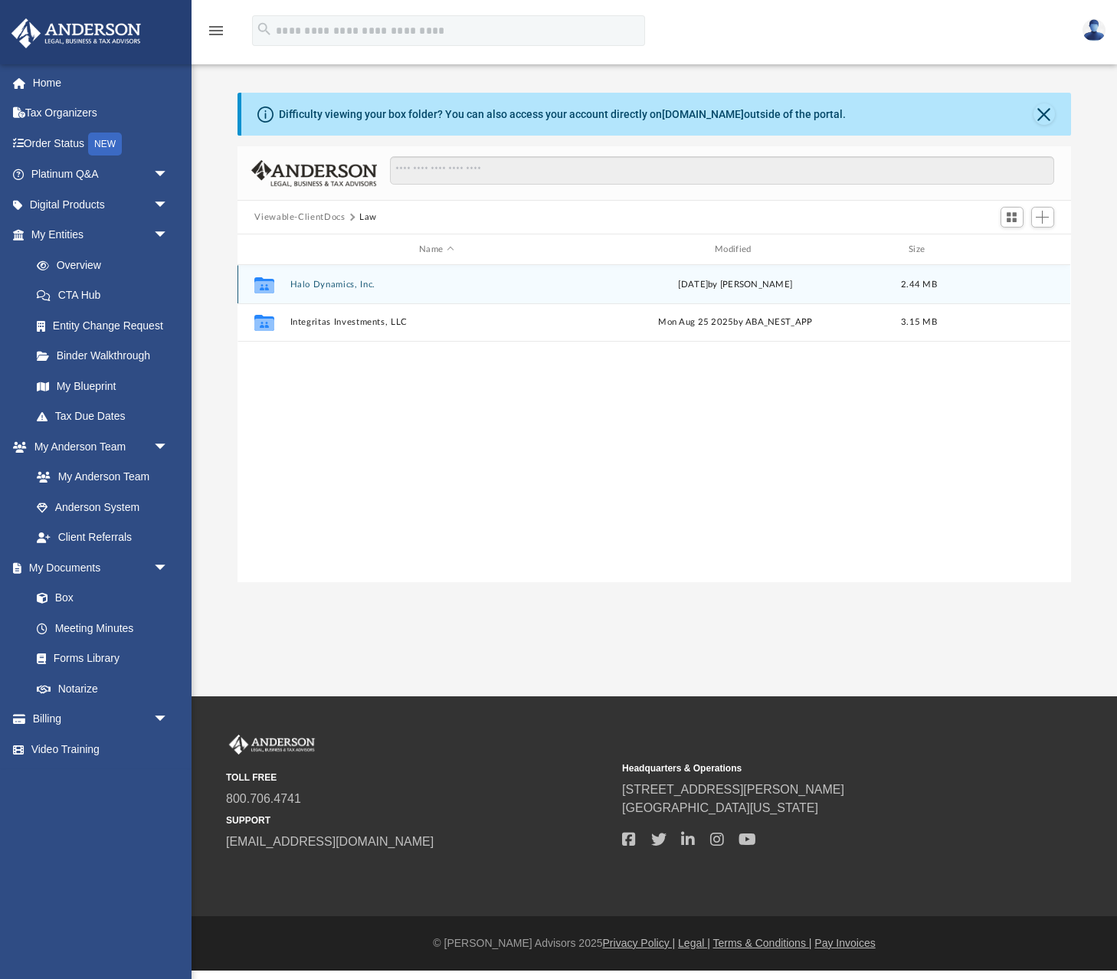
click at [329, 285] on button "Halo Dynamics, Inc." at bounding box center [436, 285] width 293 height 10
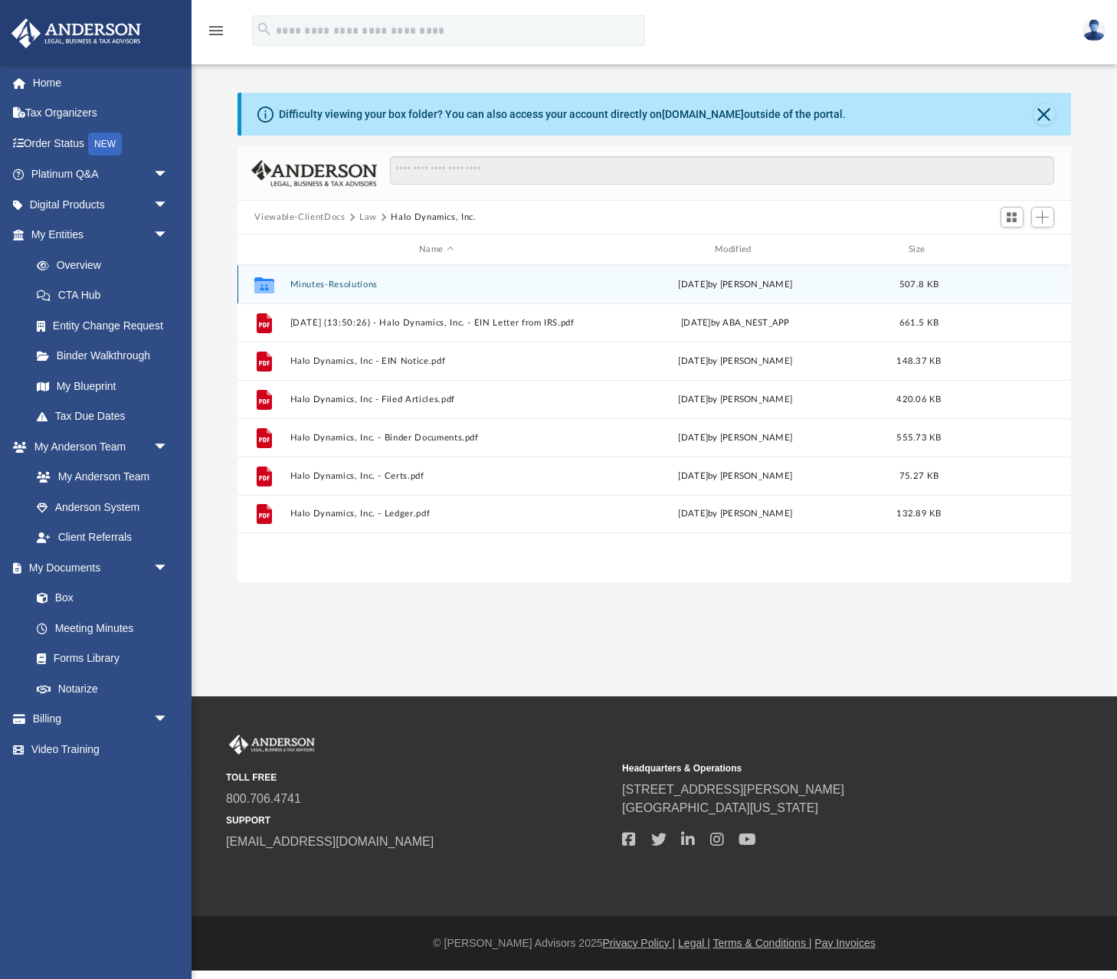
click at [330, 285] on button "Minutes-Resolutions" at bounding box center [436, 285] width 293 height 10
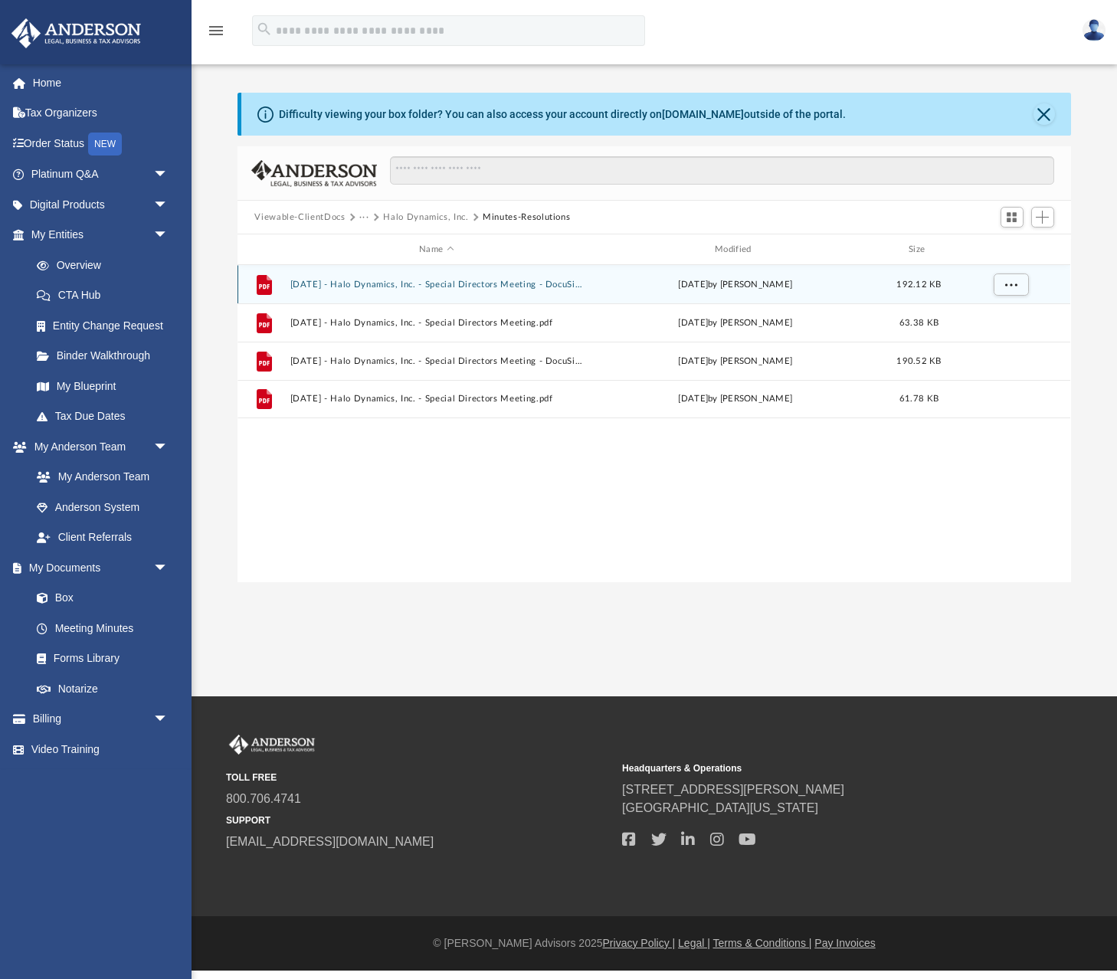
click at [391, 281] on button "[DATE] - Halo Dynamics, Inc. - Special Directors Meeting - DocuSigned.pdf" at bounding box center [436, 285] width 293 height 10
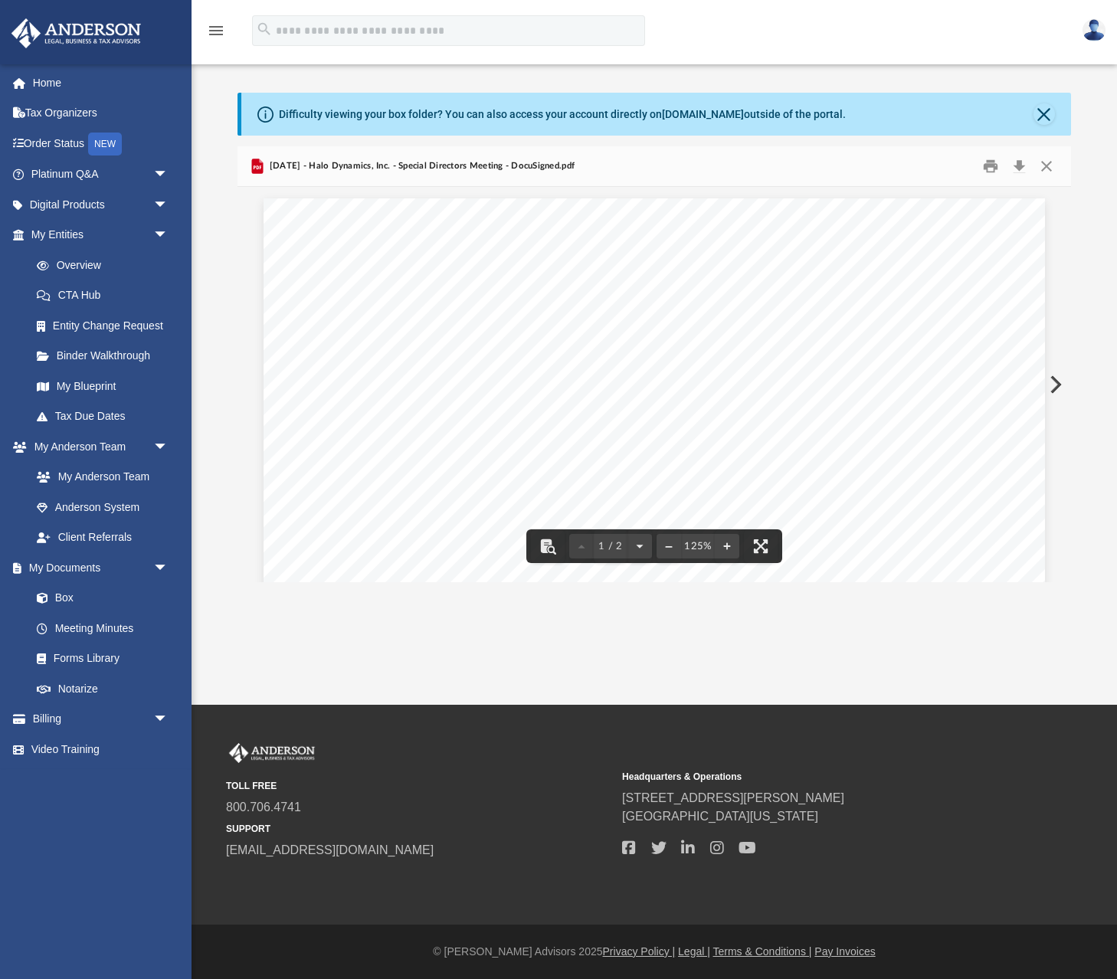
scroll to position [0, 0]
click at [61, 591] on link "Box" at bounding box center [106, 598] width 170 height 31
click at [109, 471] on link "My Anderson Team" at bounding box center [106, 477] width 170 height 31
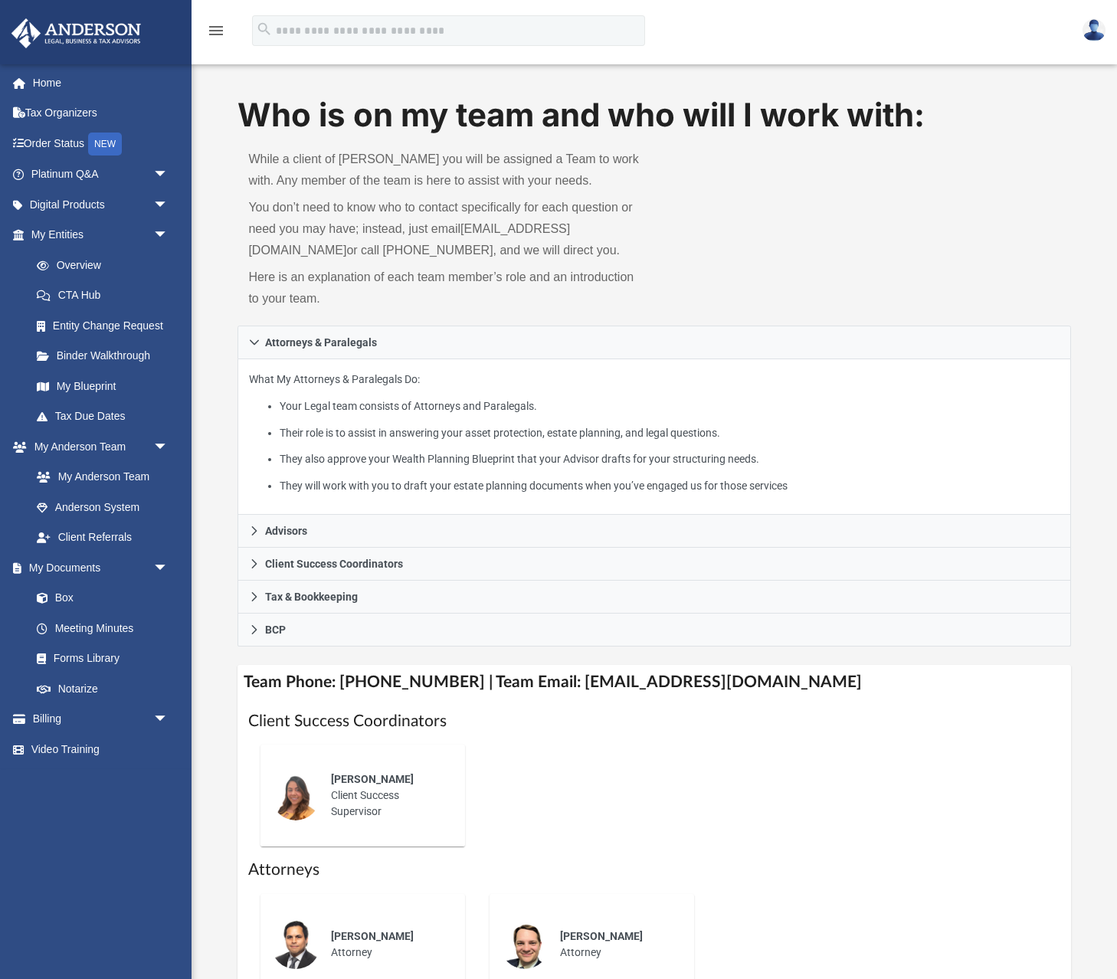
click at [1085, 29] on img at bounding box center [1093, 30] width 23 height 22
click at [814, 97] on link "Logout" at bounding box center [863, 102] width 153 height 31
